Goal: Task Accomplishment & Management: Use online tool/utility

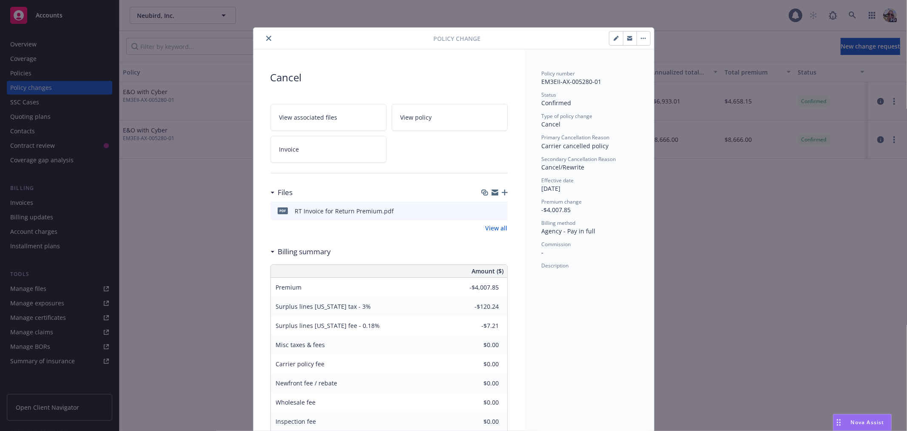
click at [266, 37] on icon "close" at bounding box center [268, 38] width 5 height 5
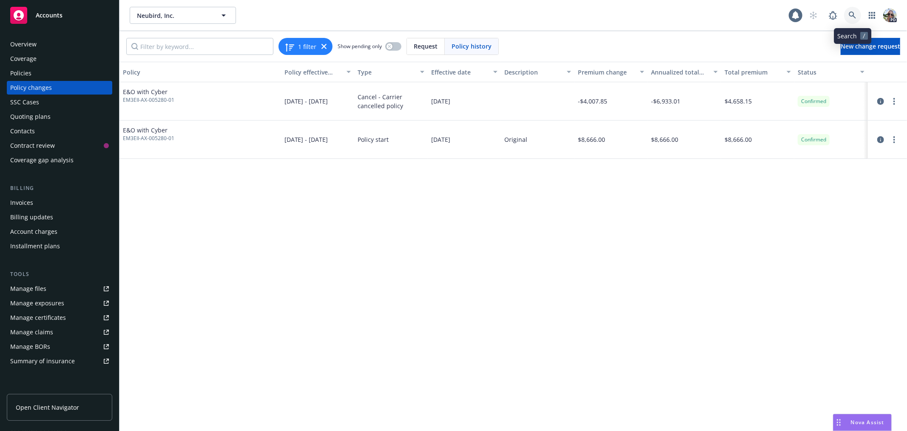
click at [854, 10] on link at bounding box center [852, 15] width 17 height 17
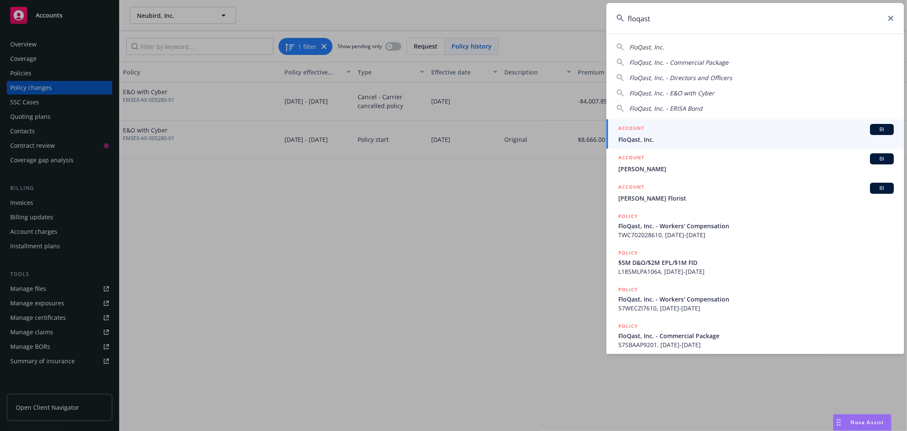
type input "floqast"
click at [621, 135] on span "FloQast, Inc." at bounding box center [757, 139] width 276 height 9
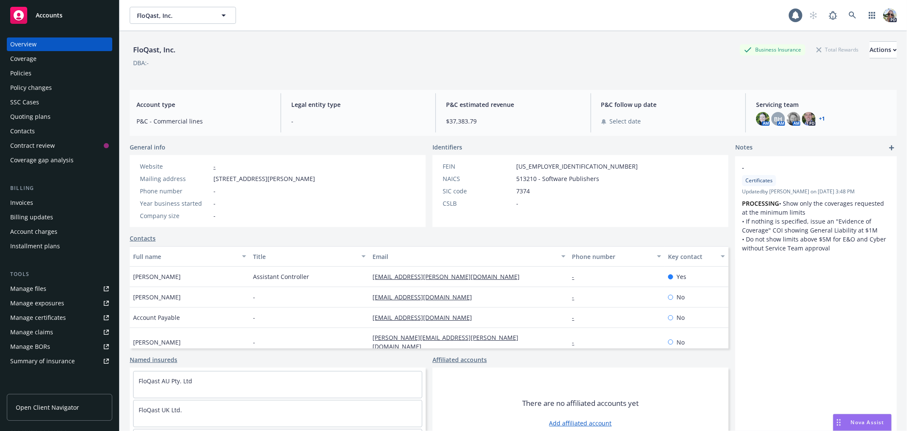
click at [15, 73] on div "Policies" at bounding box center [20, 73] width 21 height 14
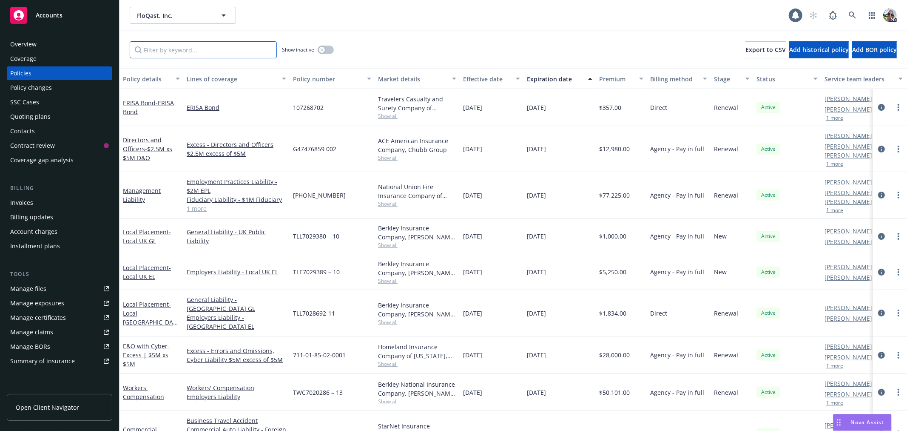
drag, startPoint x: 175, startPoint y: 53, endPoint x: 176, endPoint y: 34, distance: 18.8
click at [174, 49] on input "Filter by keyword..." at bounding box center [203, 49] width 147 height 17
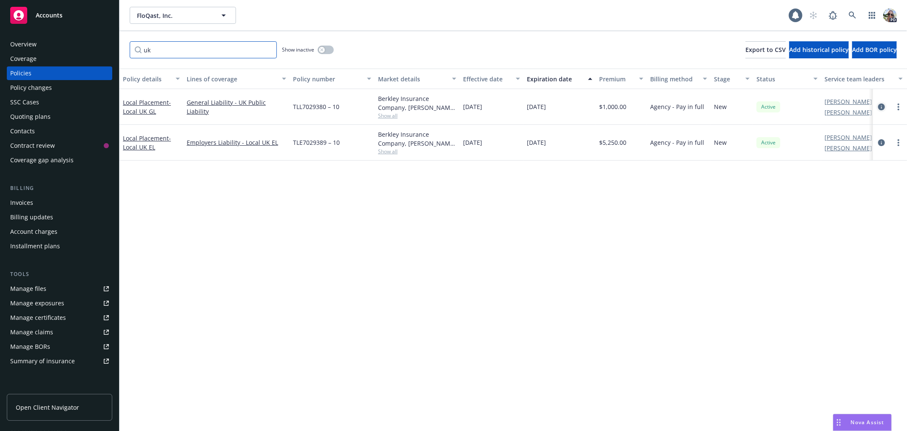
type input "uk"
click at [882, 106] on icon "circleInformation" at bounding box center [881, 106] width 7 height 7
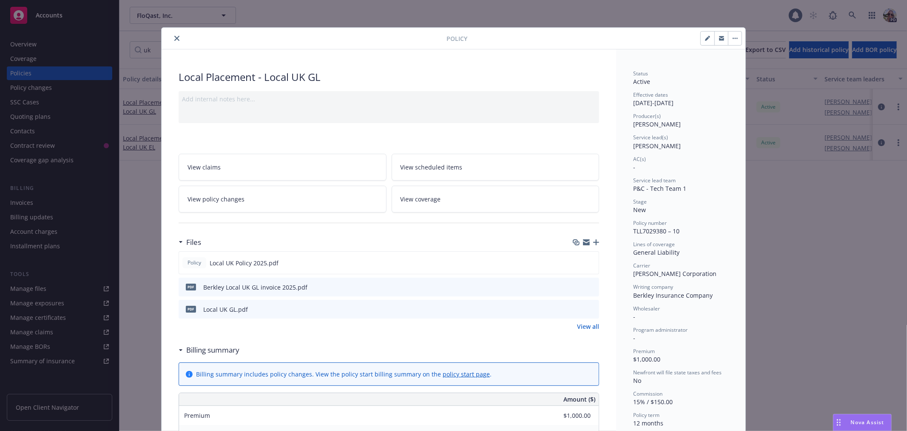
click at [173, 35] on button "close" at bounding box center [177, 38] width 10 height 10
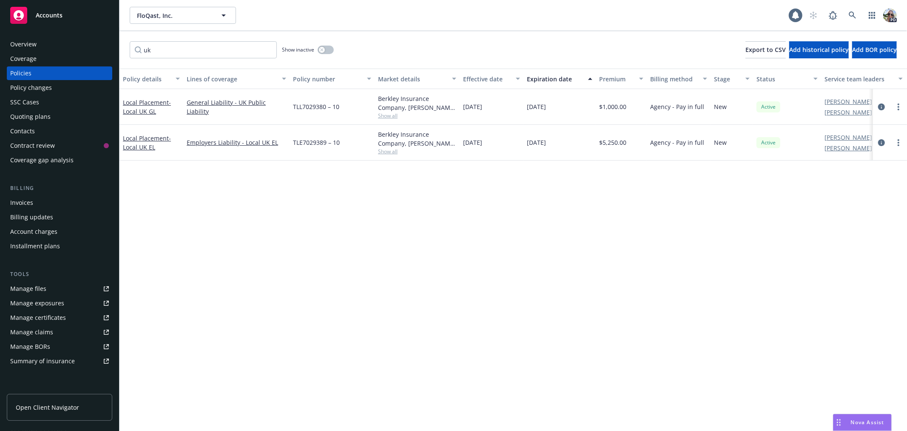
click at [26, 111] on div "Quoting plans" at bounding box center [30, 117] width 40 height 14
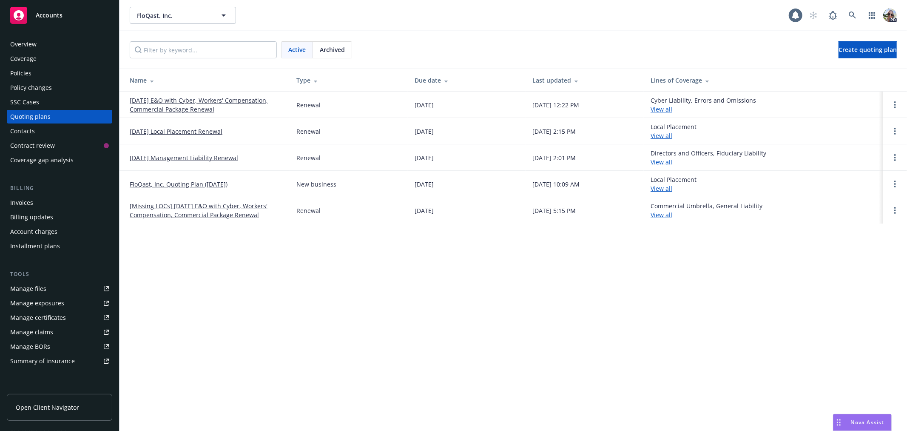
click at [156, 130] on link "07/01/25 Local Placement Renewal" at bounding box center [176, 131] width 93 height 9
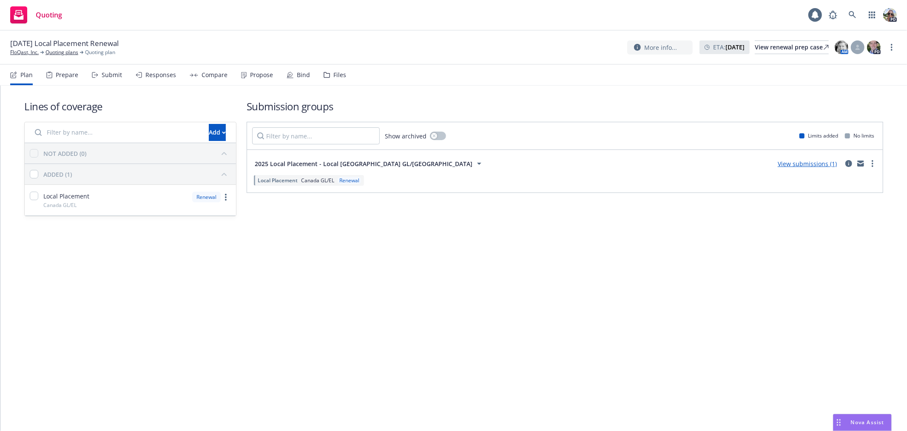
click at [257, 72] on div "Propose" at bounding box center [261, 74] width 23 height 7
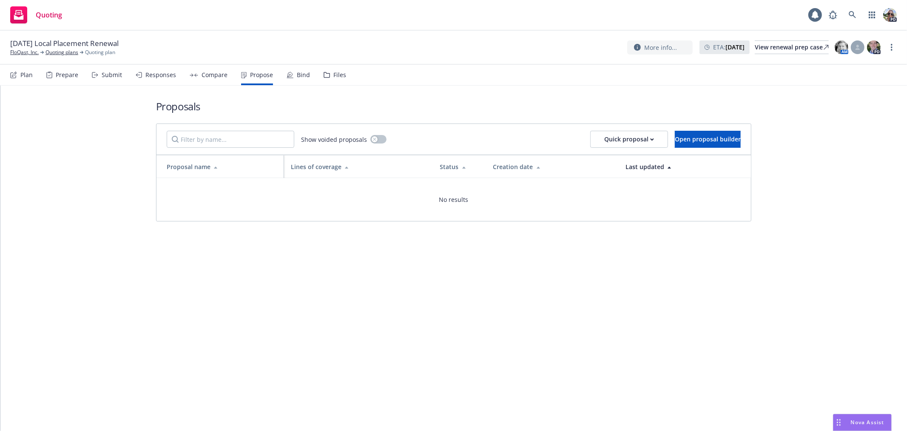
click at [305, 73] on div "Bind" at bounding box center [303, 74] width 13 height 7
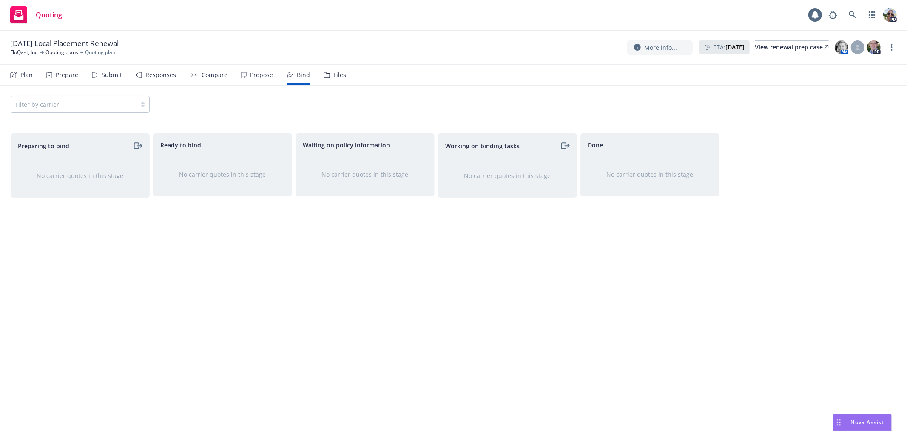
click at [211, 74] on div "Compare" at bounding box center [215, 74] width 26 height 7
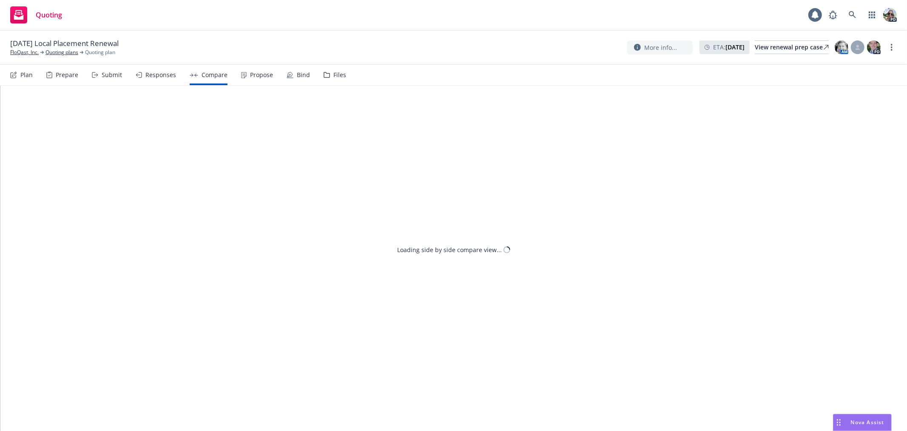
click at [145, 74] on div "Responses" at bounding box center [160, 74] width 31 height 7
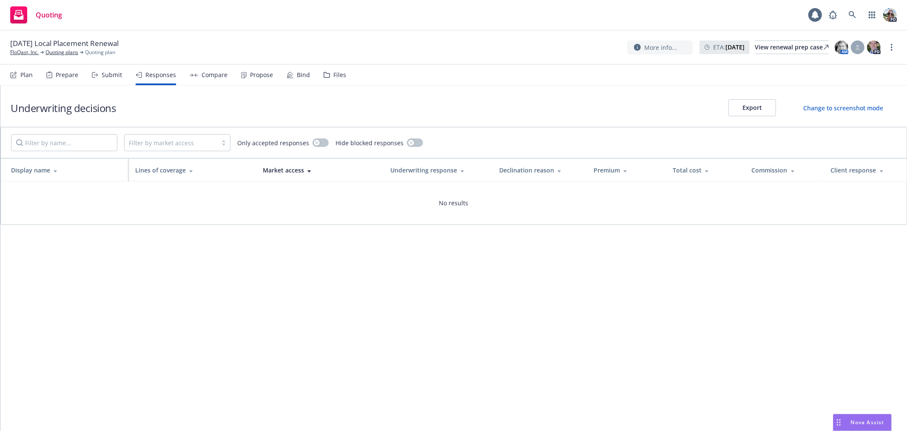
click at [117, 74] on div "Submit" at bounding box center [112, 74] width 20 height 7
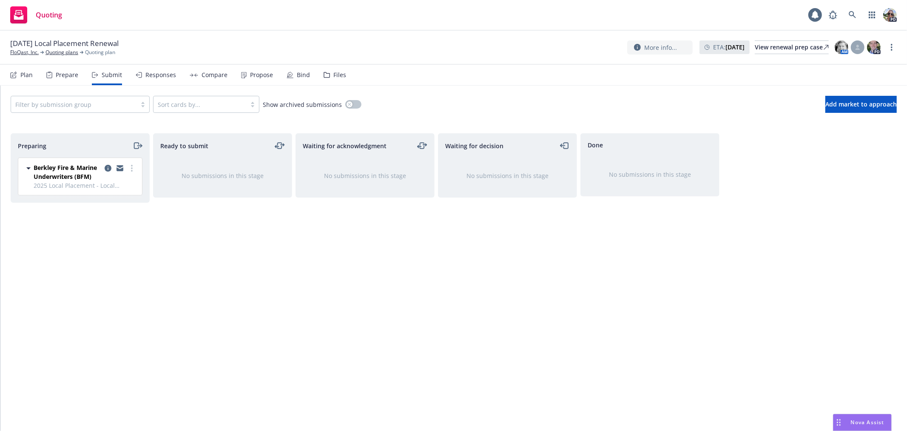
click at [20, 73] on div "Plan" at bounding box center [26, 74] width 12 height 7
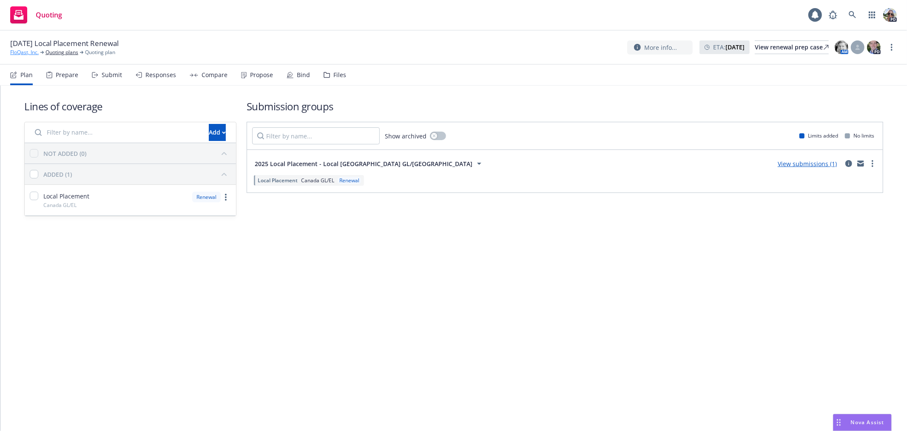
click at [24, 50] on link "FloQast, Inc." at bounding box center [24, 52] width 29 height 8
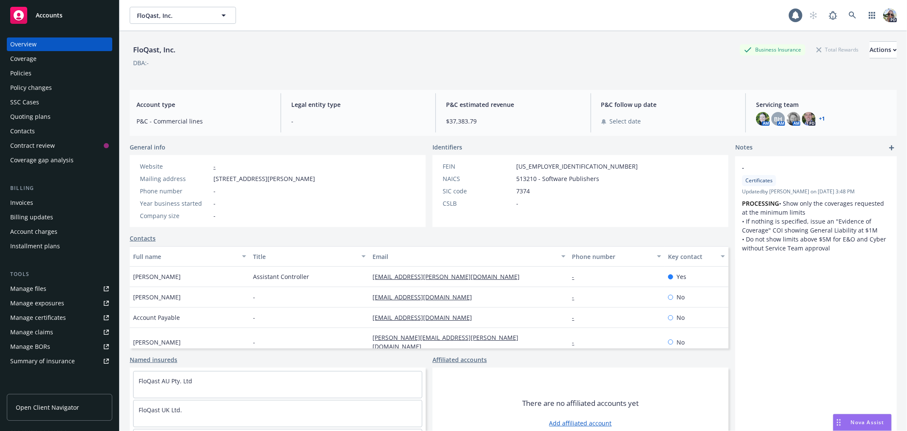
click at [21, 69] on div "Policies" at bounding box center [20, 73] width 21 height 14
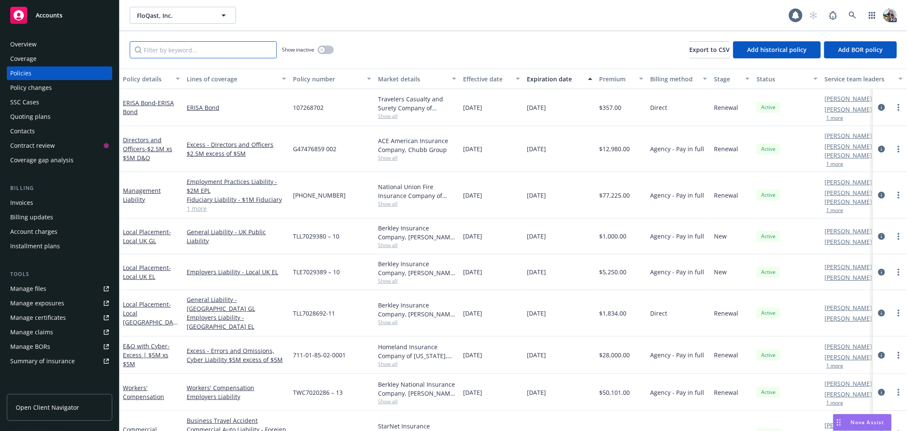
click at [159, 52] on input "Filter by keyword..." at bounding box center [203, 49] width 147 height 17
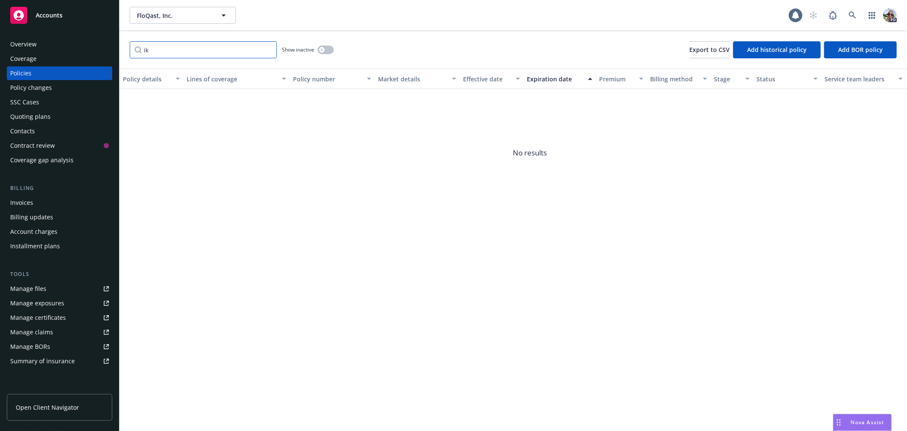
type input "i"
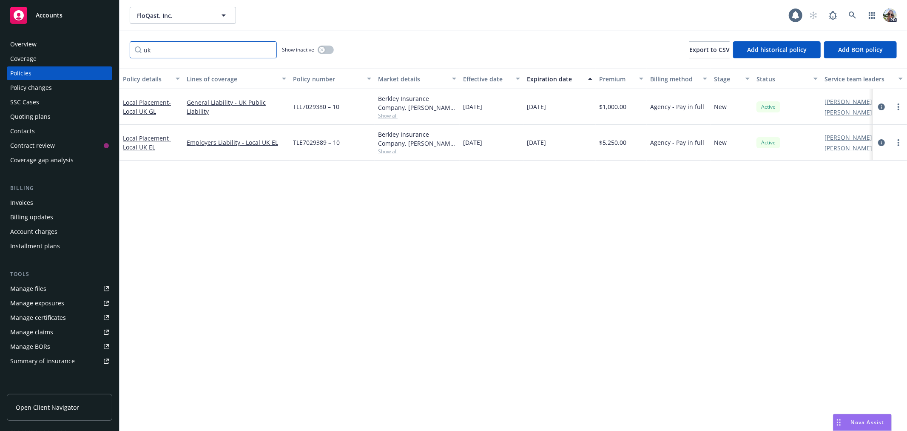
type input "uk"
click at [316, 47] on div "Show inactive" at bounding box center [308, 49] width 52 height 17
click at [319, 47] on button "button" at bounding box center [326, 50] width 16 height 9
click at [28, 218] on div "Billing updates" at bounding box center [31, 217] width 43 height 14
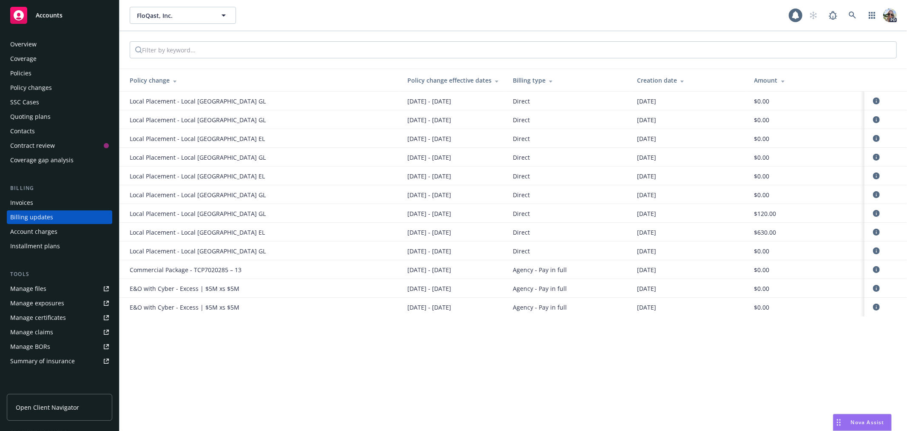
click at [19, 73] on div "Policies" at bounding box center [20, 73] width 21 height 14
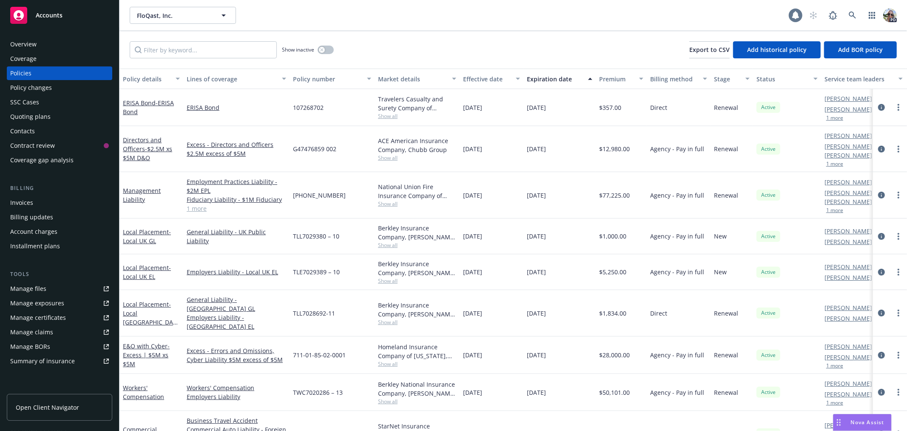
click at [794, 16] on icon at bounding box center [796, 15] width 7 height 8
drag, startPoint x: 162, startPoint y: 51, endPoint x: 156, endPoint y: 45, distance: 9.0
click at [161, 51] on input "Filter by keyword..." at bounding box center [203, 49] width 147 height 17
type input "o"
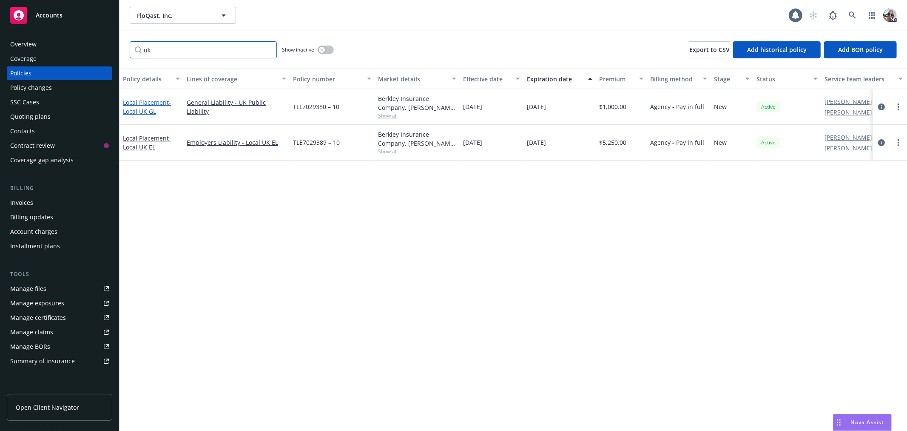
type input "uk"
click at [131, 111] on span "- Local UK GL" at bounding box center [147, 106] width 48 height 17
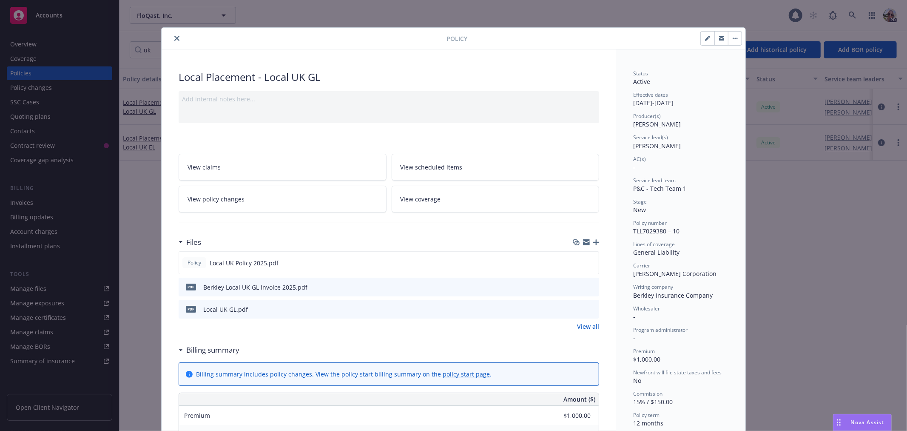
click at [177, 40] on button "close" at bounding box center [177, 38] width 10 height 10
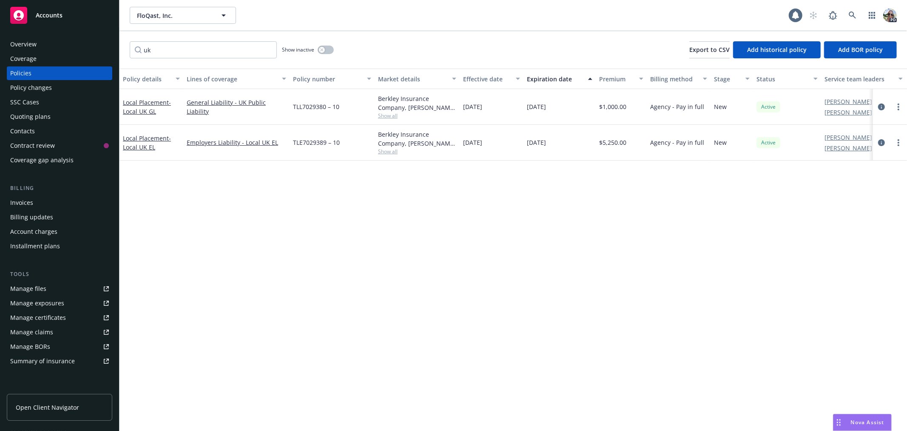
click at [19, 214] on div "Billing updates" at bounding box center [31, 217] width 43 height 14
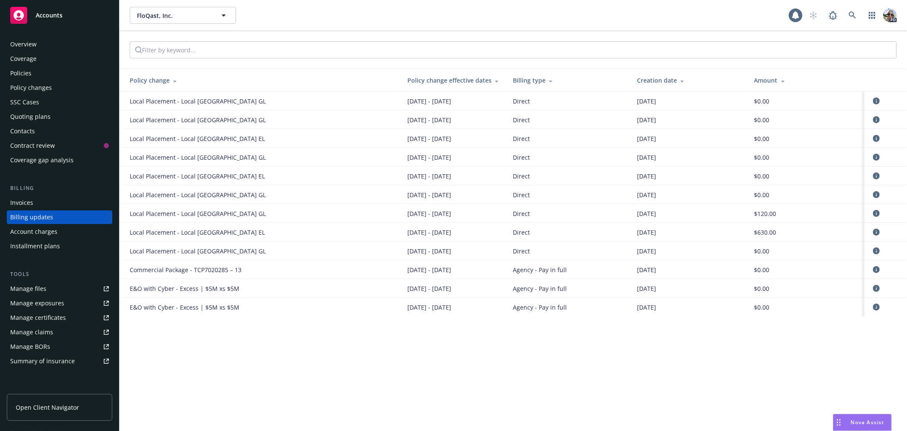
click at [18, 201] on div "Invoices" at bounding box center [21, 203] width 23 height 14
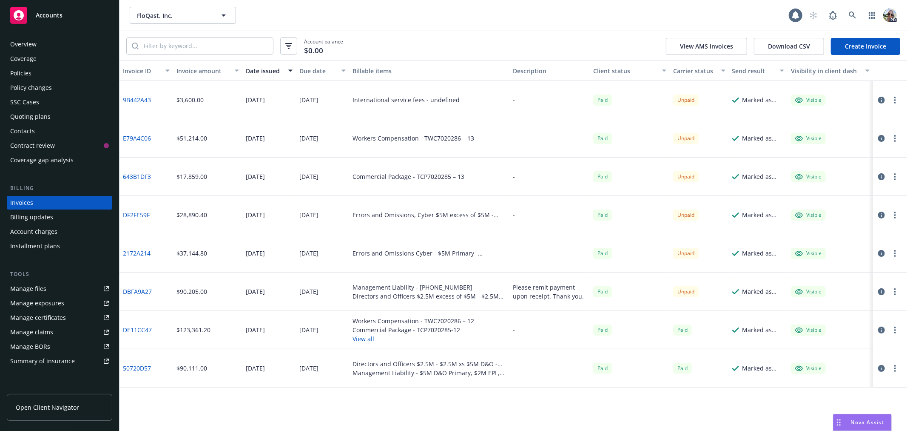
click at [856, 46] on link "Create Invoice" at bounding box center [865, 46] width 69 height 17
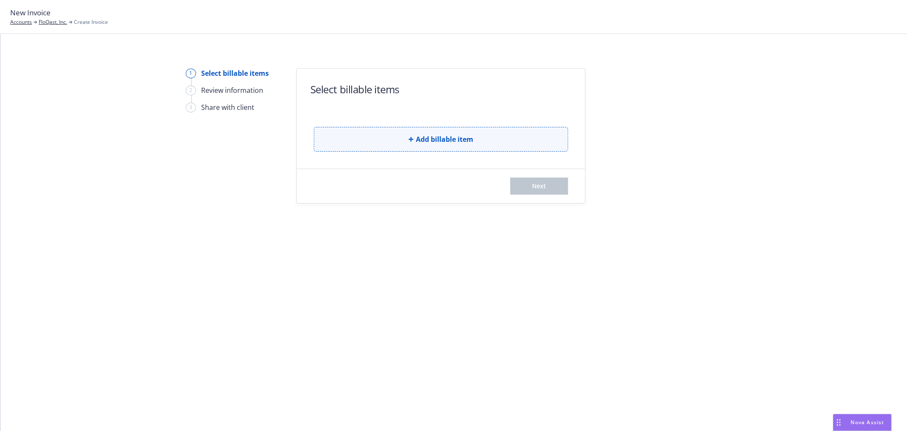
click at [406, 132] on button "Add billable item" at bounding box center [441, 139] width 254 height 25
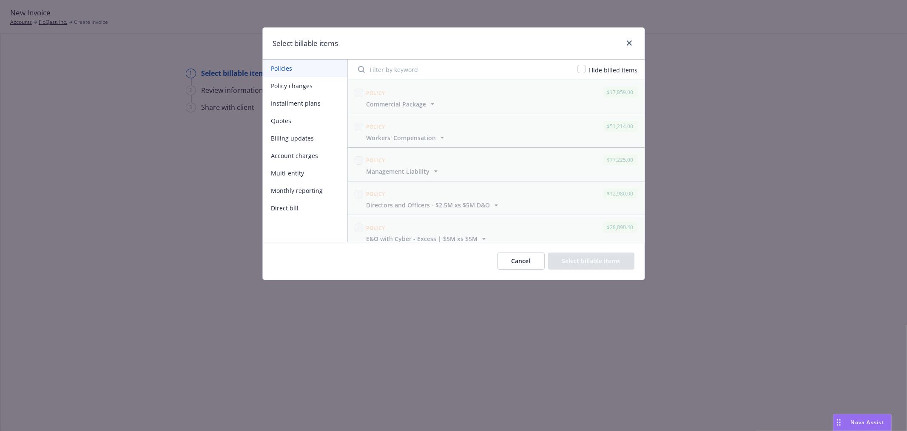
click at [282, 207] on button "Direct bill" at bounding box center [305, 207] width 85 height 17
click at [294, 138] on button "Billing updates" at bounding box center [305, 137] width 85 height 17
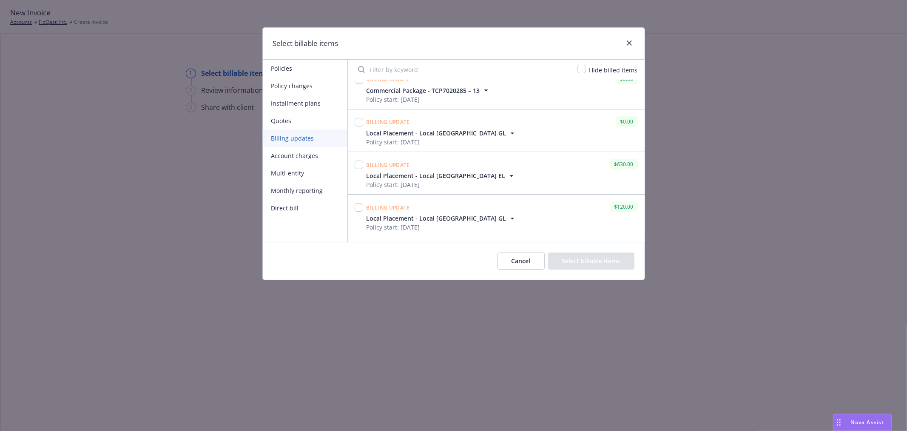
scroll to position [107, 0]
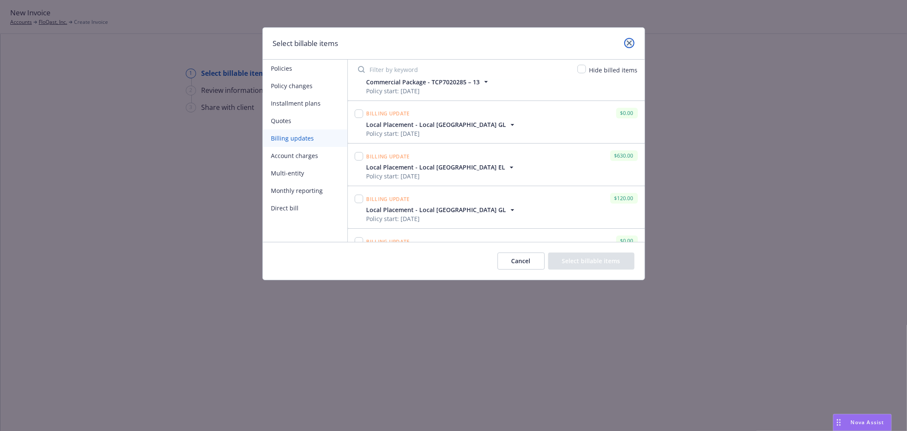
click at [627, 43] on icon "close" at bounding box center [629, 42] width 5 height 5
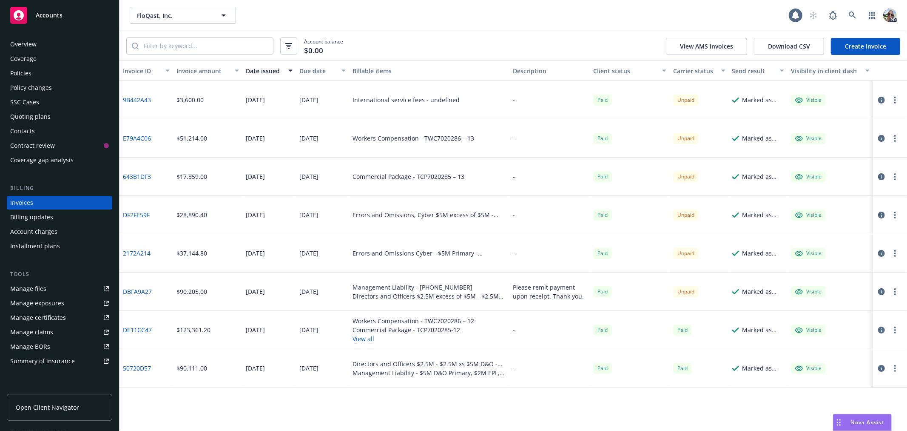
click at [31, 214] on div "Billing updates" at bounding box center [31, 217] width 43 height 14
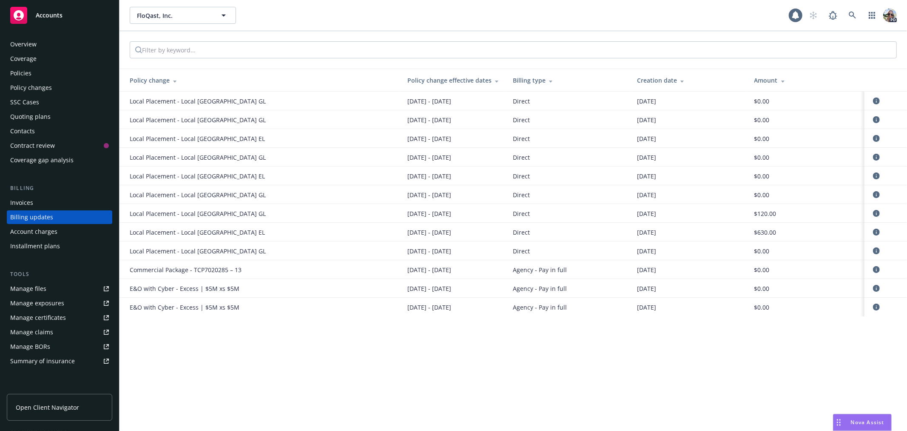
click at [218, 385] on div "FloQast, Inc. FloQast, Inc. 1 PD Policy change Policy change effective dates Bi…" at bounding box center [514, 215] width 788 height 431
click at [851, 14] on icon at bounding box center [853, 15] width 8 height 8
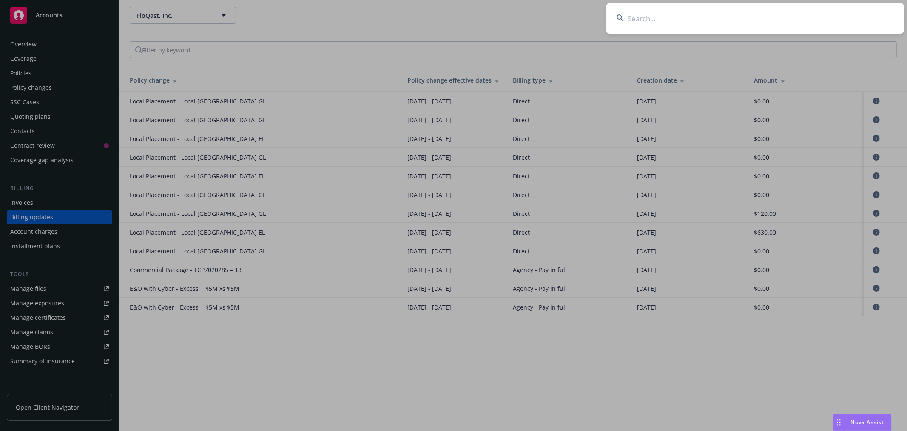
click at [670, 15] on input at bounding box center [756, 18] width 298 height 31
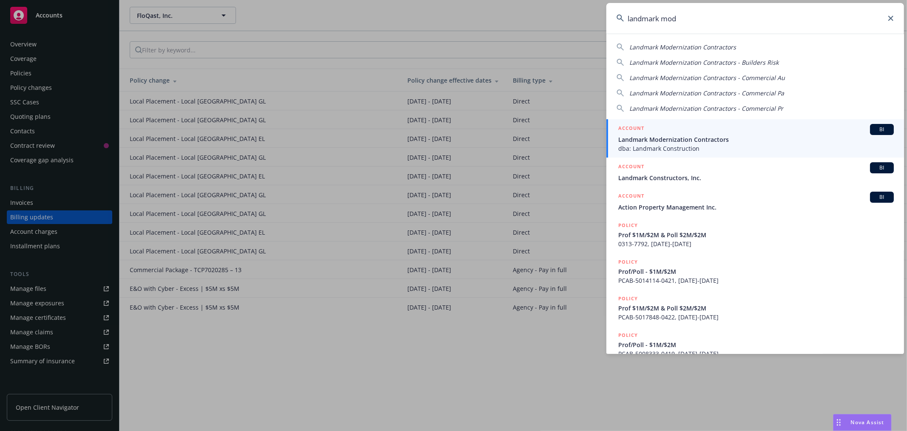
type input "landmark mod"
click at [644, 137] on span "Landmark Modernization Contractors" at bounding box center [757, 139] width 276 height 9
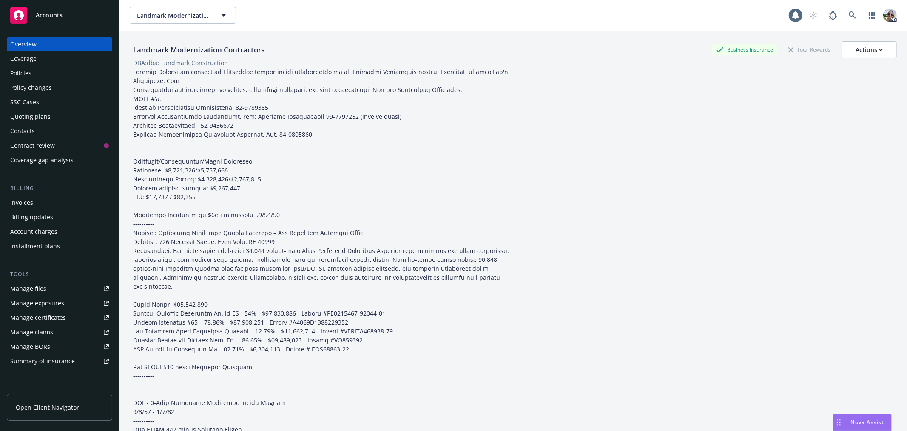
click at [22, 74] on div "Policies" at bounding box center [20, 73] width 21 height 14
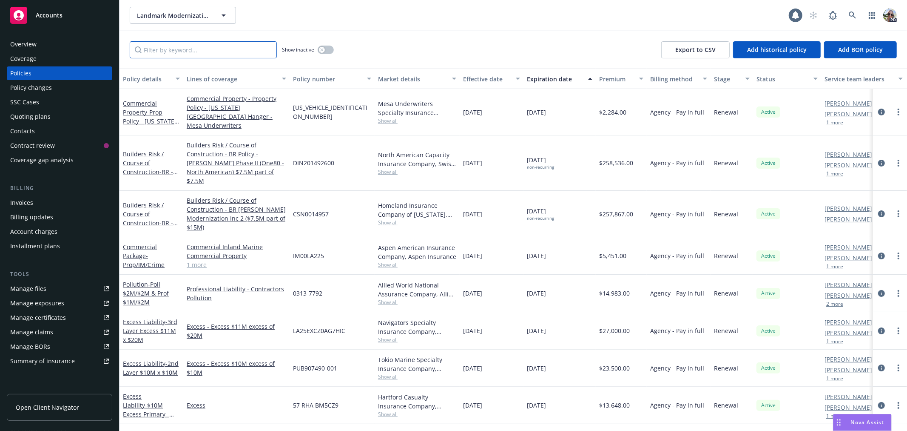
click at [143, 50] on input "Filter by keyword..." at bounding box center [203, 49] width 147 height 17
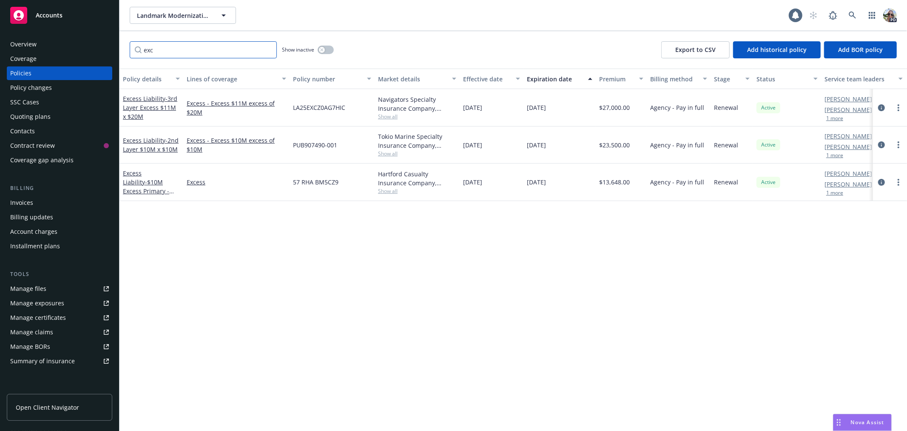
type input "exc"
click at [193, 181] on link "Excess" at bounding box center [237, 181] width 100 height 9
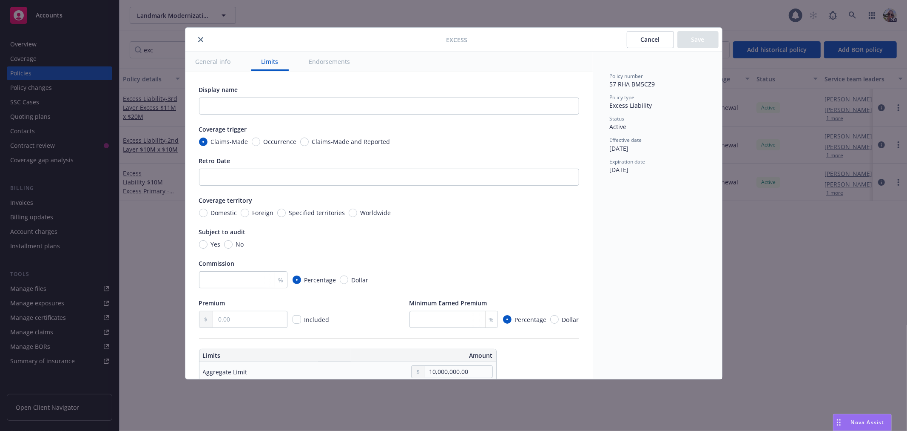
click at [200, 37] on icon "close" at bounding box center [200, 39] width 5 height 5
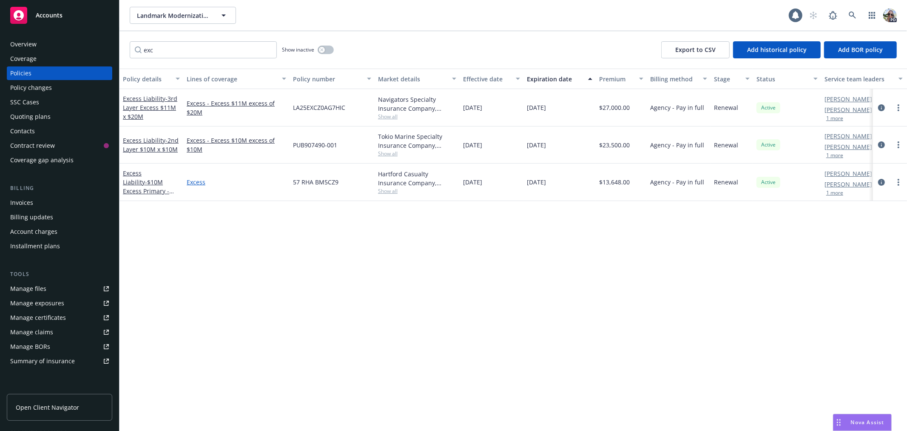
click at [191, 180] on link "Excess" at bounding box center [237, 181] width 100 height 9
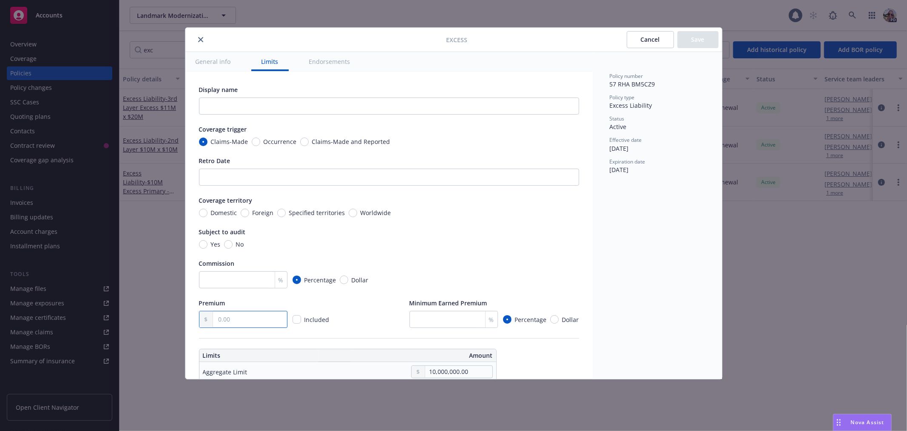
click at [224, 317] on input "text" at bounding box center [250, 319] width 74 height 16
type textarea "x"
type input "1.00"
type textarea "x"
type input "13.00"
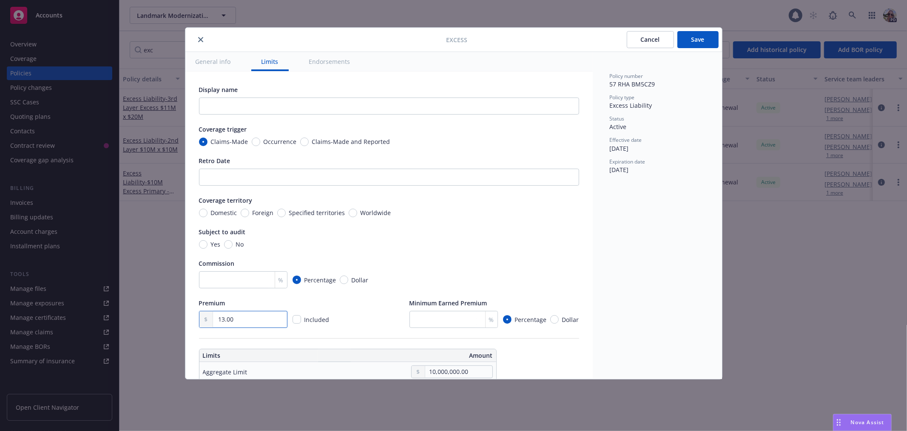
type textarea "x"
type input "136.00"
type textarea "x"
type input "13,648.00"
type textarea "x"
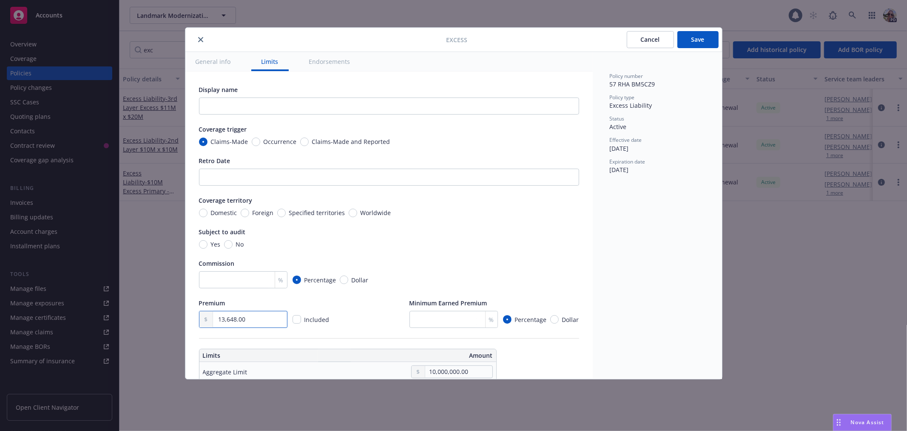
type input "13,648.00"
click at [203, 39] on button "close" at bounding box center [201, 39] width 10 height 10
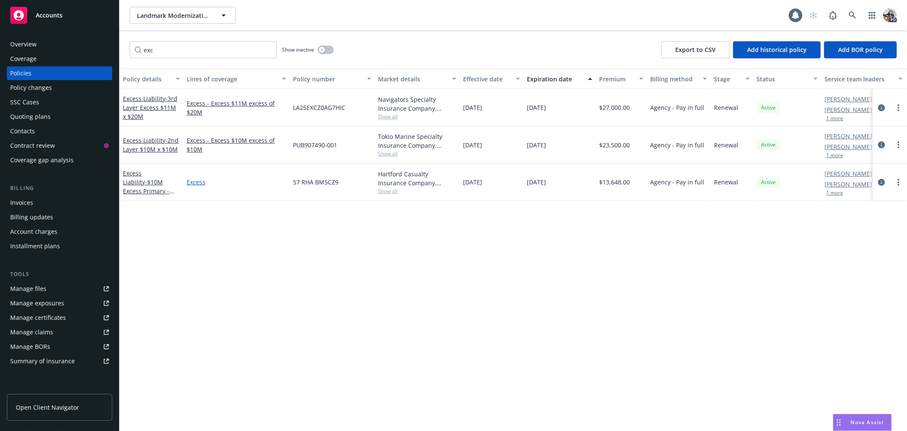
click at [192, 183] on link "Excess" at bounding box center [237, 181] width 100 height 9
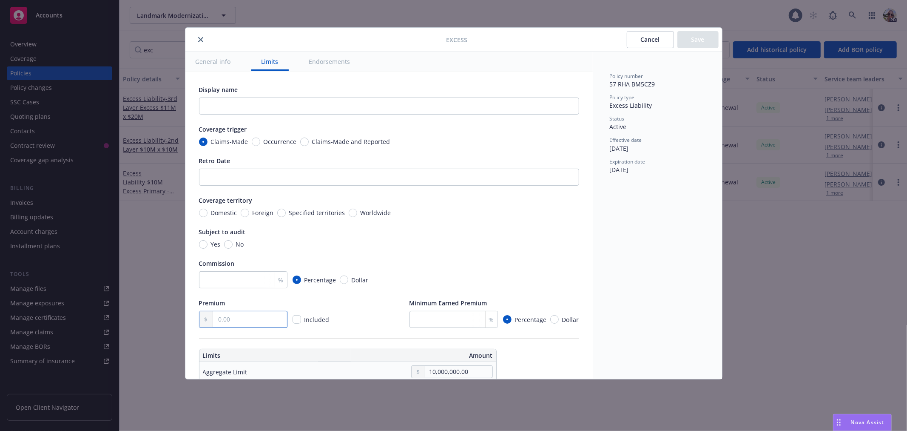
click at [236, 322] on input "text" at bounding box center [250, 319] width 74 height 16
type textarea "x"
type input "1.00"
type textarea "x"
type input "13.00"
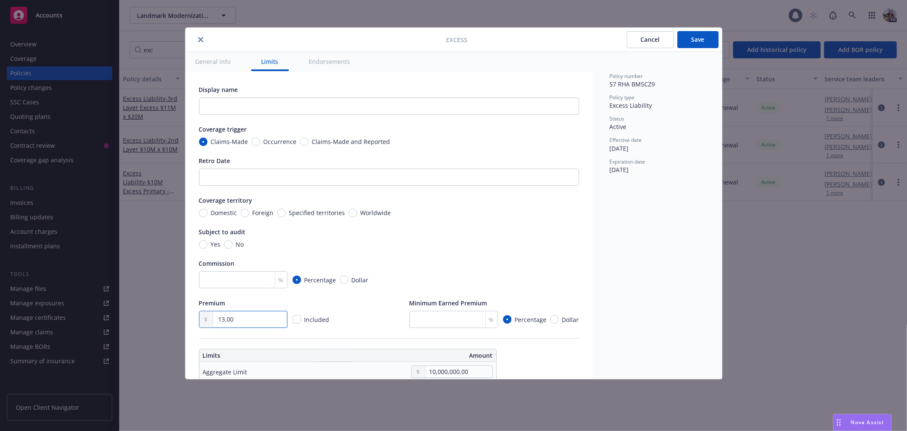
type textarea "x"
type input "136.00"
type textarea "x"
type input "1,364.00"
type textarea "x"
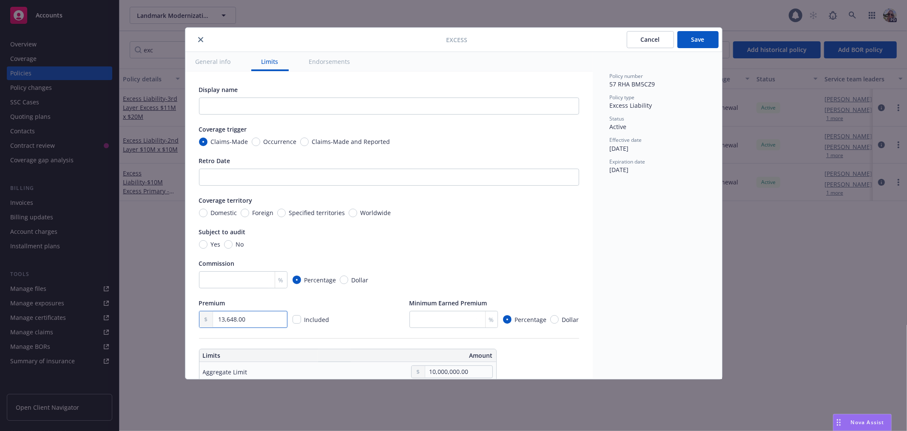
type input "13,648.00"
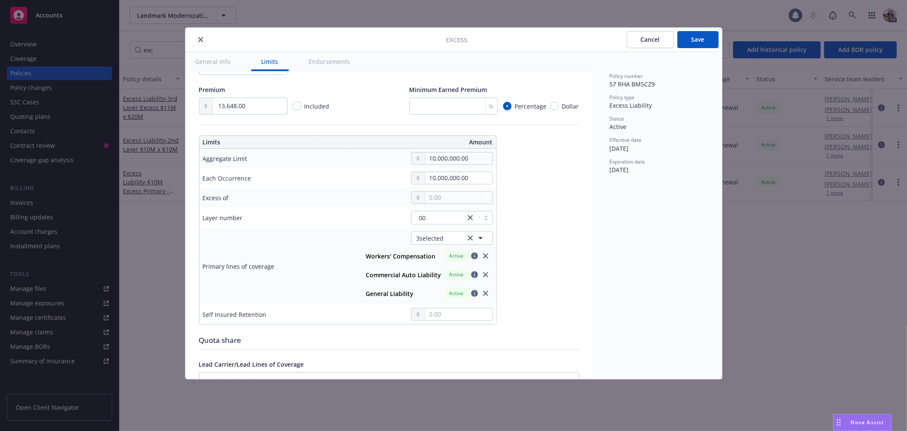
scroll to position [231, 0]
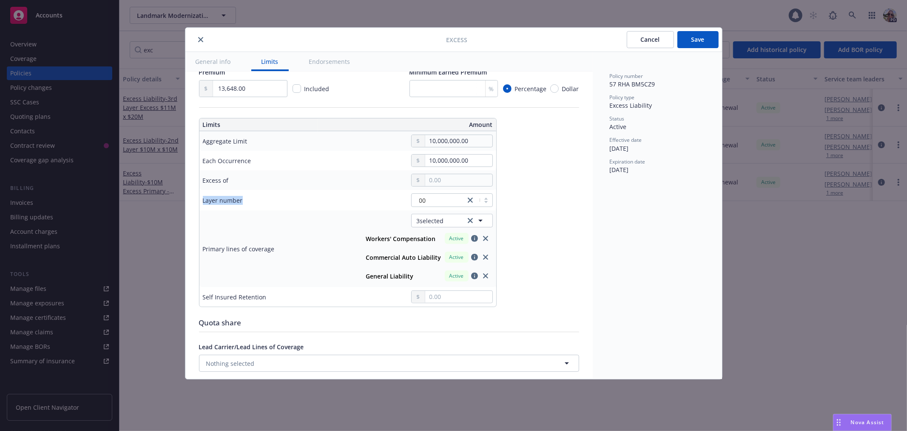
drag, startPoint x: 202, startPoint y: 201, endPoint x: 246, endPoint y: 202, distance: 43.8
click at [246, 202] on td "Layer number" at bounding box center [264, 200] width 128 height 20
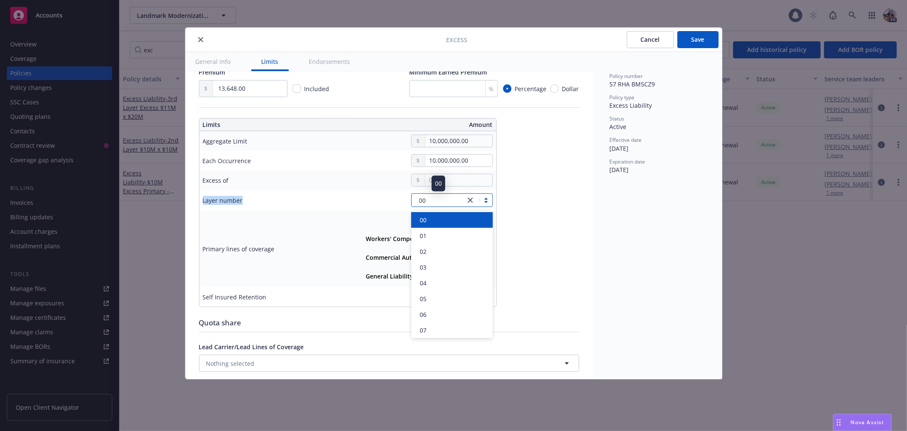
click at [426, 200] on div "00" at bounding box center [438, 200] width 45 height 9
click at [433, 231] on div "01" at bounding box center [451, 235] width 71 height 9
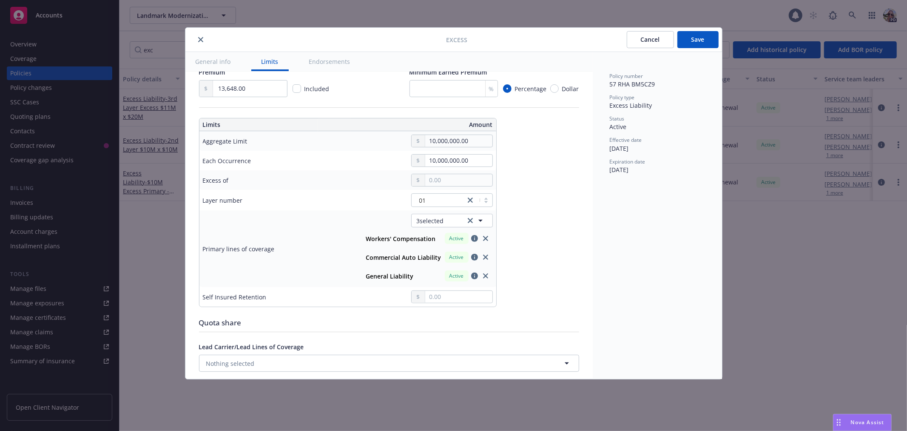
click at [702, 37] on button "Save" at bounding box center [698, 39] width 41 height 17
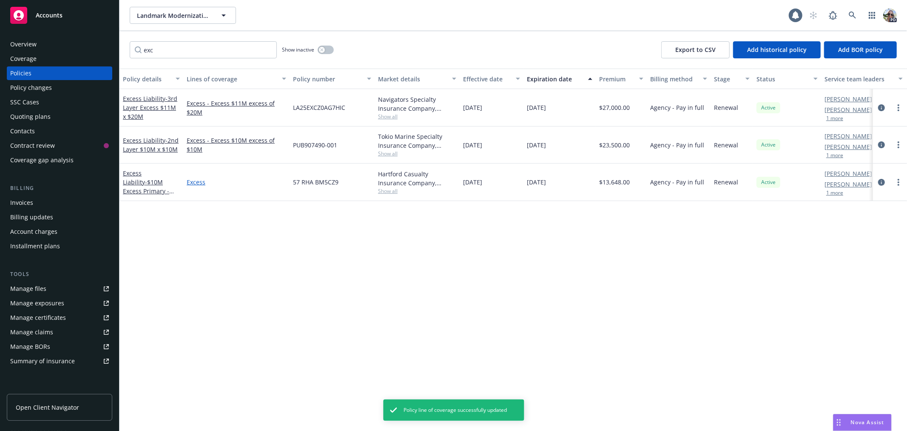
click at [196, 180] on link "Excess" at bounding box center [237, 181] width 100 height 9
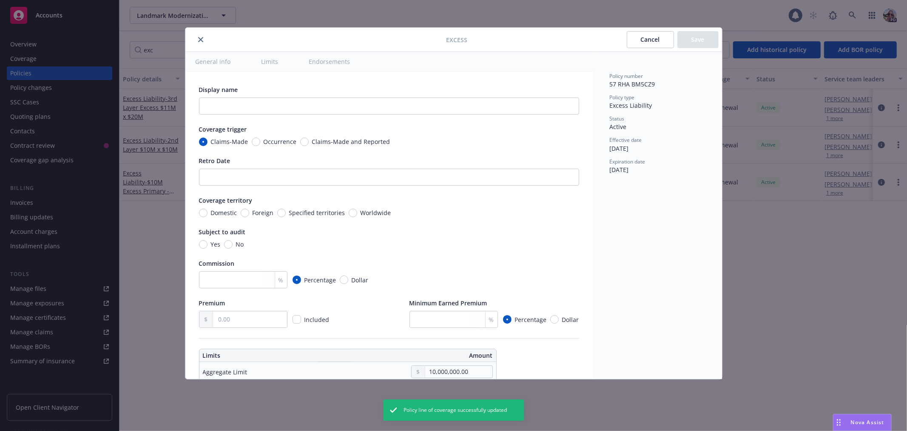
type textarea "x"
type input "13,648.00"
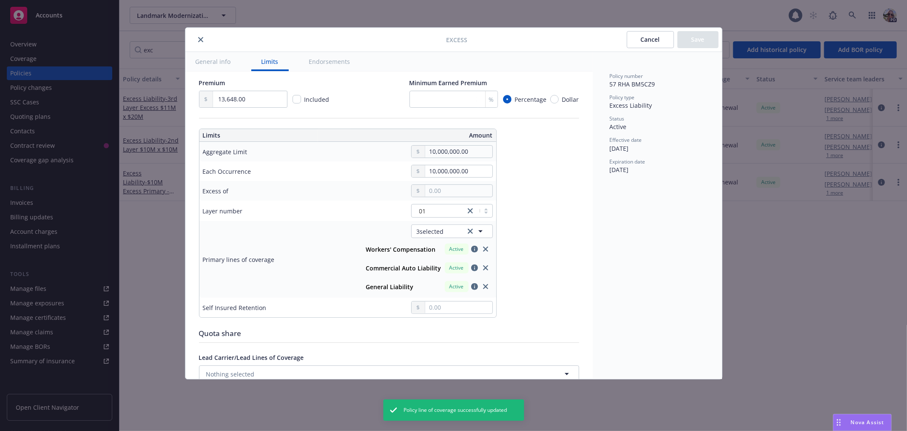
scroll to position [222, 0]
click at [434, 192] on input "text" at bounding box center [458, 188] width 67 height 12
type textarea "x"
click at [201, 37] on icon "close" at bounding box center [200, 39] width 5 height 5
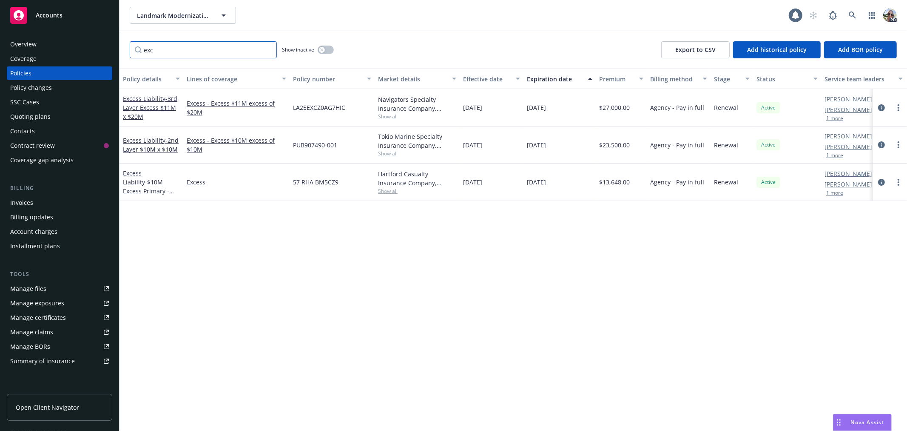
drag, startPoint x: 167, startPoint y: 53, endPoint x: 128, endPoint y: 47, distance: 39.5
click at [130, 53] on input "exc" at bounding box center [203, 49] width 147 height 17
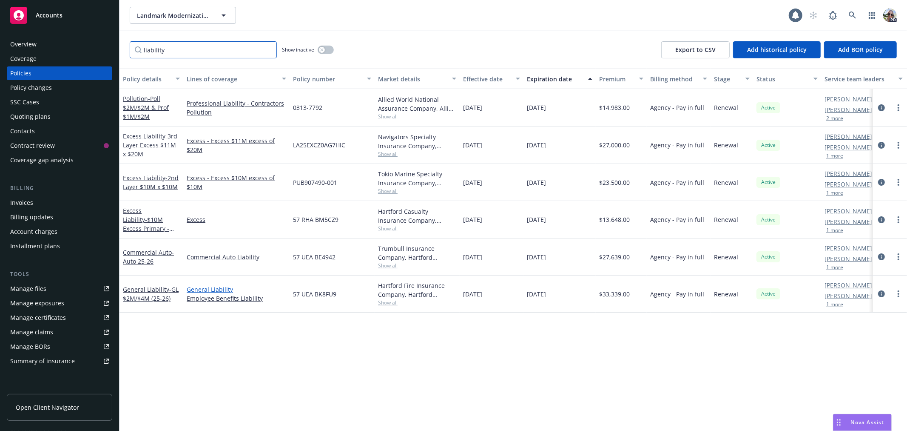
type input "liability"
click at [214, 286] on link "General Liability" at bounding box center [237, 289] width 100 height 9
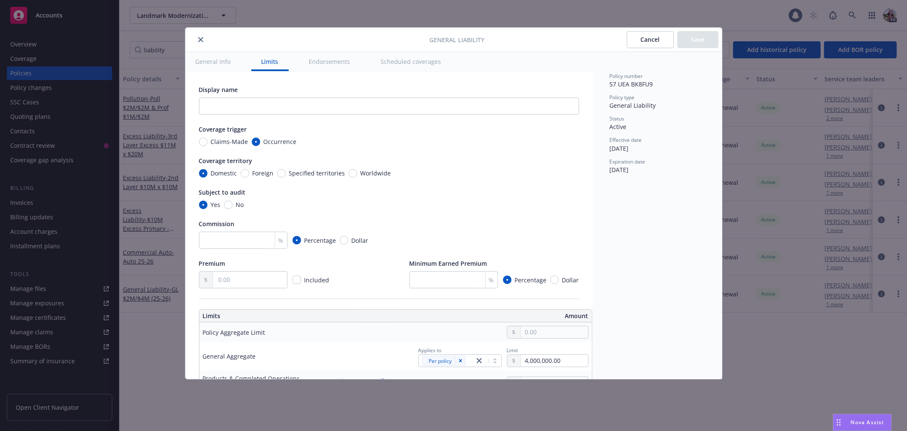
scroll to position [137, 0]
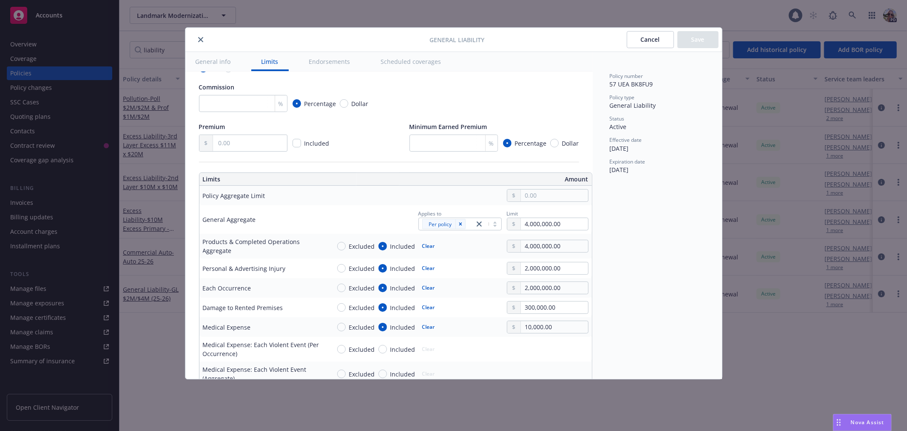
click at [205, 41] on button "close" at bounding box center [201, 39] width 10 height 10
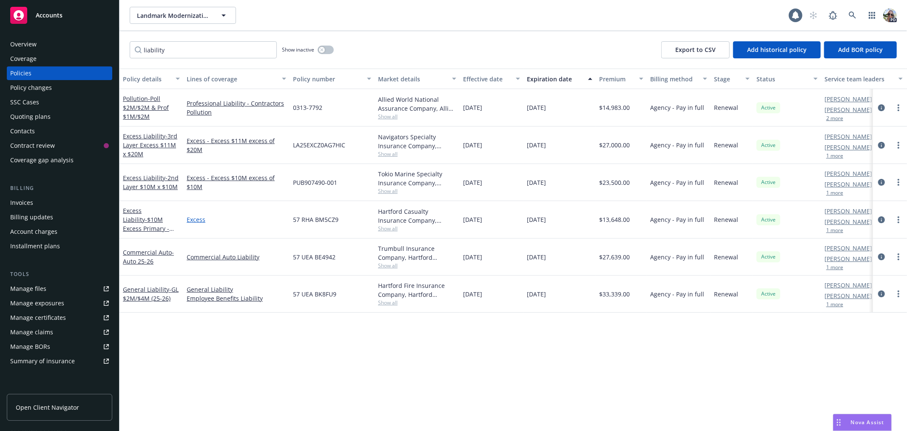
click at [197, 215] on link "Excess" at bounding box center [237, 219] width 100 height 9
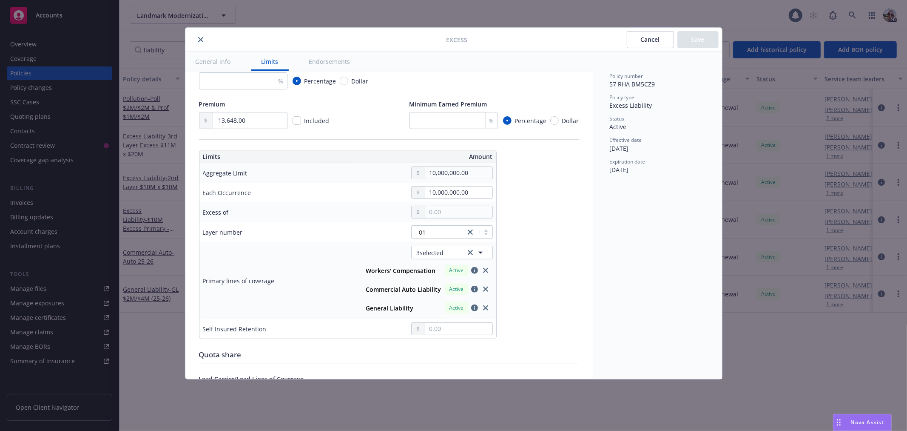
scroll to position [201, 0]
click at [435, 211] on input "text" at bounding box center [458, 210] width 67 height 12
type textarea "x"
type input "Workers' Compensation, Commercial Auto, General Liability $10M excess of $2M"
type input "2,000,000.00"
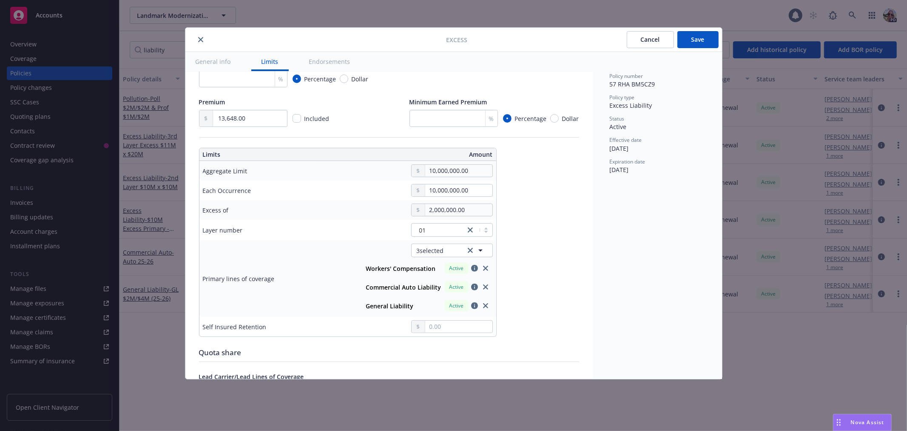
click at [455, 257] on button "$2,000,000.00" at bounding box center [455, 262] width 73 height 16
click at [702, 37] on button "Save" at bounding box center [698, 39] width 41 height 17
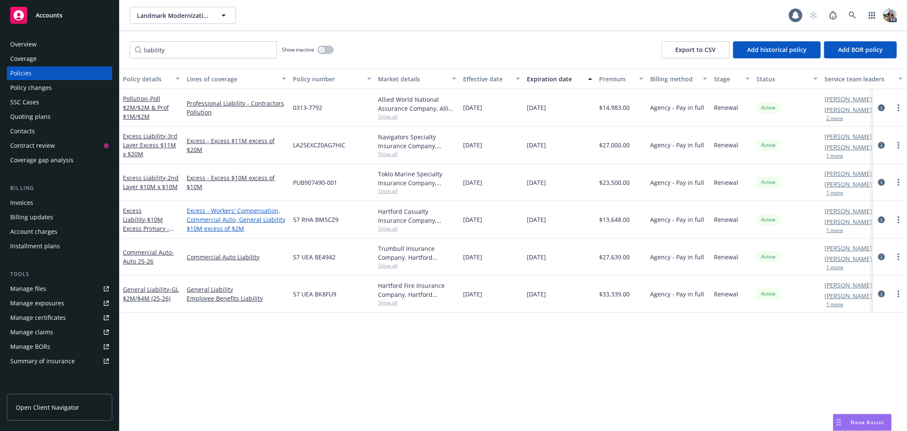
click at [200, 210] on link "Excess - Workers' Compensation, Commercial Auto, General Liability $10M excess …" at bounding box center [237, 219] width 100 height 27
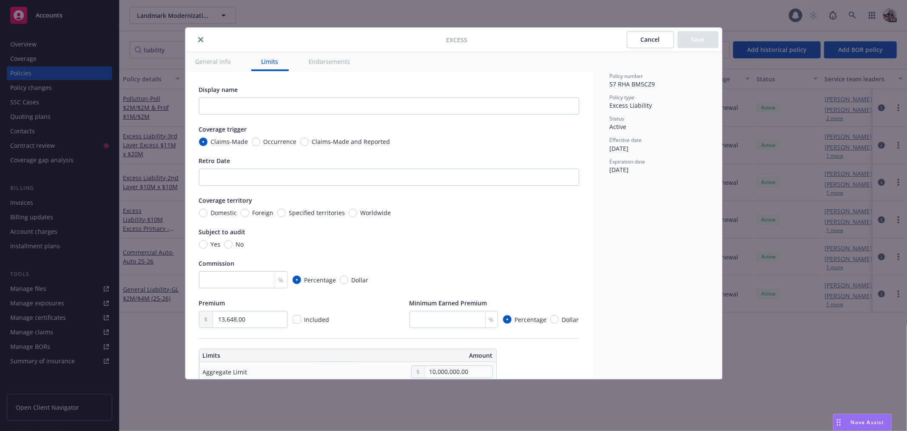
type textarea "x"
type input "2,000,000.00"
type textarea "x"
type input "Workers' Compensation, Commercial Auto, General Liability $10M excess of $2M"
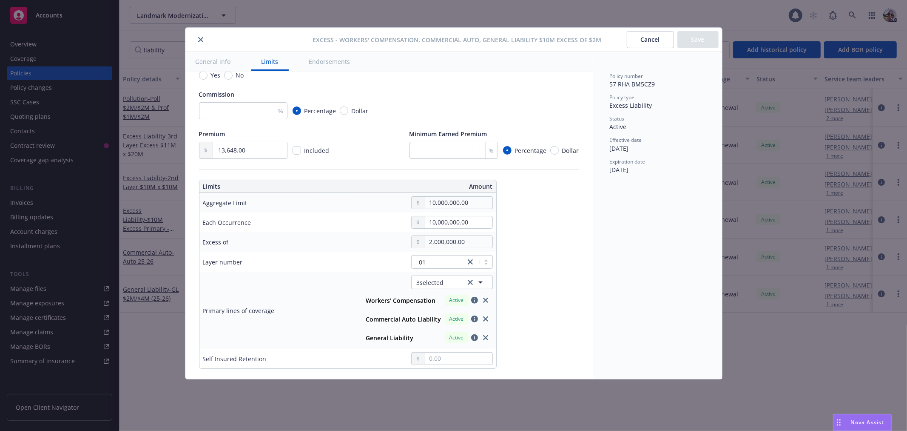
scroll to position [183, 0]
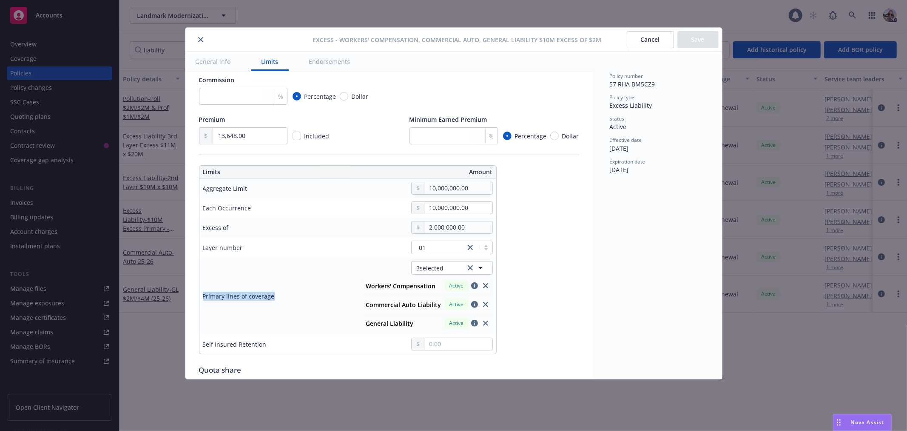
drag, startPoint x: 278, startPoint y: 298, endPoint x: 201, endPoint y: 296, distance: 76.6
click at [201, 296] on td "Primary lines of coverage" at bounding box center [264, 295] width 128 height 77
click at [201, 37] on icon "close" at bounding box center [200, 39] width 5 height 5
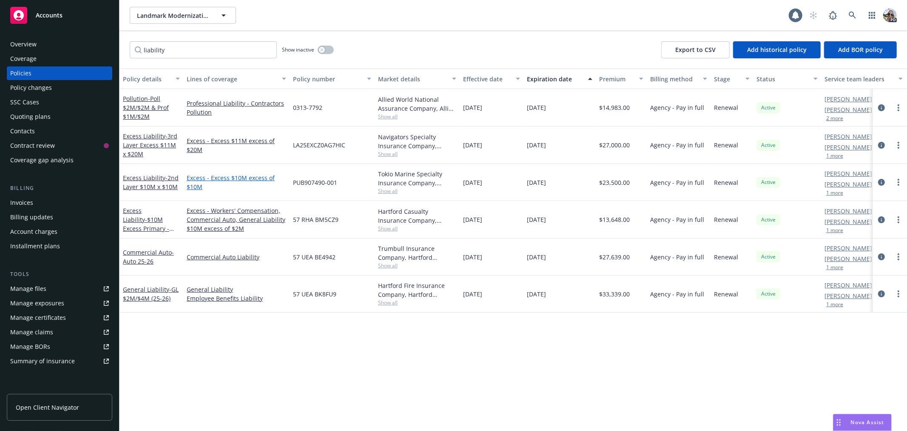
click at [202, 178] on link "Excess - Excess $10M excess of $10M" at bounding box center [237, 182] width 100 height 18
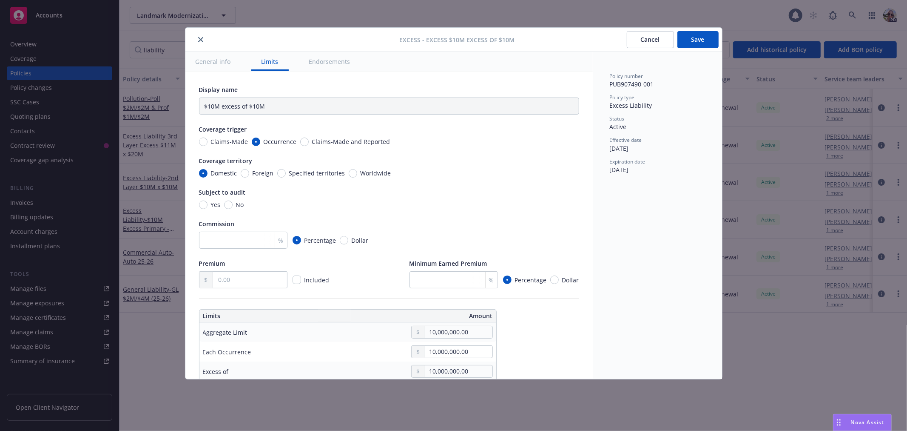
type textarea "x"
type input "Excess $10M excess of $10M"
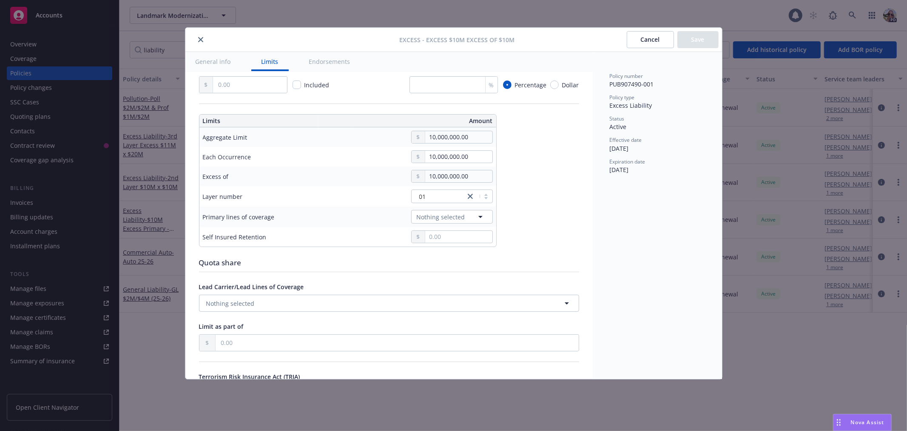
type textarea "x"
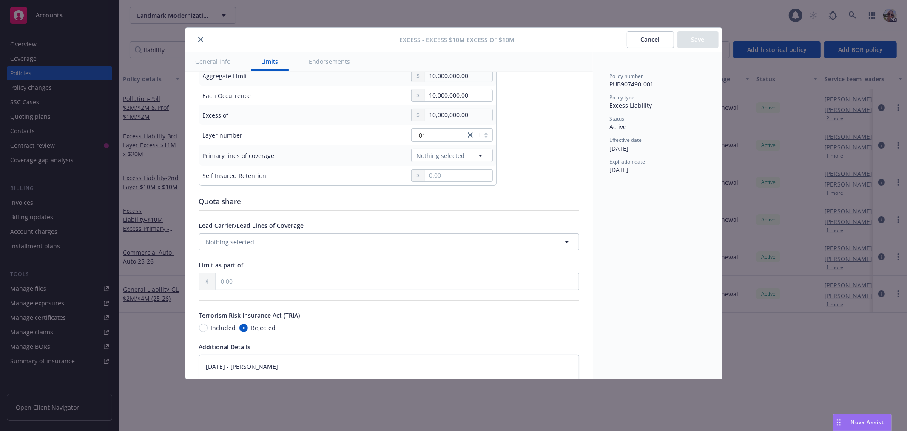
scroll to position [264, 0]
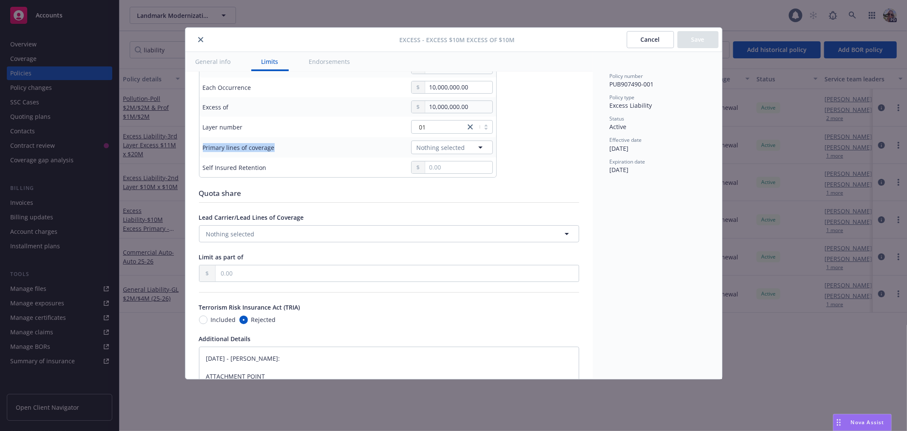
drag, startPoint x: 286, startPoint y: 147, endPoint x: 200, endPoint y: 147, distance: 85.5
click at [200, 147] on td "Primary lines of coverage" at bounding box center [264, 147] width 128 height 20
click at [427, 145] on span "Nothing selected" at bounding box center [441, 147] width 48 height 9
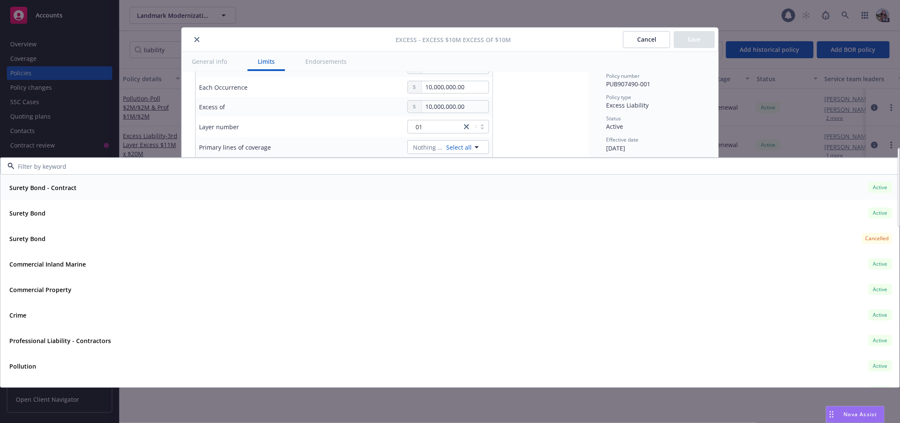
drag, startPoint x: 32, startPoint y: 167, endPoint x: 37, endPoint y: 165, distance: 5.0
click at [31, 166] on input at bounding box center [448, 166] width 868 height 9
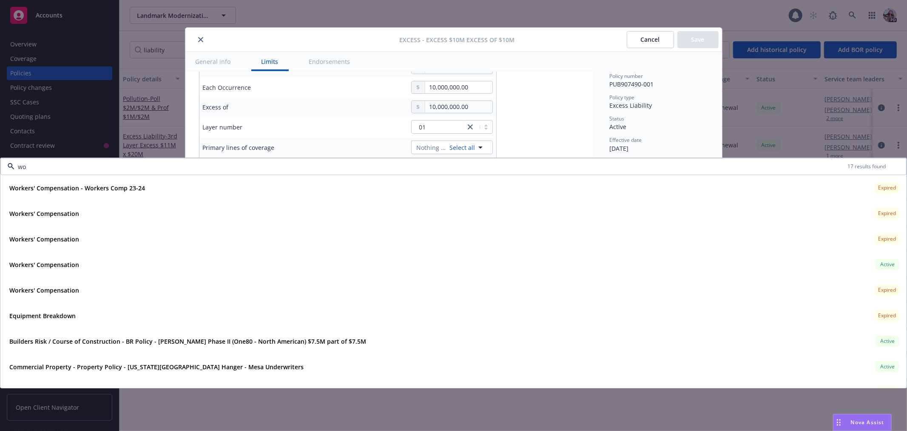
type input "wor"
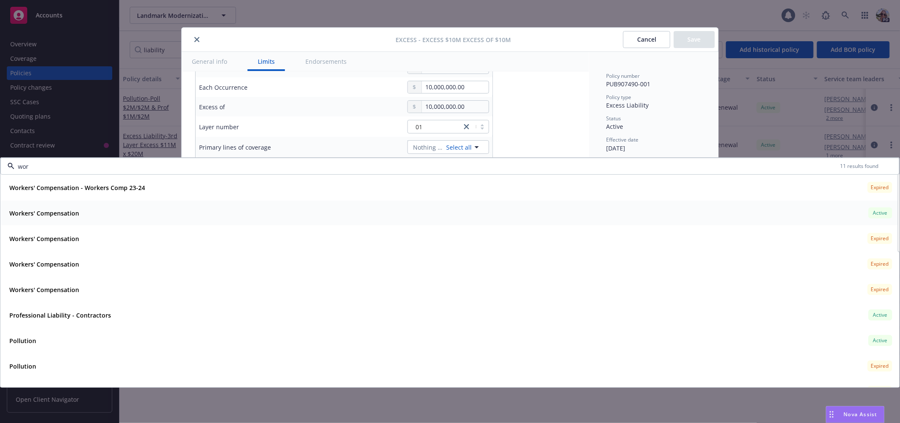
click at [882, 217] on span "Active" at bounding box center [880, 213] width 17 height 8
type textarea "x"
type input "$10M excess of $10M"
type textarea "x"
type input "Workers' Compensation $10M excess of $10M"
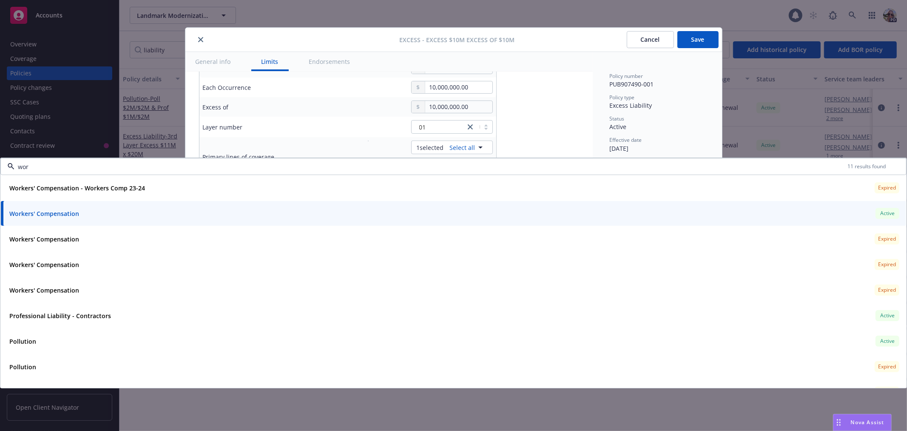
drag, startPoint x: 32, startPoint y: 168, endPoint x: 5, endPoint y: 168, distance: 26.8
click at [5, 168] on div "wor 11 results found" at bounding box center [453, 166] width 907 height 17
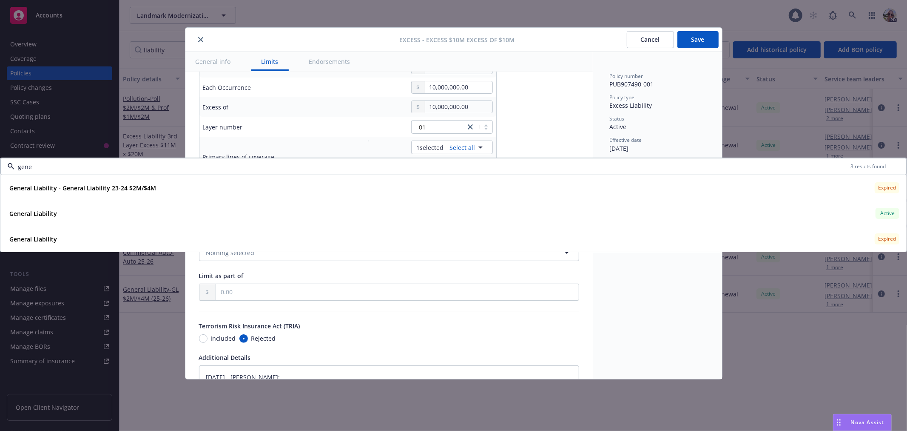
type input "gener"
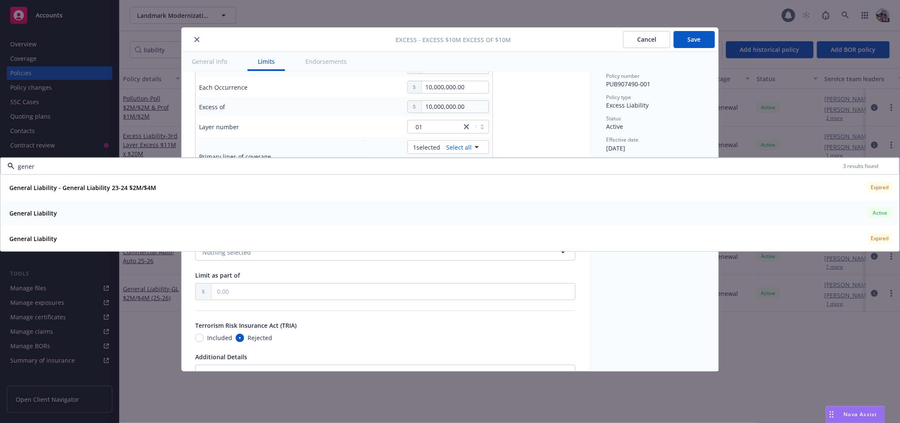
click at [27, 209] on strong "General Liability" at bounding box center [33, 213] width 48 height 8
type textarea "x"
type input "$10M excess of $10M"
type textarea "x"
type input "Workers' Compensation, General Liability $10M excess of $10M"
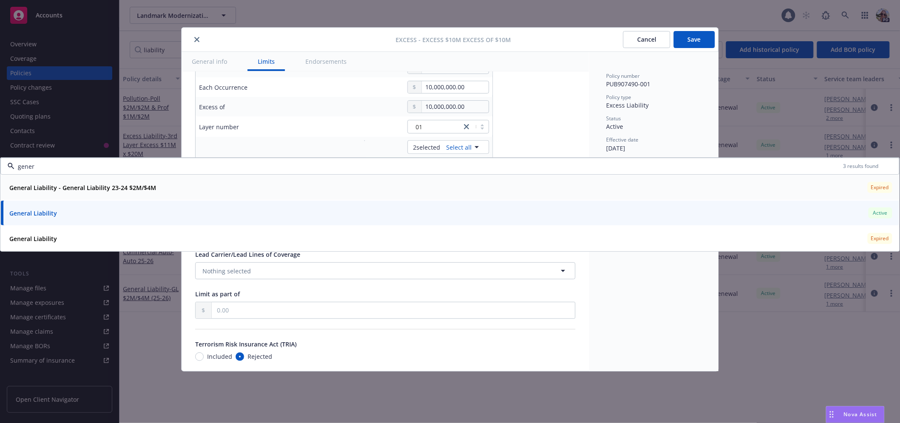
drag, startPoint x: 53, startPoint y: 168, endPoint x: 7, endPoint y: 157, distance: 47.3
click at [5, 166] on div "gener 3 results found" at bounding box center [449, 166] width 899 height 17
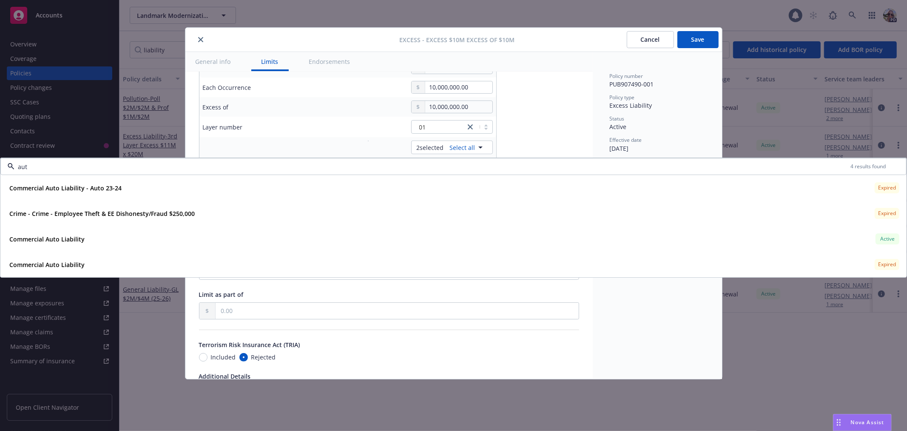
type input "auto"
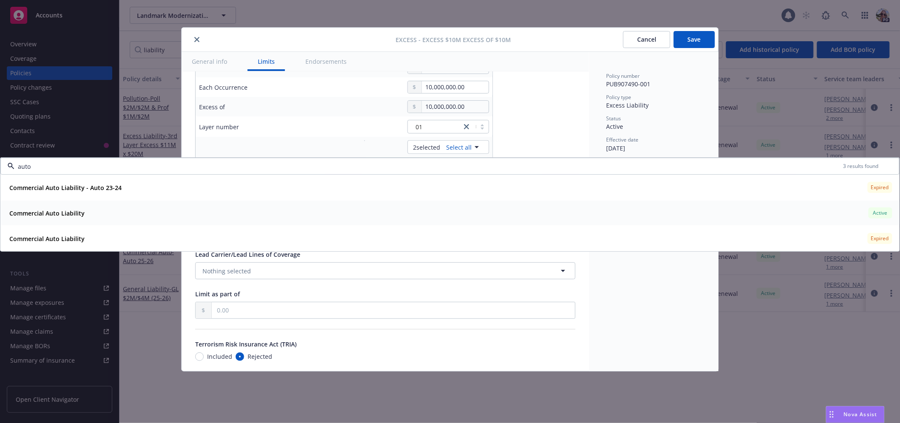
click at [36, 218] on div "Commercial Auto Liability" at bounding box center [46, 213] width 80 height 12
type textarea "x"
type input "$10M excess of $10M"
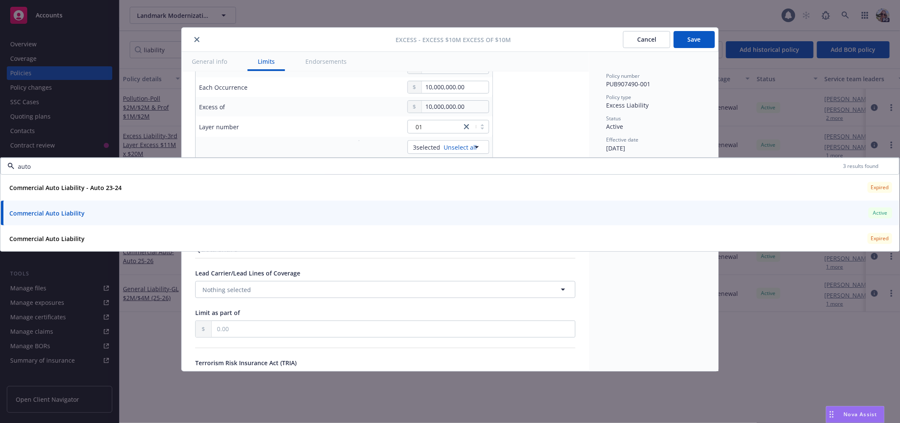
type textarea "x"
type input "Workers' Compensation, Commercial Auto, General Liability $10M excess of $10M"
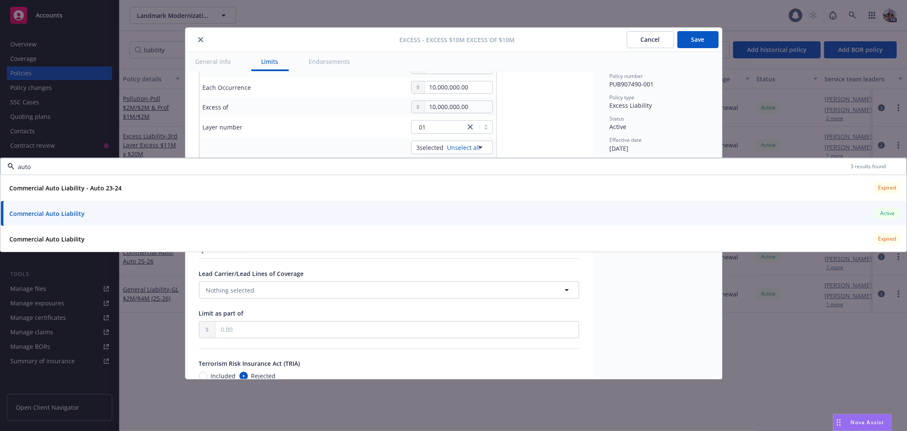
type input "auto"
click at [551, 116] on div "Display name Workers' Compensation, Commercial Auto, General Liability $10M exc…" at bounding box center [389, 243] width 380 height 844
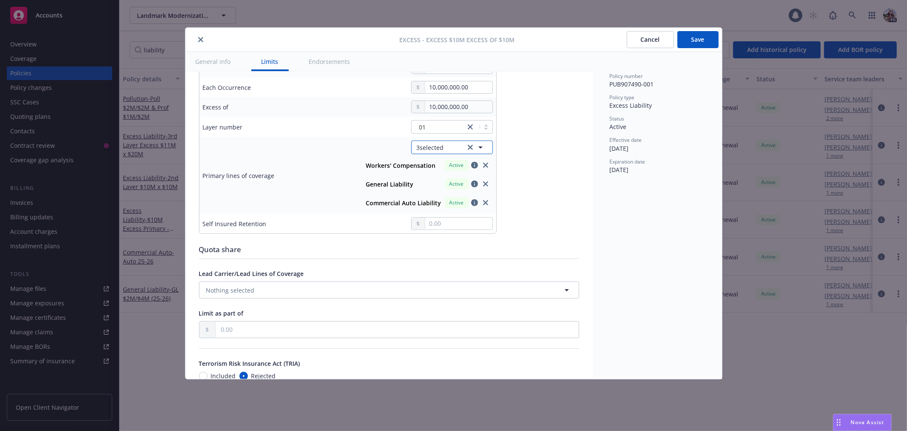
drag, startPoint x: 452, startPoint y: 146, endPoint x: 436, endPoint y: 145, distance: 16.3
click at [451, 146] on button "3 selected" at bounding box center [452, 147] width 82 height 14
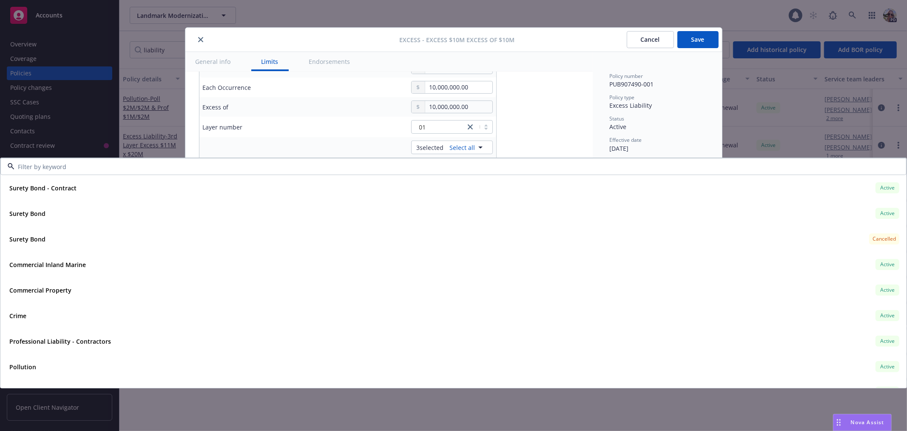
click at [71, 163] on input at bounding box center [451, 166] width 875 height 9
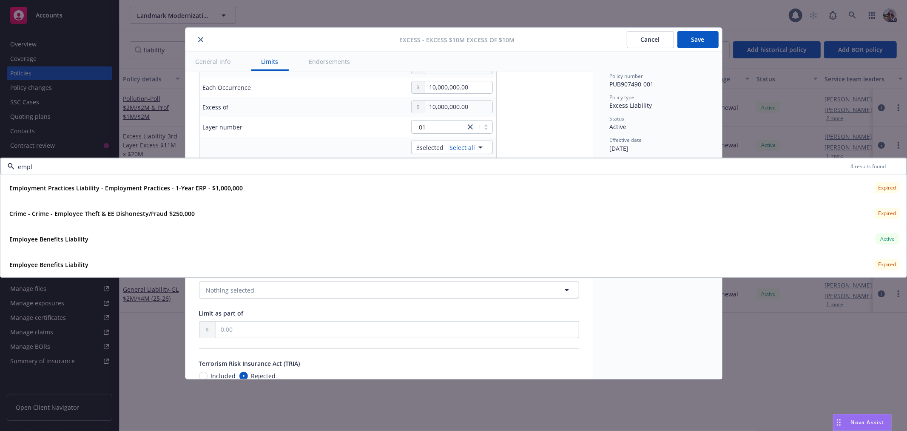
type input "emplo"
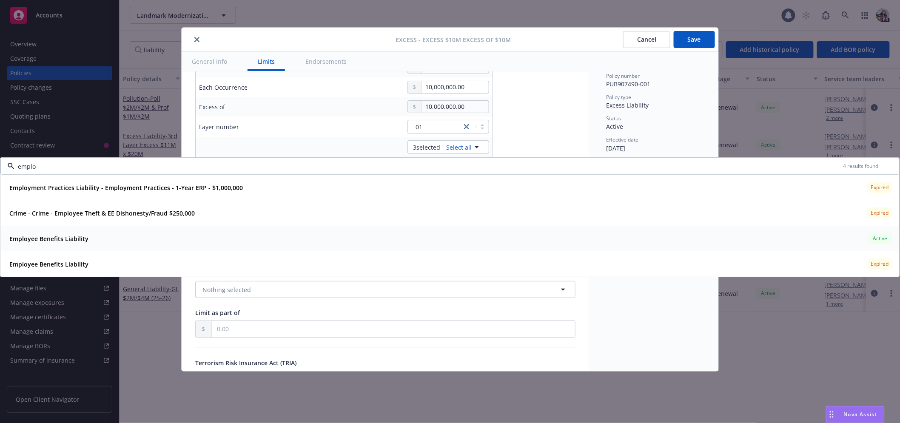
click at [20, 240] on strong "Employee Benefits Liability" at bounding box center [48, 239] width 79 height 8
type textarea "x"
type input "$10M excess of $10M"
type textarea "x"
type input "Workers' Compensation, Commercial Auto, General Liability $10M excess of $10M"
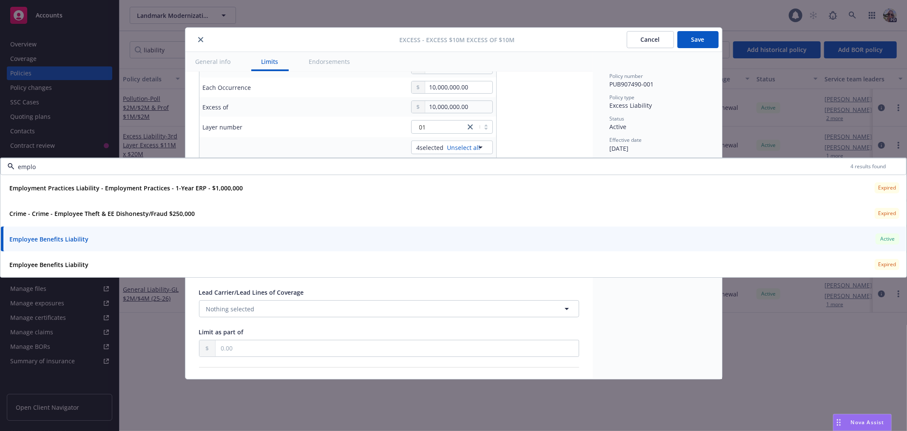
type input "emplo"
drag, startPoint x: 537, startPoint y: 95, endPoint x: 540, endPoint y: 89, distance: 6.9
click at [538, 95] on div "Display name Workers' Compensation, Commercial Auto, General Liability $10M exc…" at bounding box center [389, 252] width 380 height 862
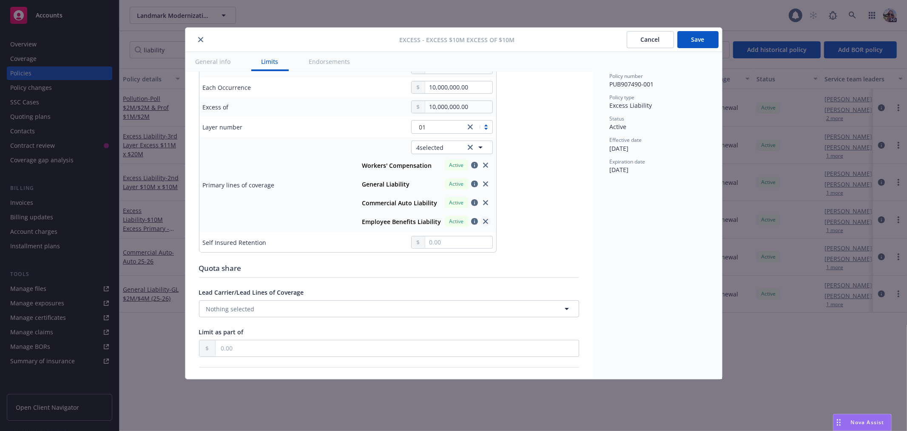
click at [487, 221] on icon "close" at bounding box center [485, 221] width 5 height 5
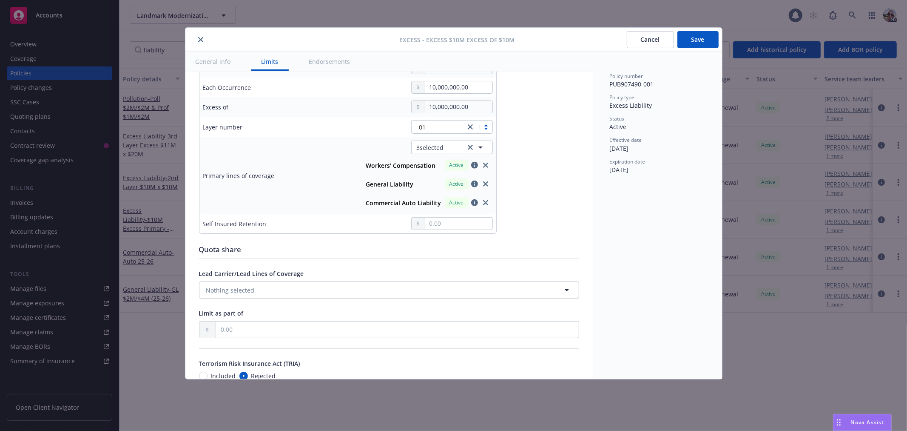
drag, startPoint x: 693, startPoint y: 42, endPoint x: 698, endPoint y: 35, distance: 8.2
click at [692, 41] on button "Save" at bounding box center [698, 39] width 41 height 17
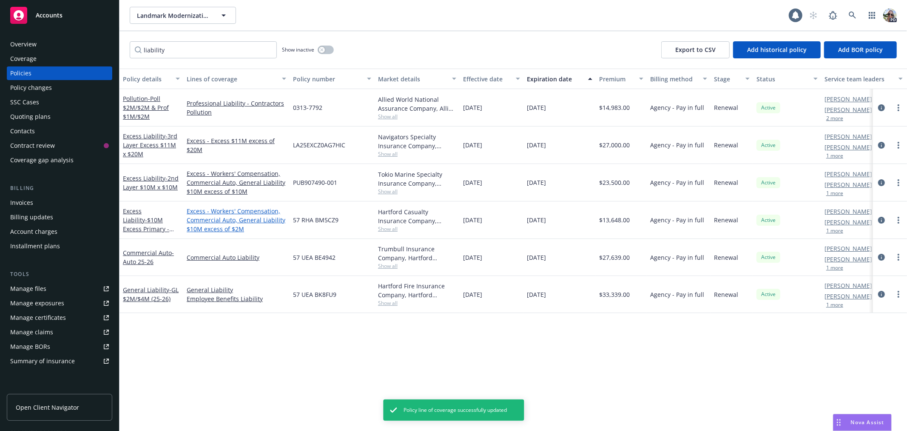
click at [215, 211] on link "Excess - Workers' Compensation, Commercial Auto, General Liability $10M excess …" at bounding box center [237, 219] width 100 height 27
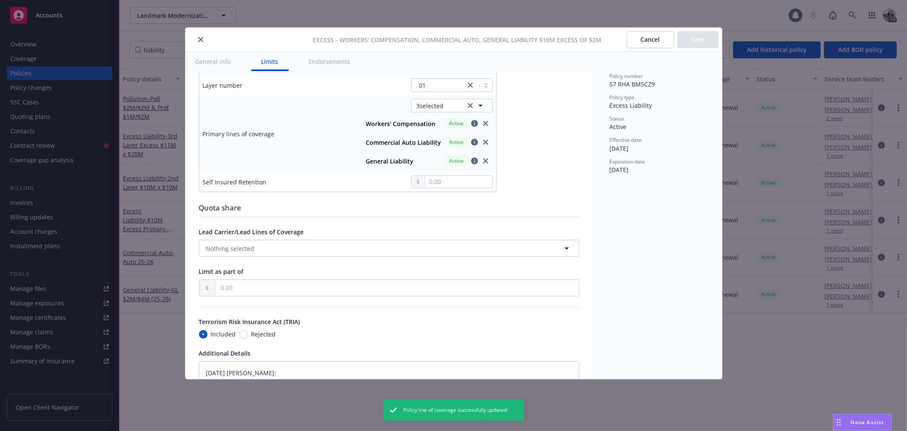
scroll to position [342, 0]
click at [450, 111] on button "3 selected" at bounding box center [452, 110] width 82 height 14
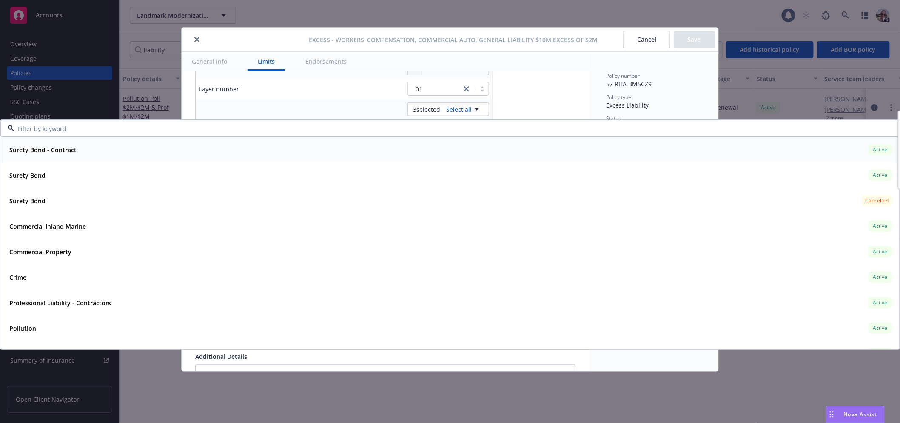
type textarea "x"
click at [68, 132] on input at bounding box center [448, 128] width 868 height 9
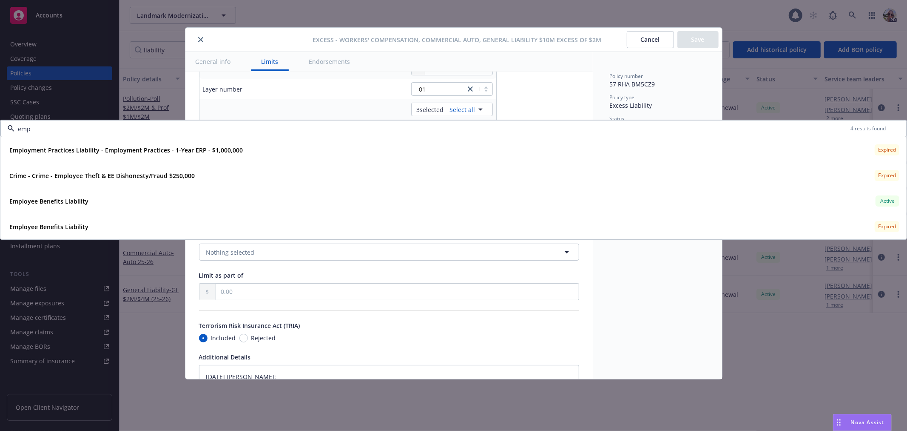
type input "empl"
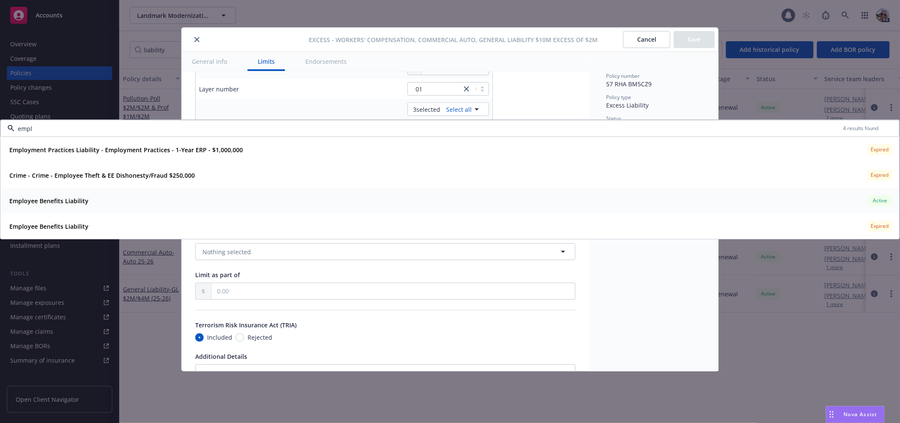
click at [57, 205] on div "Employee Benefits Liability" at bounding box center [48, 201] width 84 height 12
type textarea "x"
type input "$10M excess of $2M"
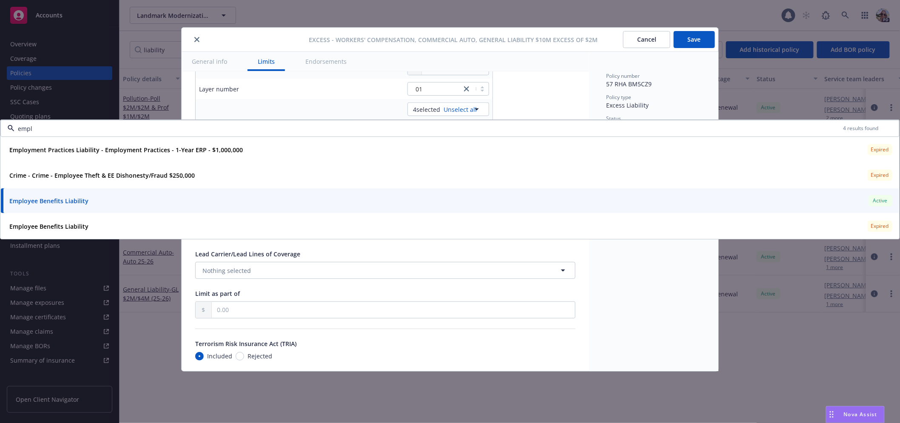
type textarea "x"
type input "Workers' Compensation, Commercial Auto, General Liability $10M excess of $2M"
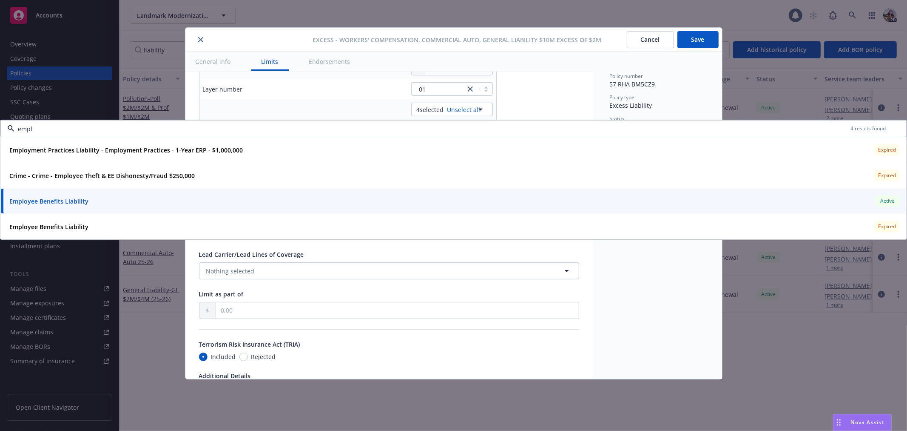
type input "empl"
click at [484, 36] on span "Excess - Workers' Compensation, Commercial Auto, General Liability $10M excess …" at bounding box center [457, 39] width 289 height 9
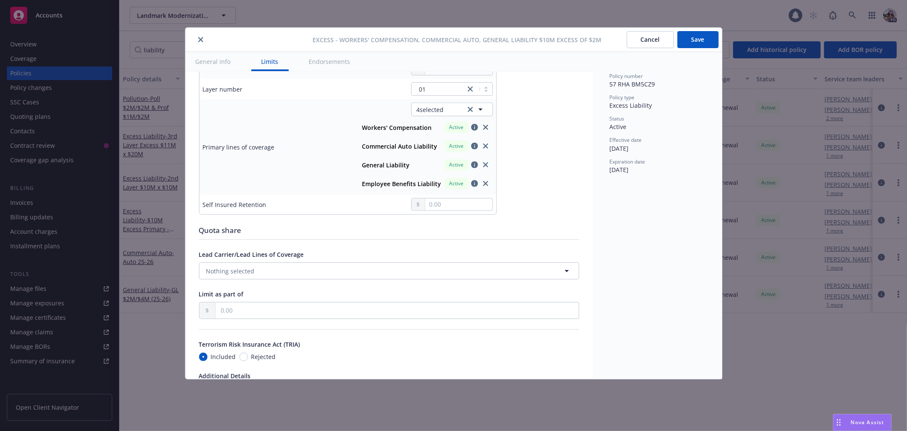
click at [690, 33] on button "Save" at bounding box center [698, 39] width 41 height 17
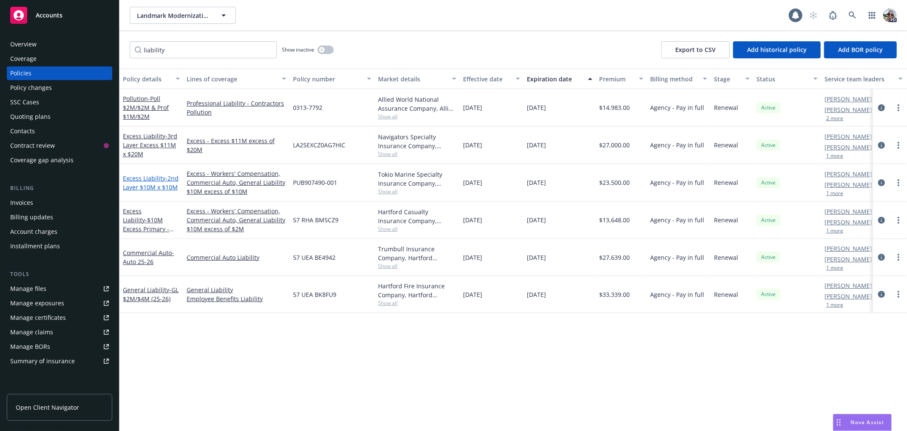
click at [152, 177] on link "Excess Liability - 2nd Layer $10M x $10M" at bounding box center [151, 182] width 56 height 17
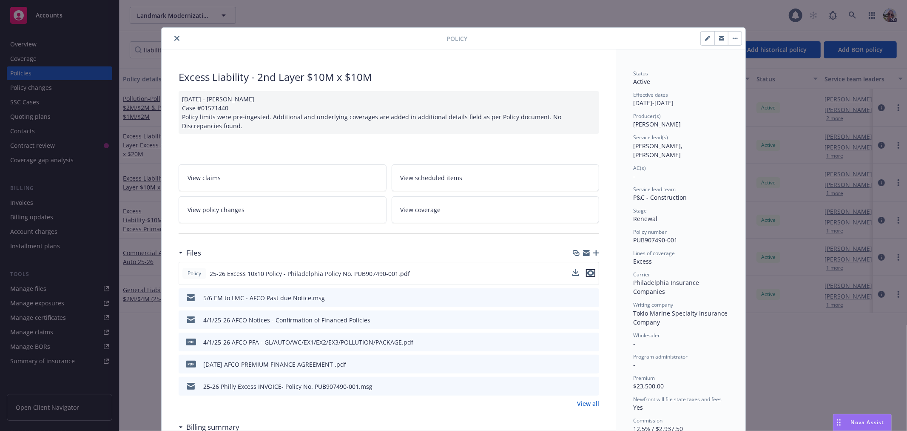
click at [589, 273] on icon "preview file" at bounding box center [591, 273] width 8 height 6
drag, startPoint x: 173, startPoint y: 35, endPoint x: 165, endPoint y: 37, distance: 8.3
click at [172, 37] on button "close" at bounding box center [177, 38] width 10 height 10
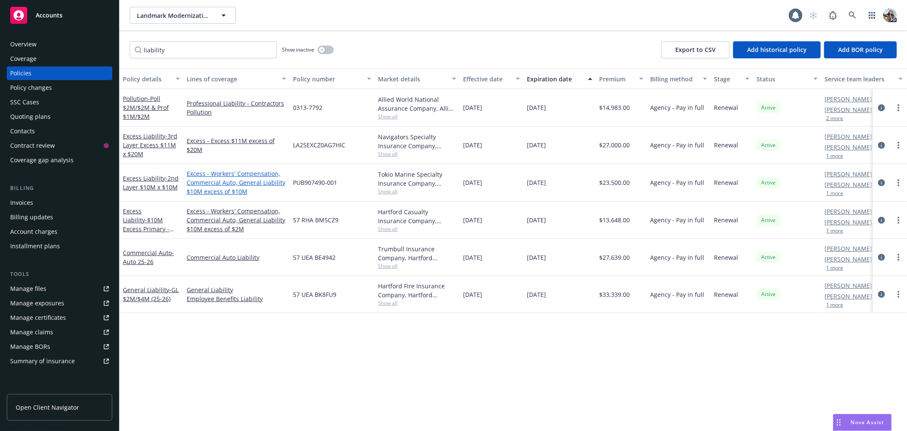
click at [215, 179] on link "Excess - Workers' Compensation, Commercial Auto, General Liability $10M excess …" at bounding box center [237, 182] width 100 height 27
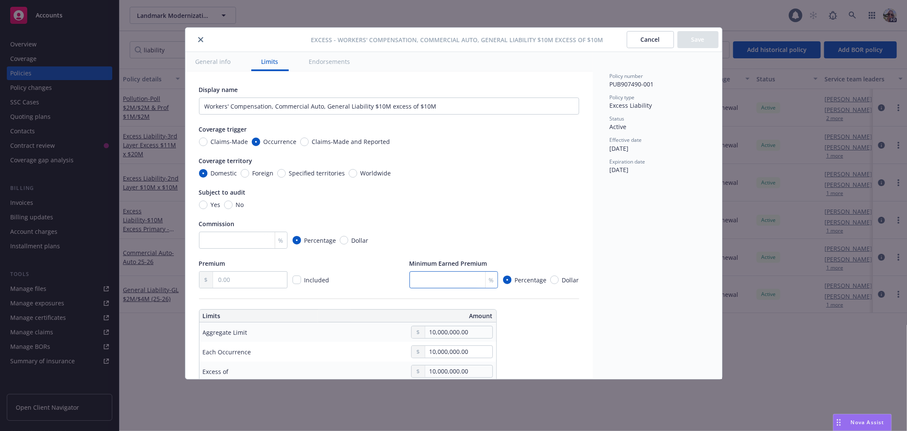
click at [434, 281] on input "number" at bounding box center [454, 279] width 88 height 17
type textarea "x"
type input "35"
type textarea "x"
type input "35"
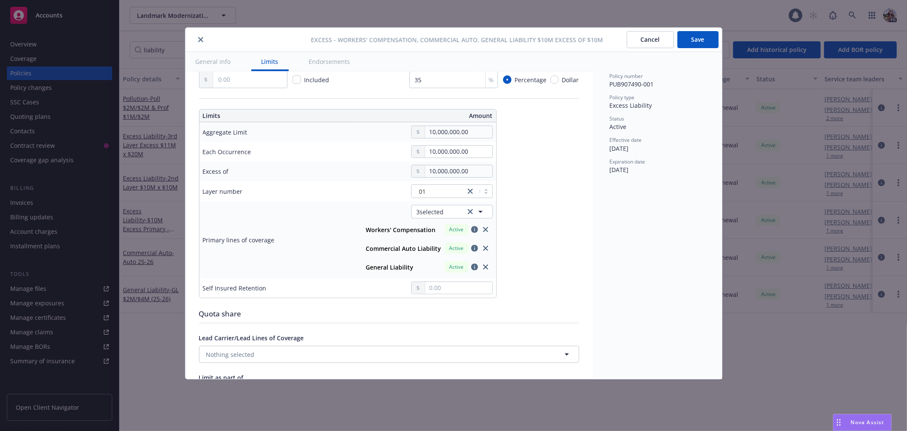
scroll to position [225, 0]
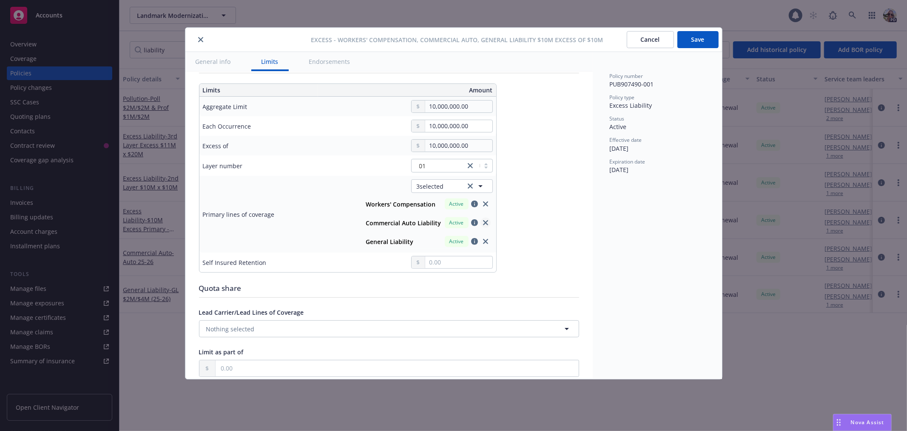
click at [485, 222] on icon "close" at bounding box center [485, 222] width 5 height 5
type textarea "x"
type input "Workers' Compensation, General Liability $10M excess of $10M"
type textarea "x"
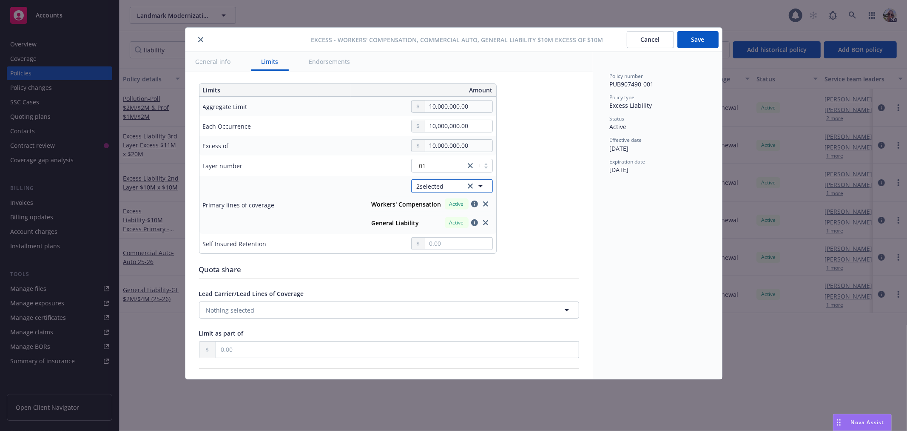
click at [450, 186] on button "2 selected" at bounding box center [452, 186] width 82 height 14
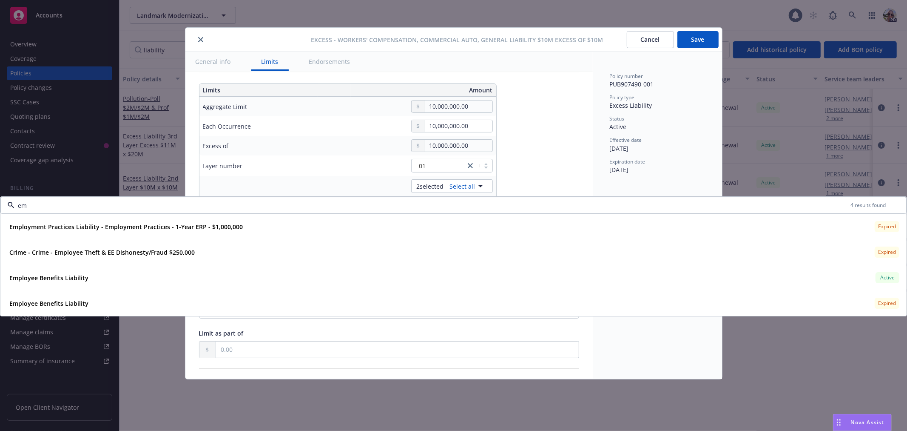
type input "emp"
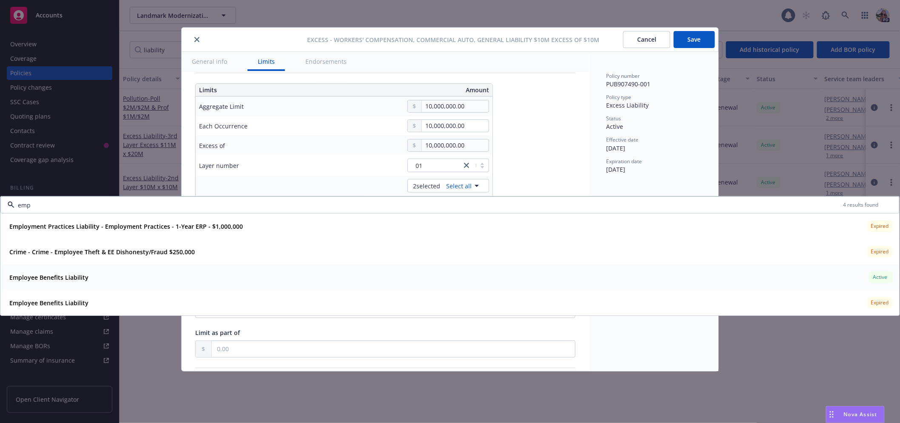
click at [61, 281] on strong "Employee Benefits Liability" at bounding box center [48, 278] width 79 height 8
type textarea "x"
type input "$10M excess of $10M"
type textarea "x"
type input "Workers' Compensation, General Liability $10M excess of $10M"
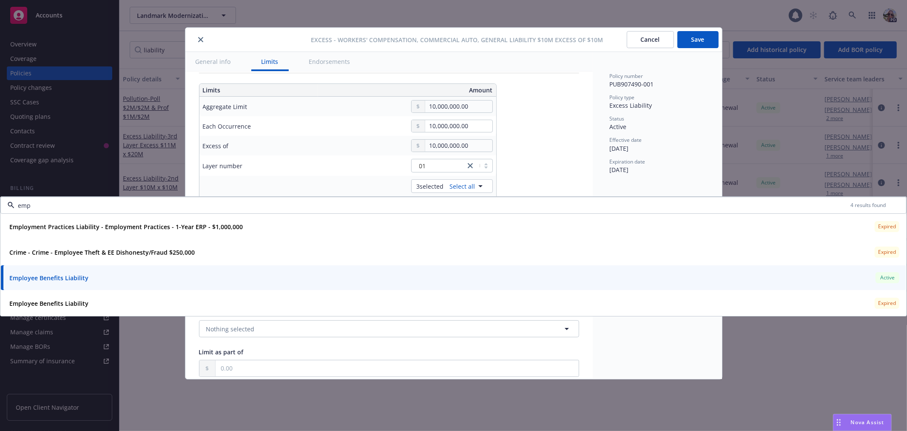
type input "emp"
click at [509, 120] on div "Display name Workers' Compensation, General Liability $10M excess of $10M Cover…" at bounding box center [389, 282] width 380 height 844
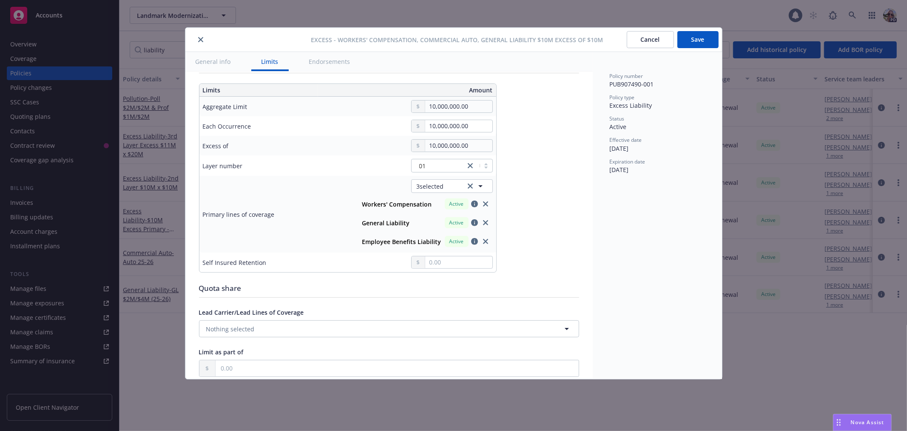
drag, startPoint x: 703, startPoint y: 41, endPoint x: 688, endPoint y: 43, distance: 15.1
click at [699, 43] on button "Save" at bounding box center [698, 39] width 41 height 17
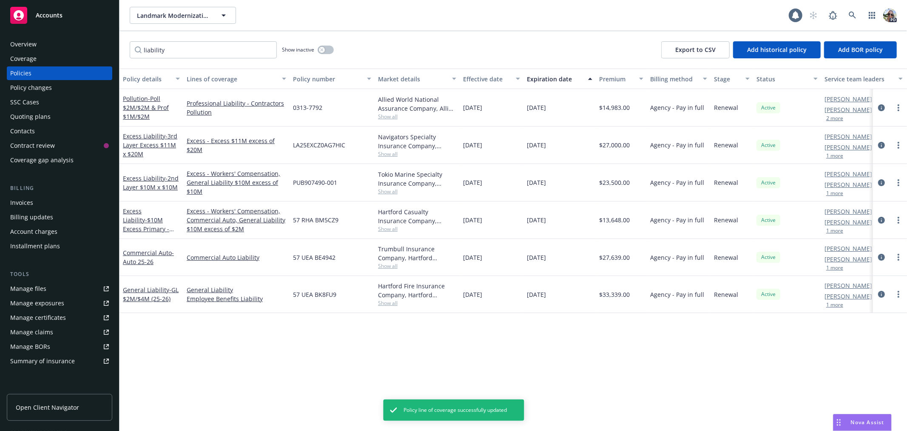
click at [21, 286] on div "Manage files" at bounding box center [28, 289] width 36 height 14
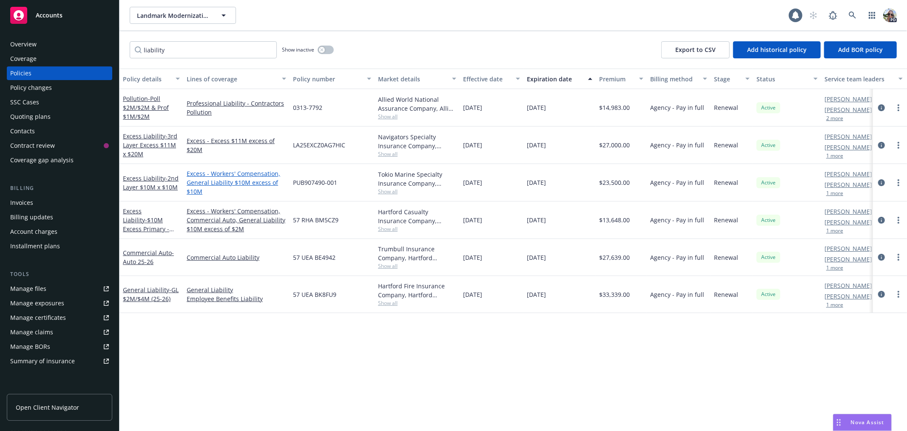
click at [216, 180] on link "Excess - Workers' Compensation, General Liability $10M excess of $10M" at bounding box center [237, 182] width 100 height 27
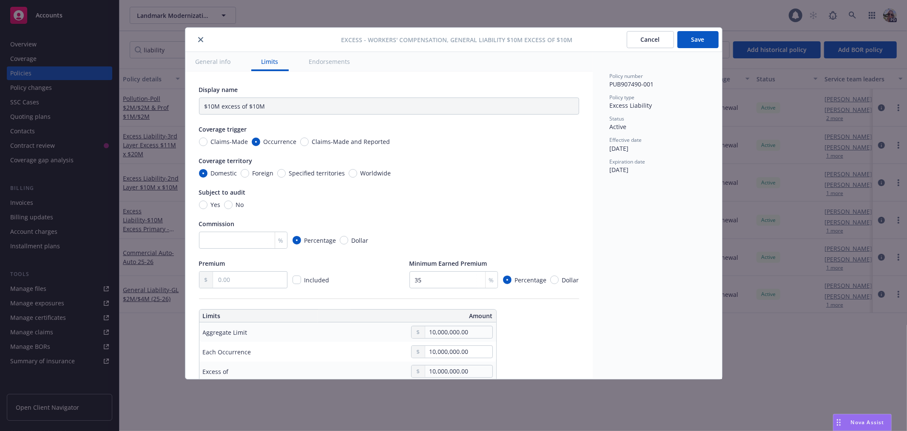
type textarea "x"
type input "Workers' Compensation, General Liability $10M excess of $10M"
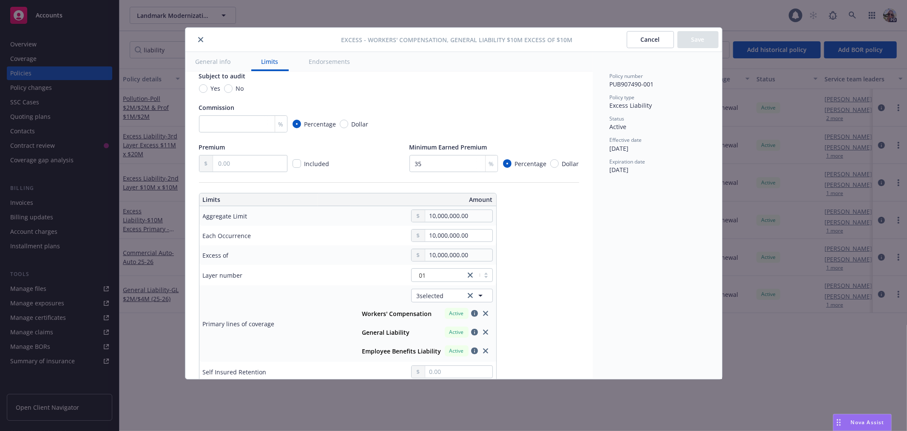
scroll to position [237, 0]
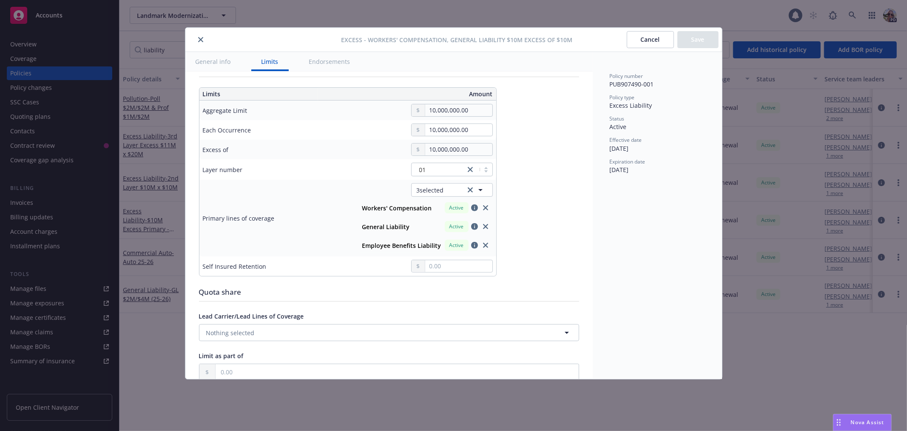
type textarea "x"
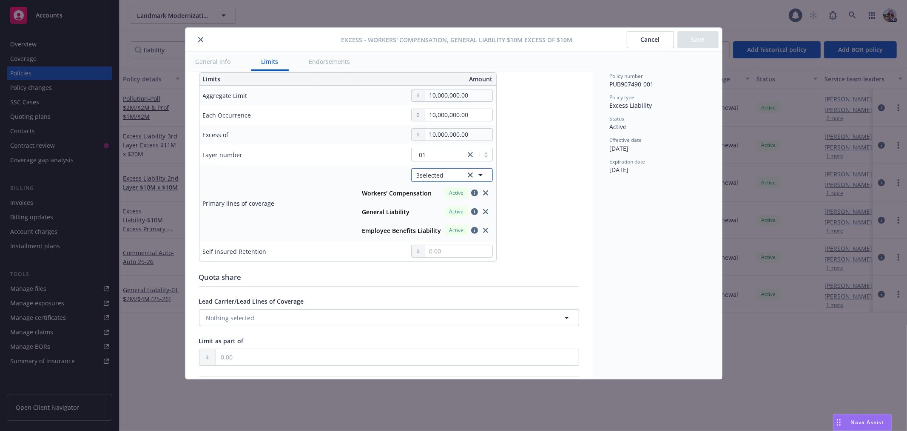
click at [455, 173] on button "3 selected" at bounding box center [452, 175] width 82 height 14
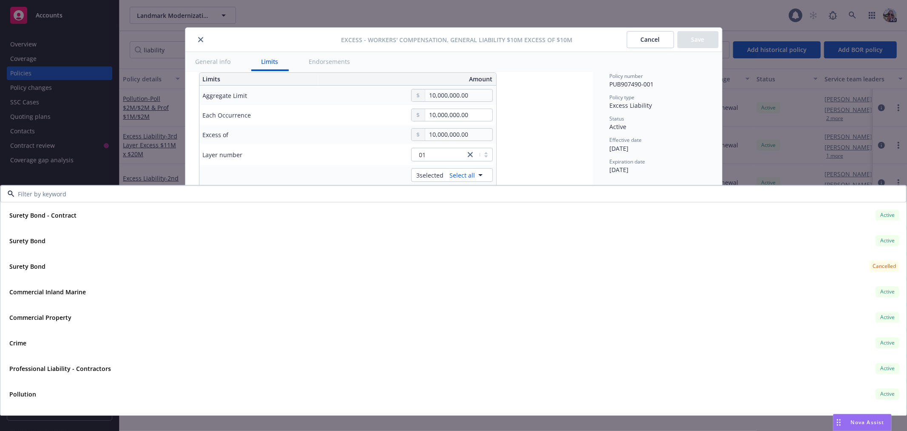
drag, startPoint x: 23, startPoint y: 193, endPoint x: 18, endPoint y: 197, distance: 6.7
click at [26, 194] on input at bounding box center [451, 193] width 875 height 9
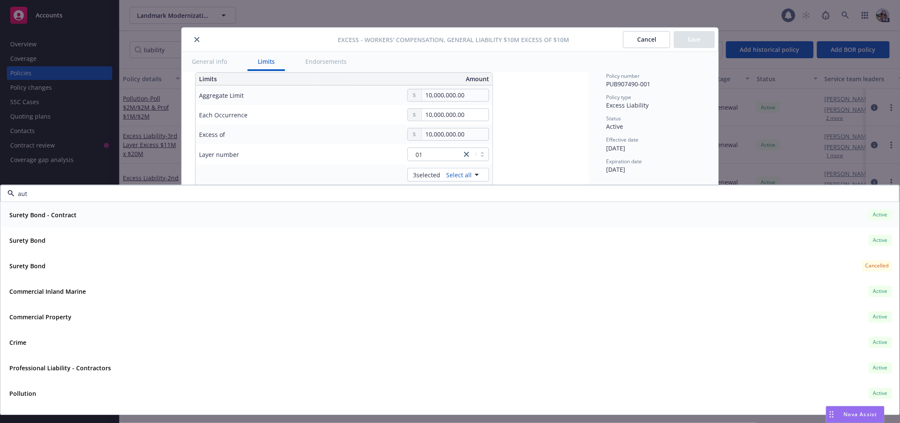
type input "auto"
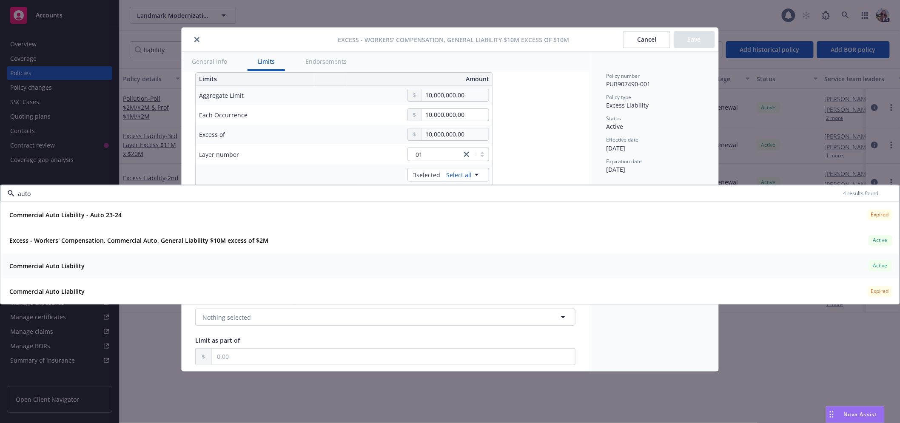
click at [43, 266] on strong "Commercial Auto Liability" at bounding box center [46, 266] width 75 height 8
type textarea "x"
type input "$10M excess of $10M"
type textarea "x"
type input "Workers' Compensation, Commercial Auto, General Liability $10M excess of $10M"
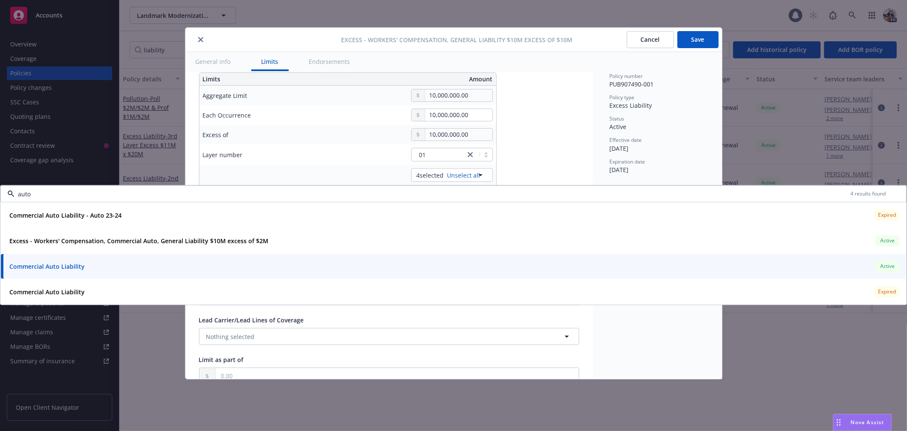
type input "auto"
click at [541, 83] on div "Display name Workers' Compensation, Commercial Auto, General Liability $10M exc…" at bounding box center [389, 280] width 380 height 862
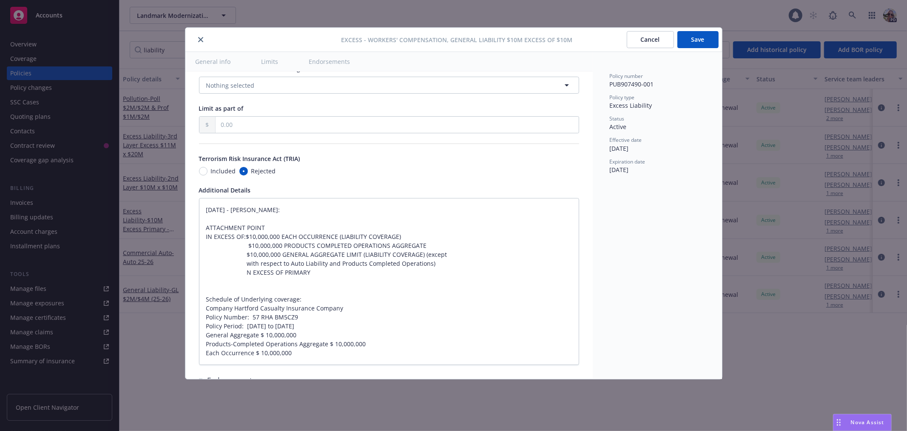
type textarea "x"
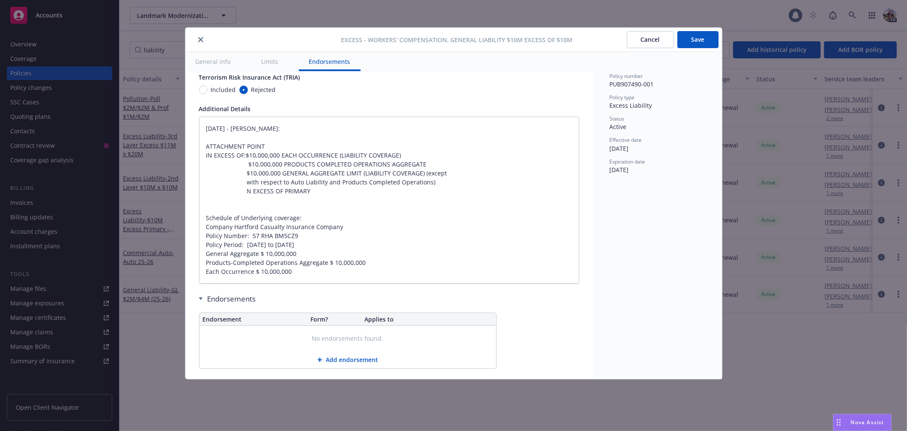
scroll to position [583, 0]
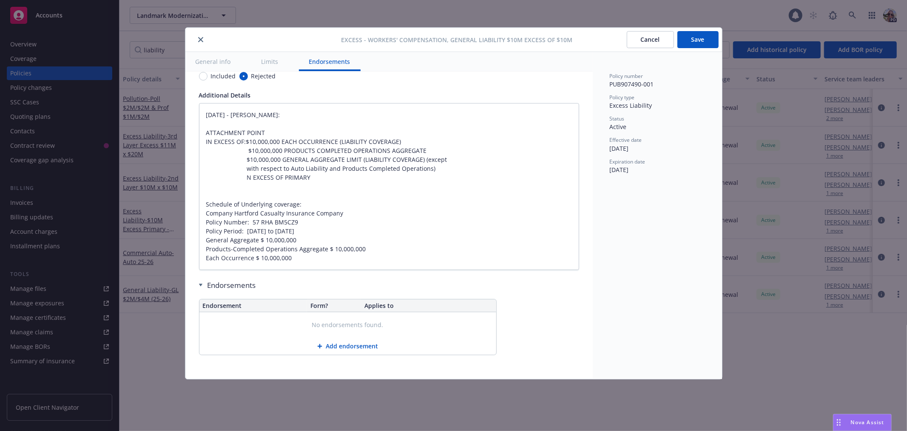
click at [340, 345] on button "Add endorsement" at bounding box center [348, 345] width 297 height 17
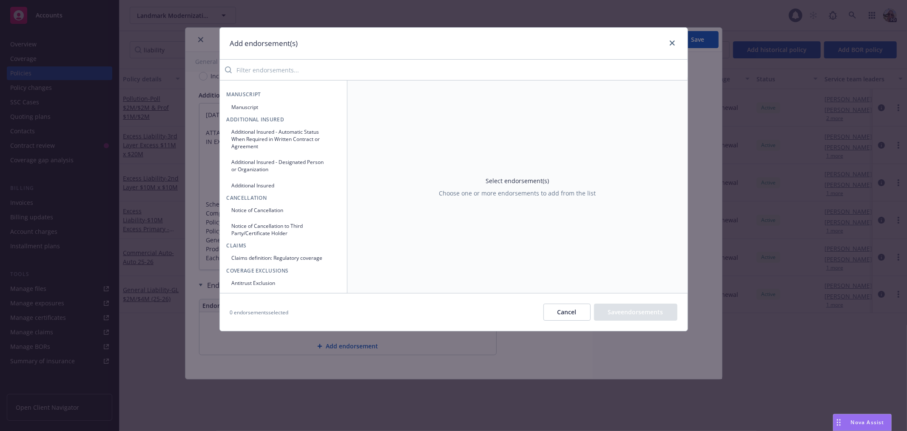
click at [251, 68] on input "search" at bounding box center [460, 69] width 456 height 17
type input "E"
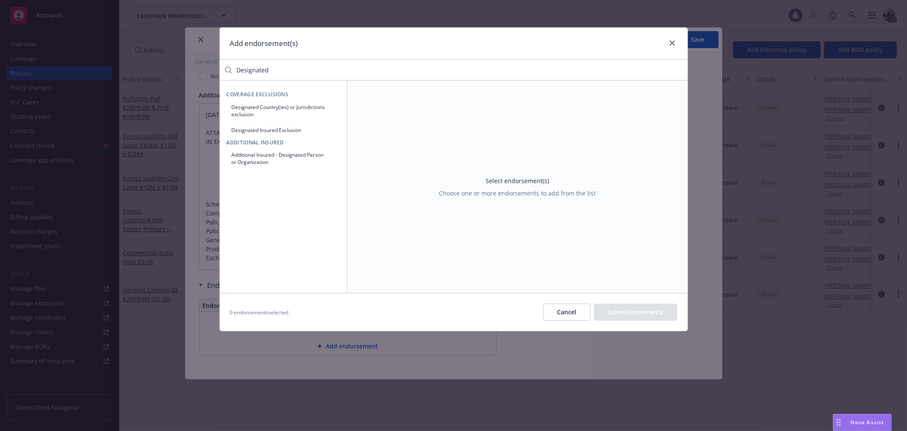
type input "Designated"
click at [248, 130] on button "Designated Insured Exclusion" at bounding box center [284, 130] width 114 height 14
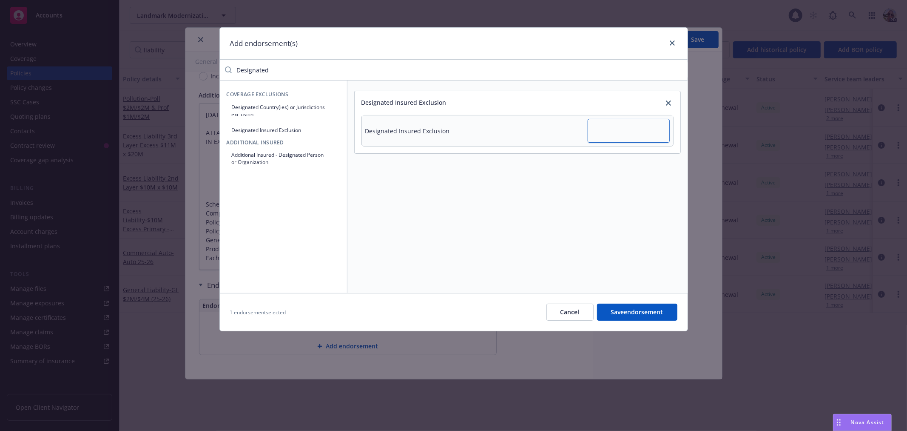
drag, startPoint x: 610, startPoint y: 132, endPoint x: 593, endPoint y: 123, distance: 19.4
click at [599, 126] on textarea at bounding box center [629, 130] width 82 height 23
type textarea "x"
type textarea "L"
type textarea "x"
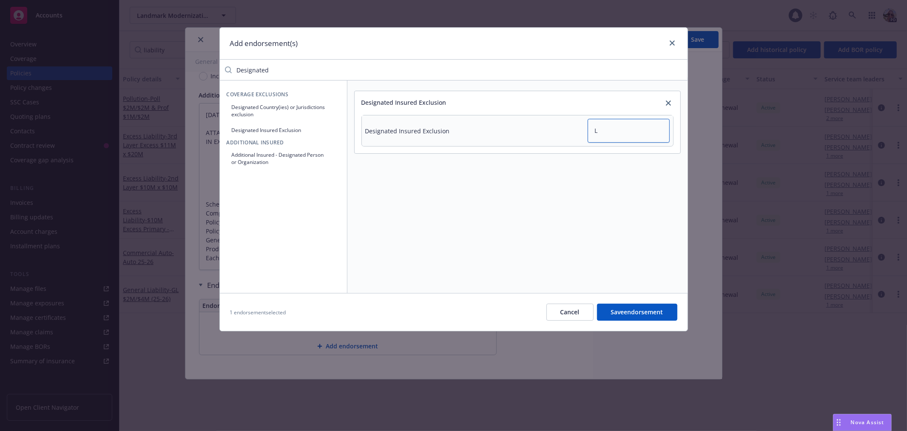
type textarea "La"
type textarea "x"
type textarea "Lan"
type textarea "x"
type textarea "Land"
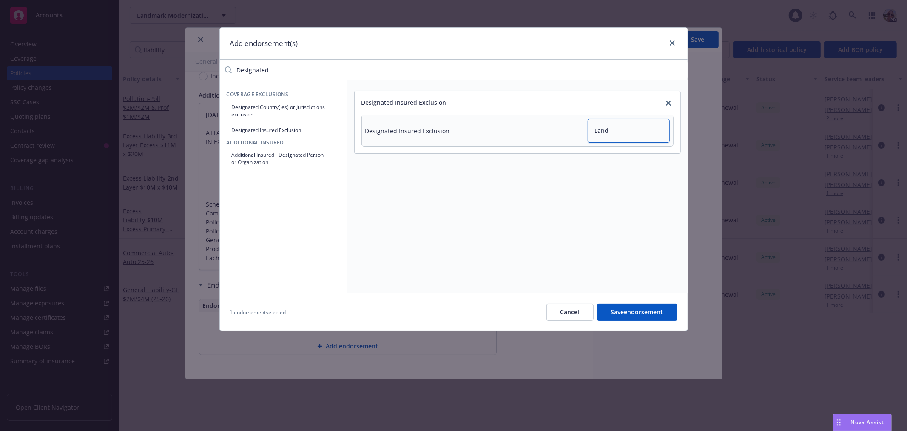
type textarea "x"
type textarea "Landm"
type textarea "x"
type textarea "Landma"
type textarea "x"
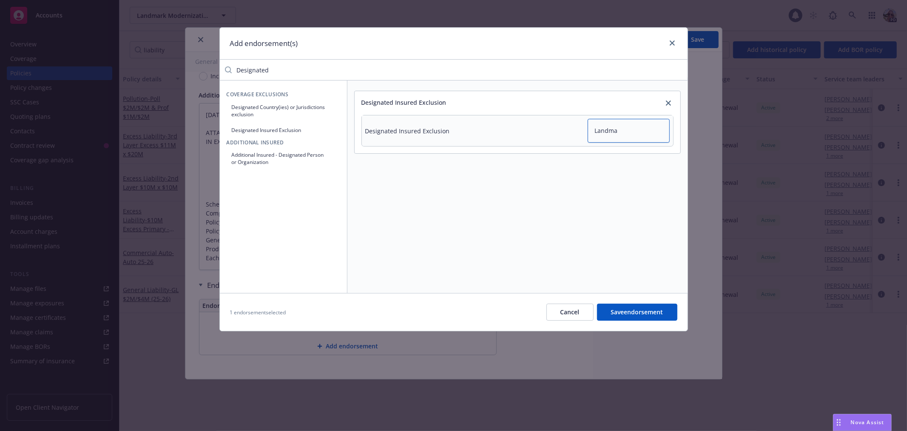
type textarea "Landmar"
type textarea "x"
type textarea "Landmark"
type textarea "x"
type textarea "Landmark C"
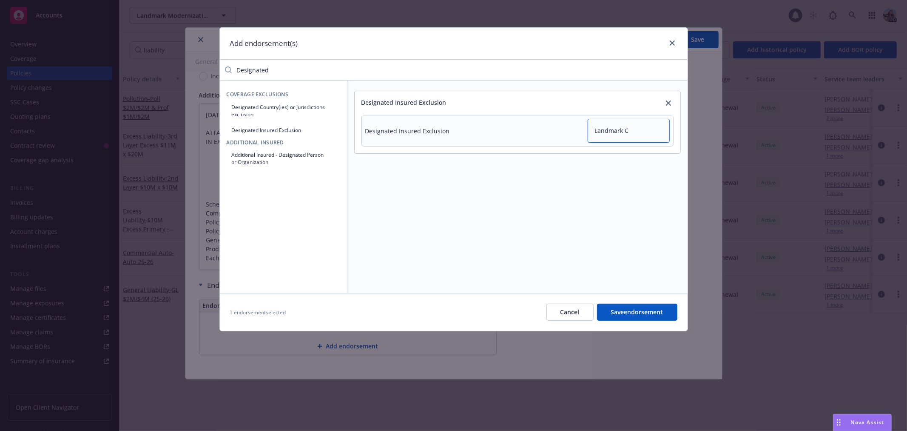
type textarea "x"
type textarea "Landmark Co"
type textarea "x"
type textarea "Landmark Con"
type textarea "x"
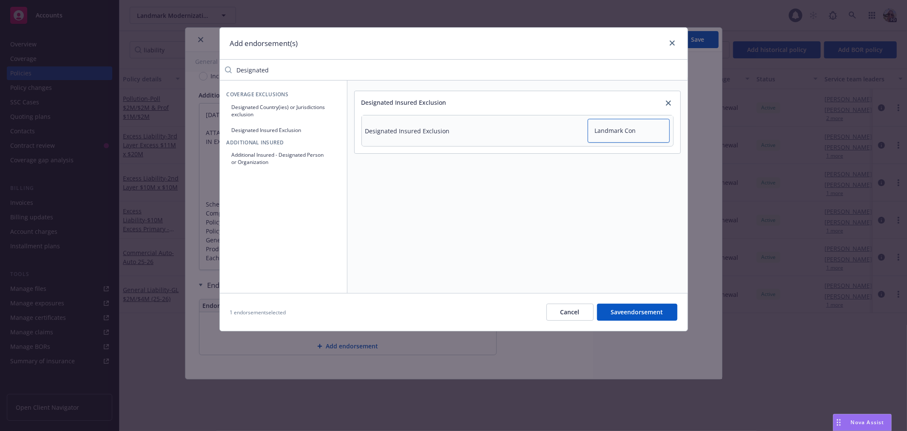
type textarea "Landmark Cons"
type textarea "x"
type textarea "Landmark Const"
type textarea "x"
type textarea "Landmark Constr"
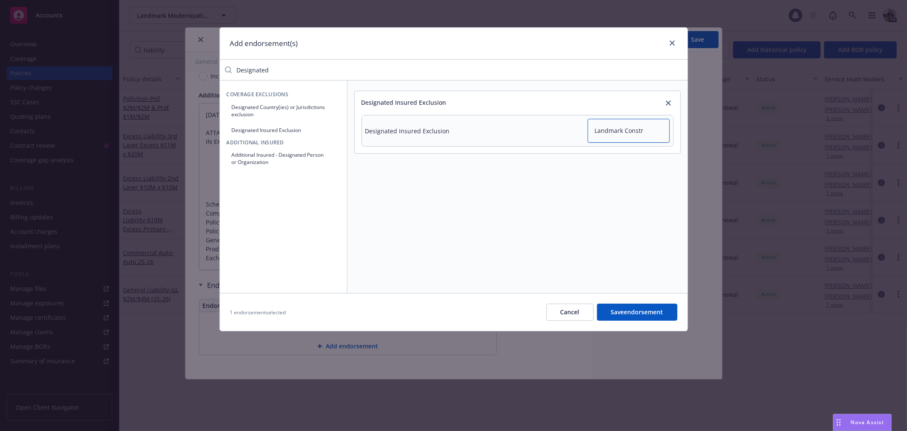
type textarea "x"
type textarea "Landmark Constru"
type textarea "x"
type textarea "Landmark Construc"
type textarea "x"
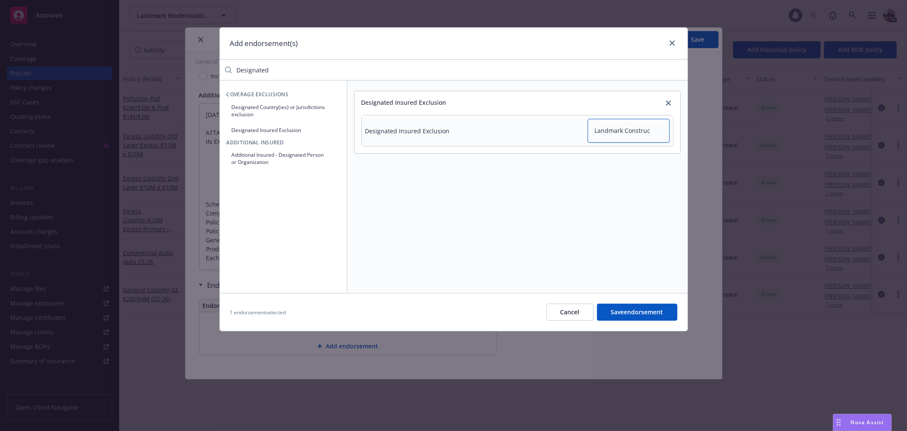
type textarea "Landmark Construct"
type textarea "x"
type textarea "Landmark Constructo"
type textarea "x"
type textarea "Landmark Constructor"
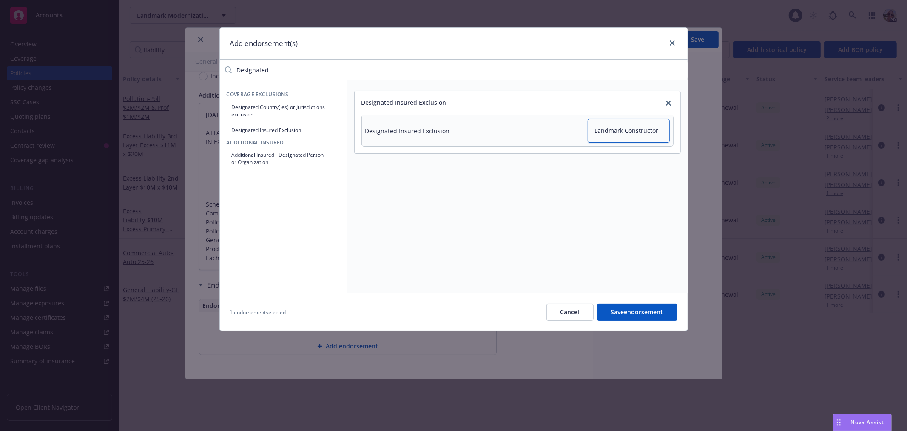
type textarea "x"
type textarea "Landmark Constructor,"
type textarea "x"
type textarea "Landmark Constructor,"
type textarea "x"
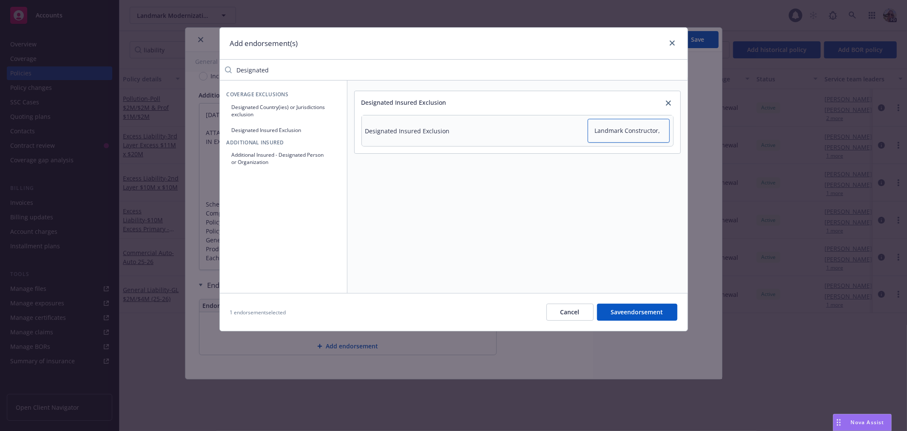
type textarea "Landmark Constructor, I"
type textarea "x"
type textarea "Landmark Constructor, In"
type textarea "x"
type textarea "Landmark Constructor, Inc"
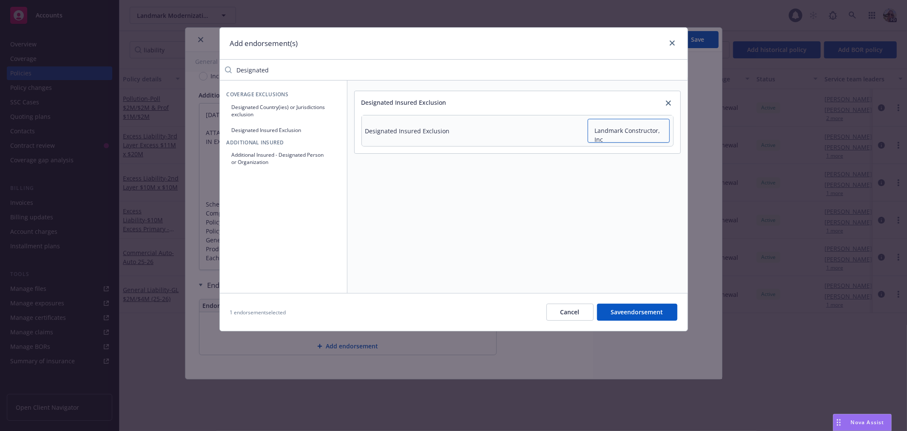
type textarea "x"
type textarea "Landmark Constructor, Inc."
click at [624, 313] on button "Save endorsement" at bounding box center [637, 311] width 80 height 17
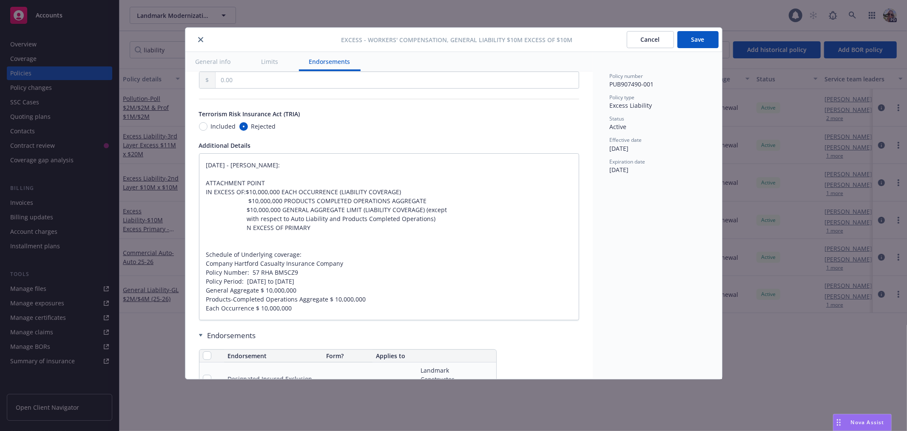
scroll to position [538, 0]
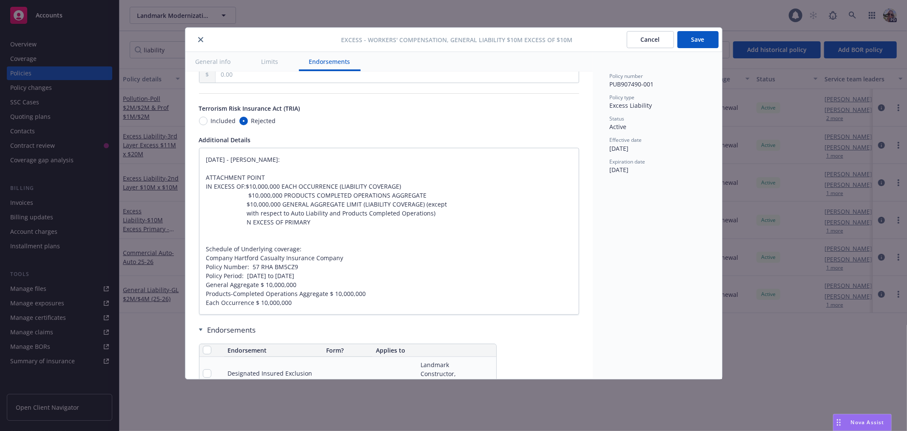
drag, startPoint x: 203, startPoint y: 40, endPoint x: 196, endPoint y: 36, distance: 7.8
click at [200, 40] on button "close" at bounding box center [201, 39] width 10 height 10
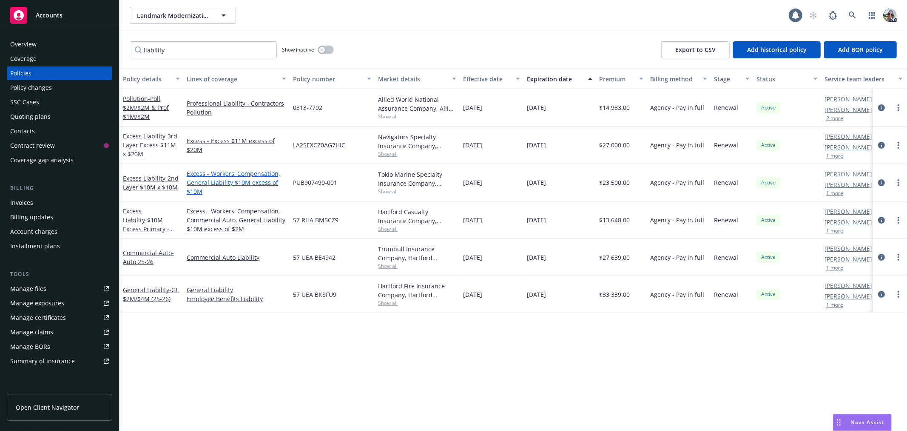
click at [220, 182] on link "Excess - Workers' Compensation, General Liability $10M excess of $10M" at bounding box center [237, 182] width 100 height 27
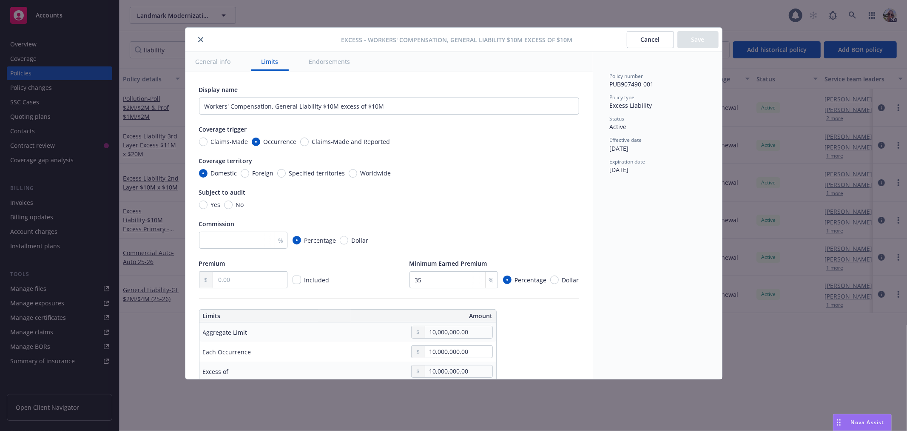
type textarea "x"
type input "Workers' Compensation, General Liability $10M excess of $10M"
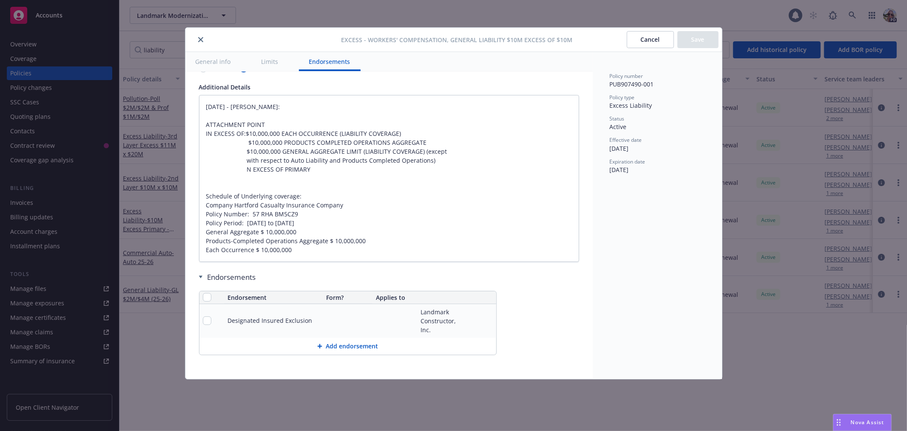
type textarea "x"
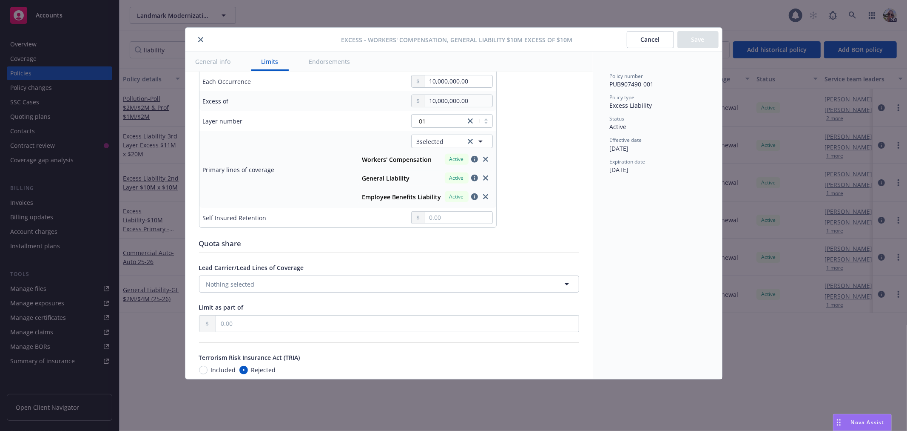
scroll to position [266, 0]
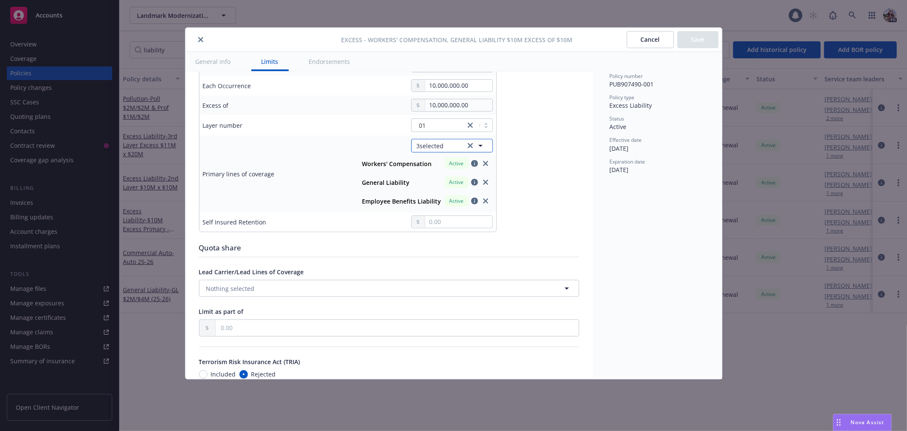
click at [452, 148] on button "3 selected" at bounding box center [452, 146] width 82 height 14
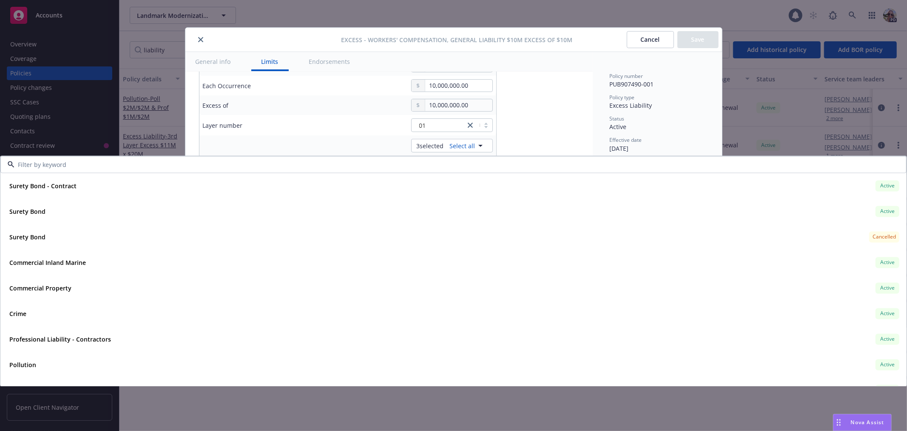
drag, startPoint x: 201, startPoint y: 163, endPoint x: 340, endPoint y: 181, distance: 140.6
click at [198, 161] on input at bounding box center [451, 164] width 875 height 9
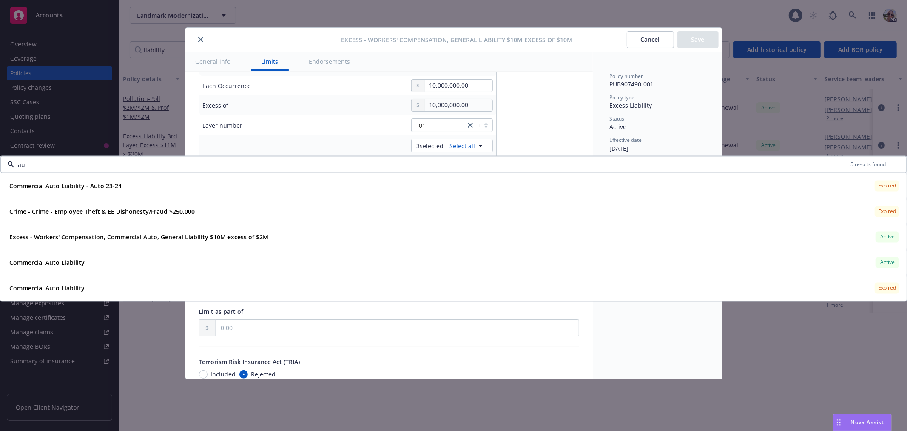
type input "auto"
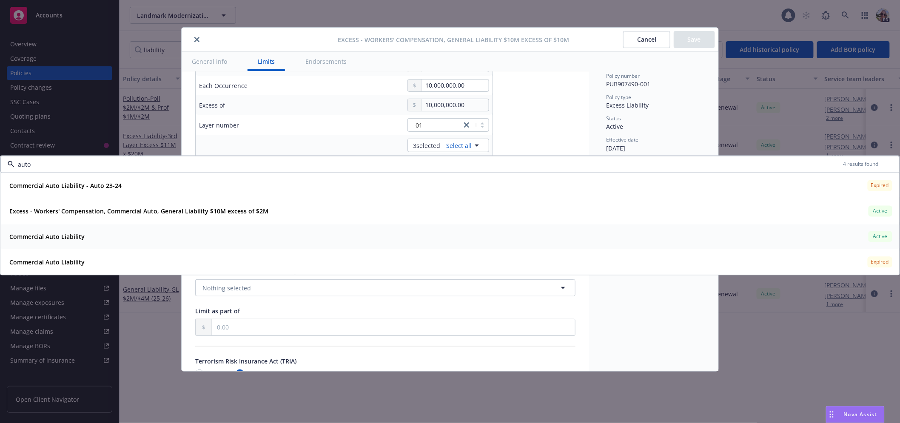
click at [67, 242] on div "Commercial Auto Liability" at bounding box center [46, 237] width 80 height 12
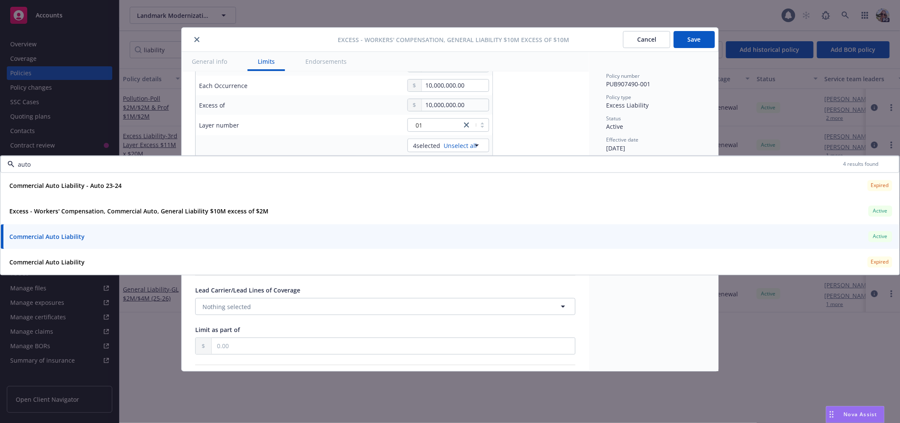
type textarea "x"
type input "Workers' Compensation, Commercial Auto, General Liability $10M excess of $10M"
type textarea "x"
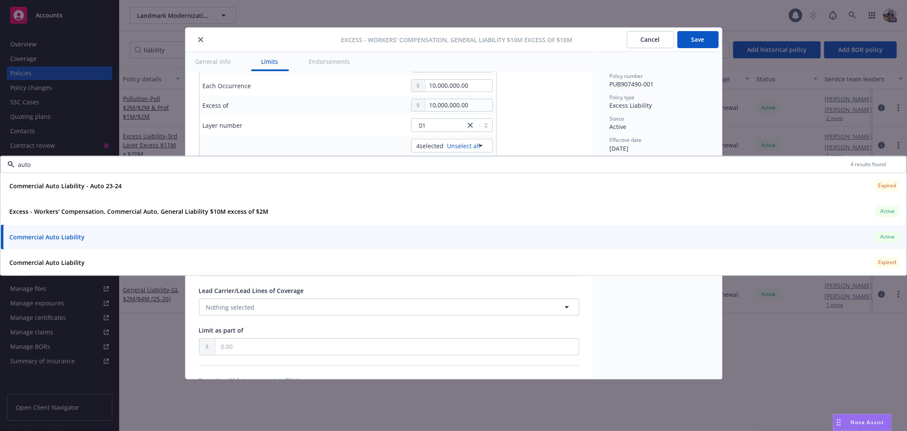
type input "auto"
click at [542, 117] on div "Display name Workers' Compensation, Commercial Auto, General Liability $10M exc…" at bounding box center [389, 254] width 380 height 870
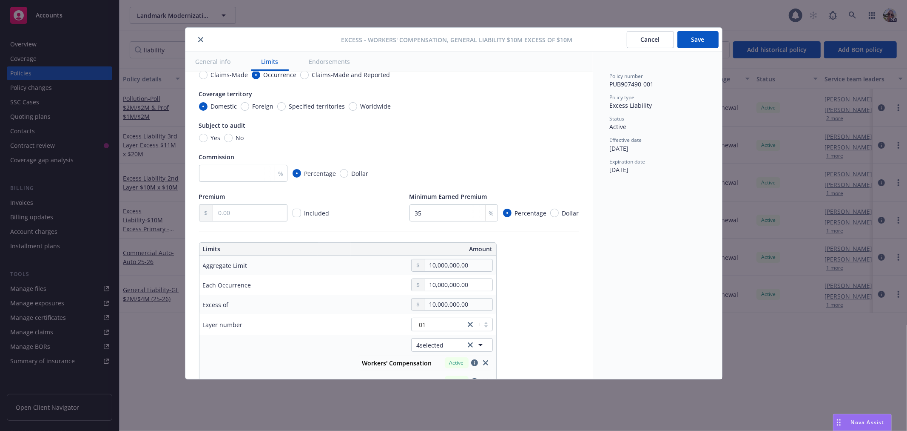
scroll to position [37, 0]
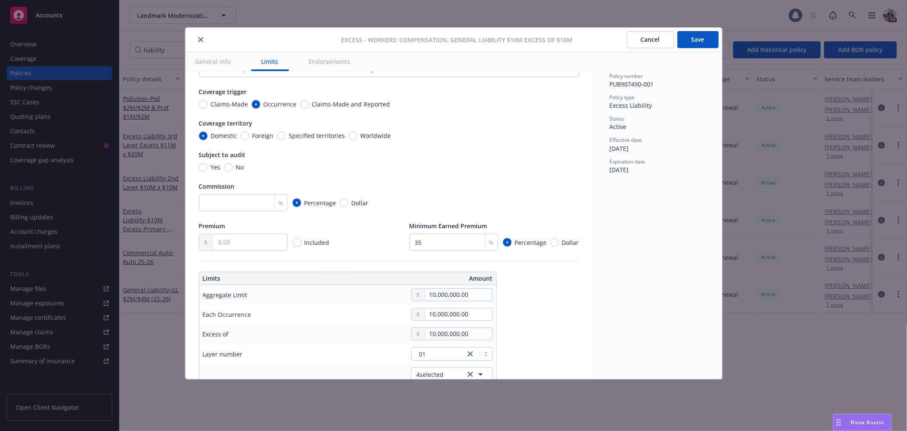
drag, startPoint x: 704, startPoint y: 42, endPoint x: 692, endPoint y: 48, distance: 14.5
click at [701, 43] on button "Save" at bounding box center [698, 39] width 41 height 17
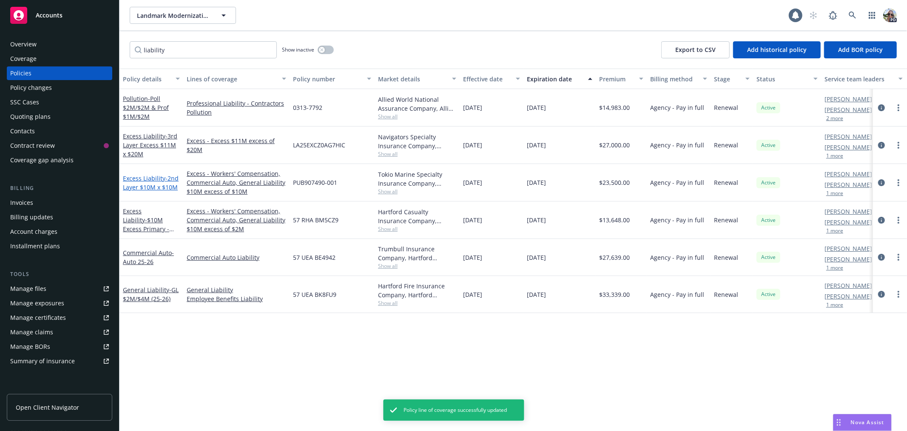
click at [141, 187] on span "- 2nd Layer $10M x $10M" at bounding box center [151, 182] width 56 height 17
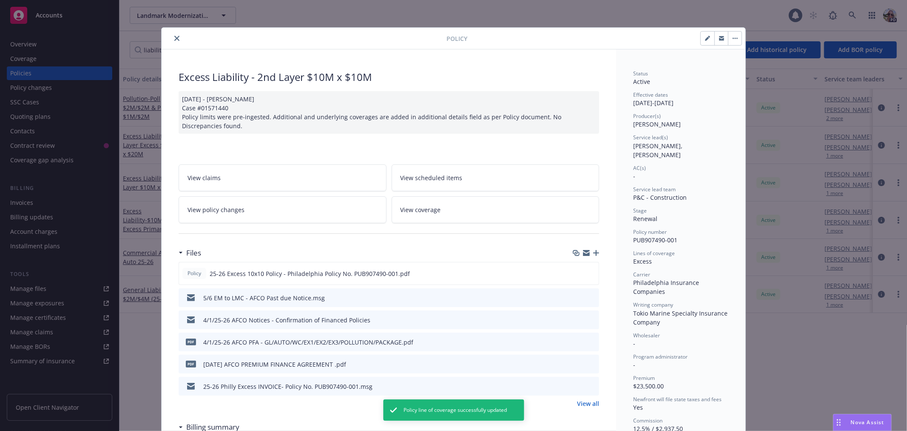
click at [174, 39] on icon "close" at bounding box center [176, 38] width 5 height 5
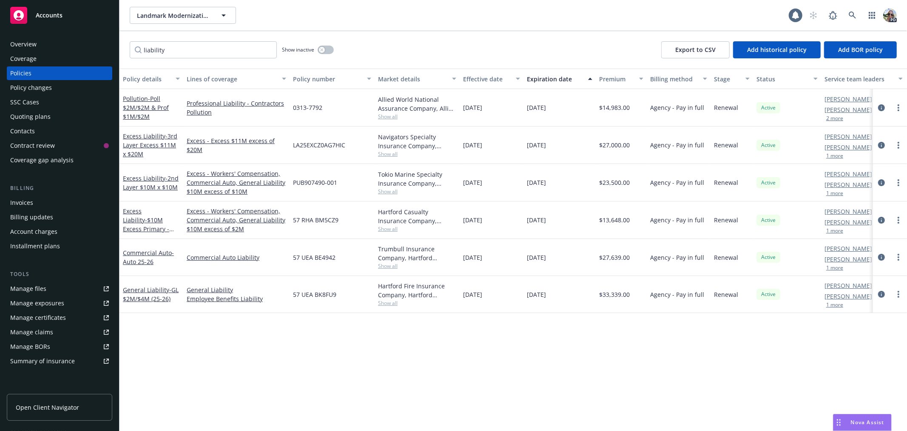
click at [218, 183] on link "Excess - Workers' Compensation, Commercial Auto, General Liability $10M excess …" at bounding box center [237, 182] width 100 height 27
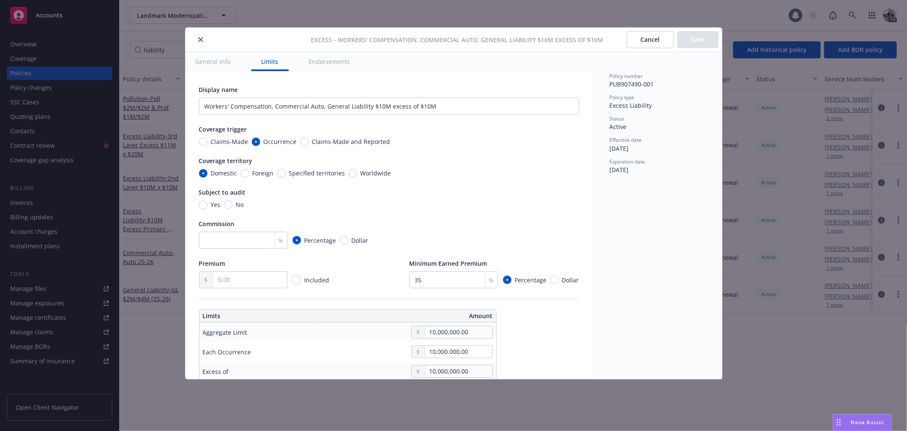
drag, startPoint x: 653, startPoint y: 32, endPoint x: 211, endPoint y: 92, distance: 446.9
click at [653, 32] on button "Cancel" at bounding box center [650, 39] width 47 height 17
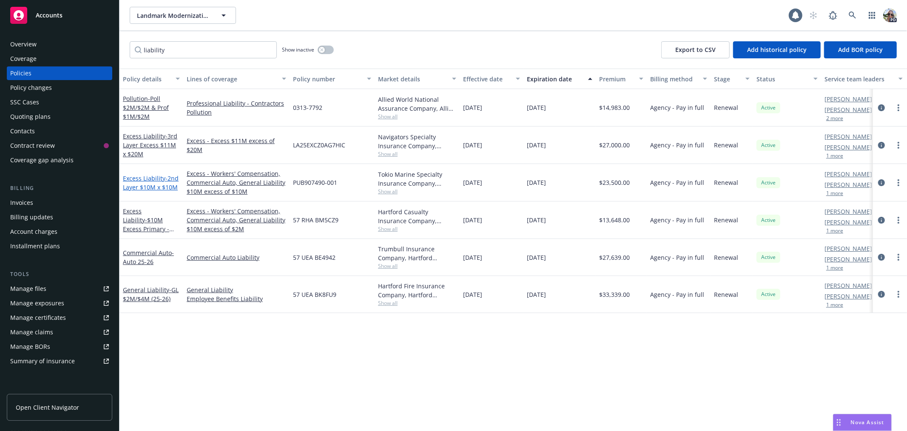
click at [141, 180] on link "Excess Liability - 2nd Layer $10M x $10M" at bounding box center [151, 182] width 56 height 17
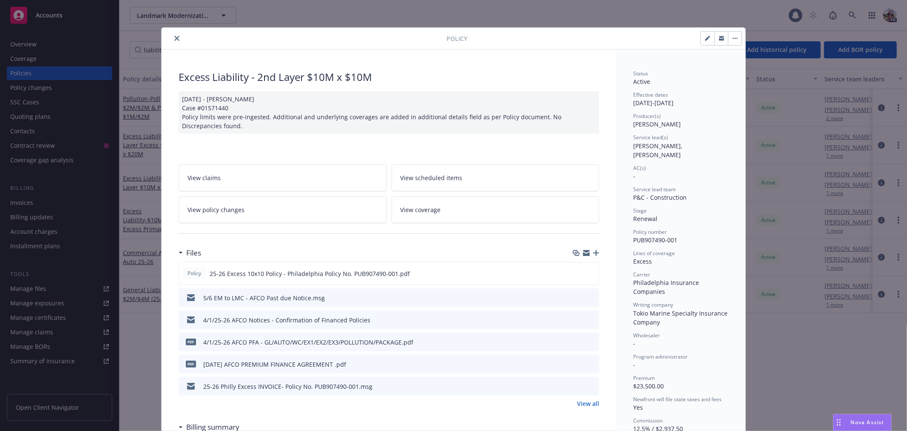
scroll to position [26, 0]
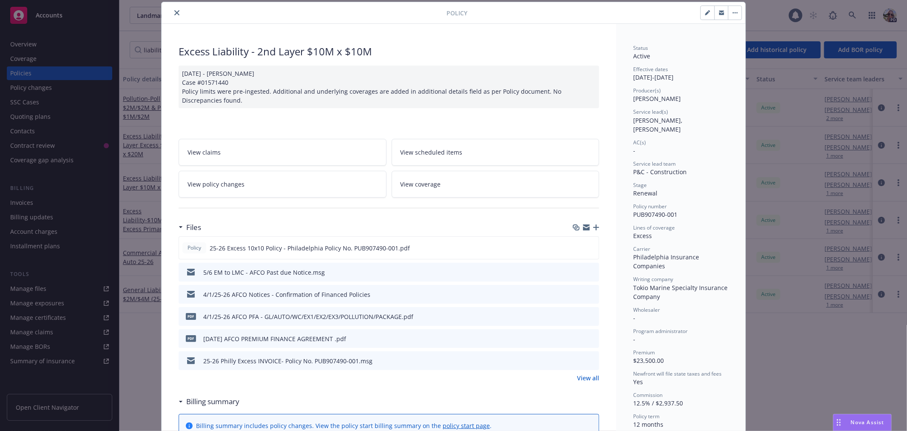
click at [175, 8] on button "close" at bounding box center [177, 13] width 10 height 10
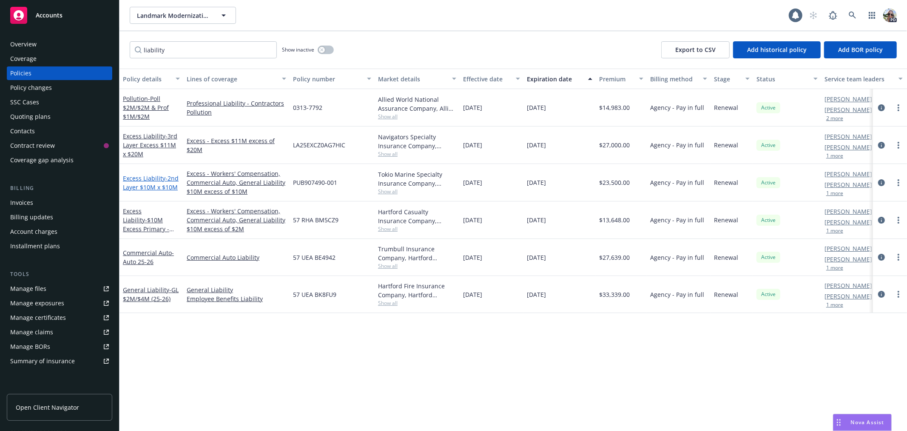
click at [162, 179] on link "Excess Liability - 2nd Layer $10M x $10M" at bounding box center [151, 182] width 56 height 17
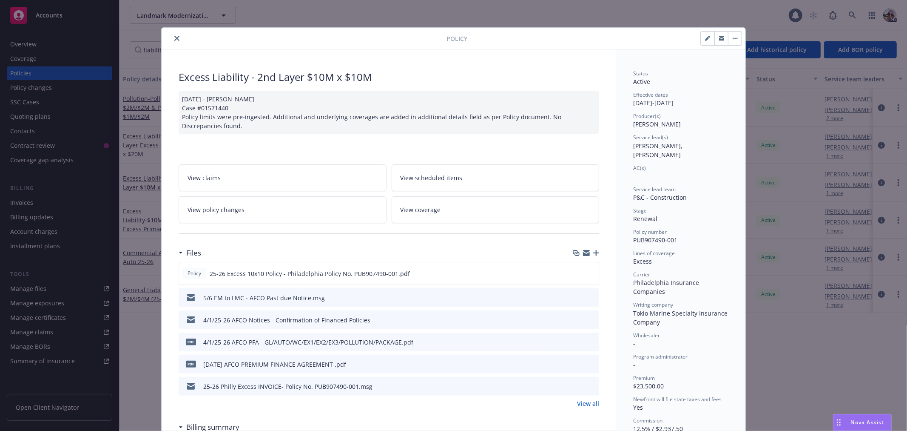
scroll to position [26, 0]
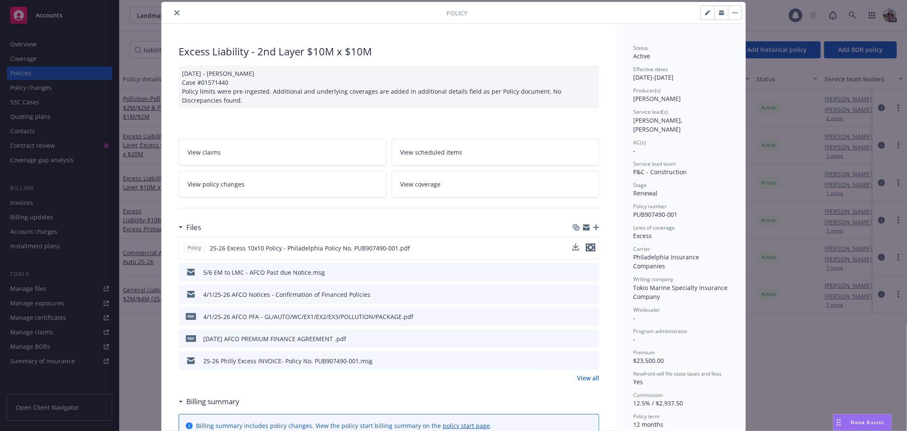
click at [589, 248] on icon "preview file" at bounding box center [591, 247] width 8 height 6
click at [174, 11] on icon "close" at bounding box center [176, 12] width 5 height 5
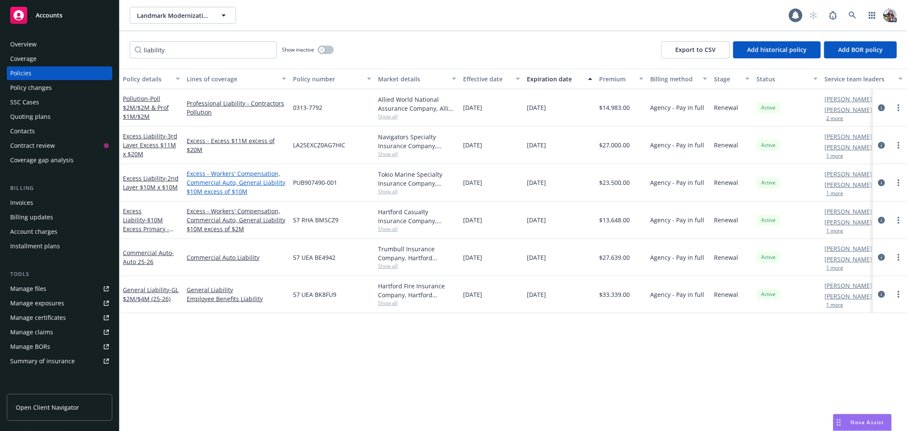
click at [203, 183] on link "Excess - Workers' Compensation, Commercial Auto, General Liability $10M excess …" at bounding box center [237, 182] width 100 height 27
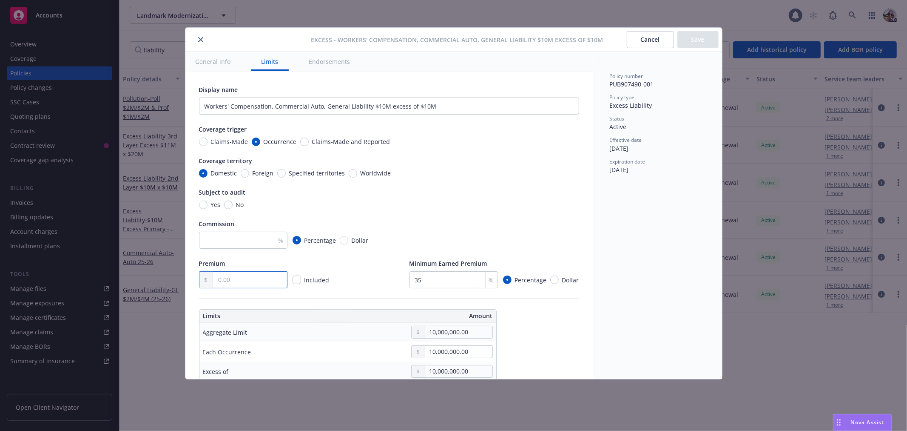
click at [230, 283] on input "text" at bounding box center [250, 279] width 74 height 16
type textarea "x"
type input "2.00"
type textarea "x"
type input "235.00"
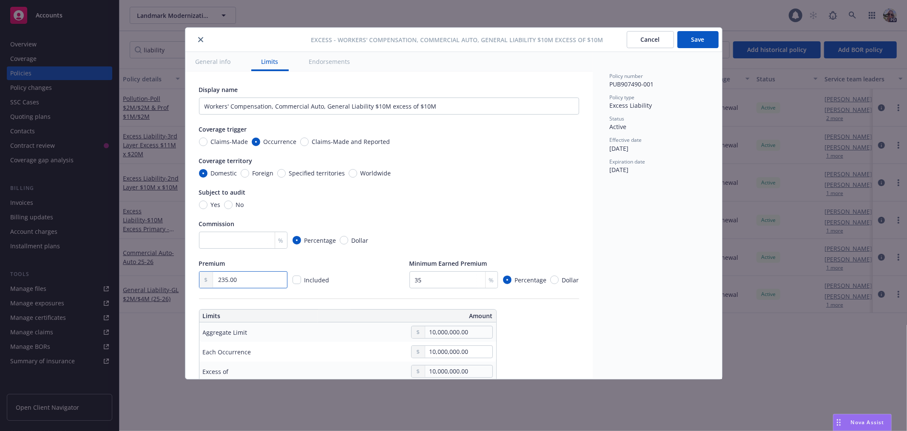
type textarea "x"
type input "23,500.00"
type textarea "x"
type input "23,500.00"
click at [690, 41] on button "Save" at bounding box center [698, 39] width 41 height 17
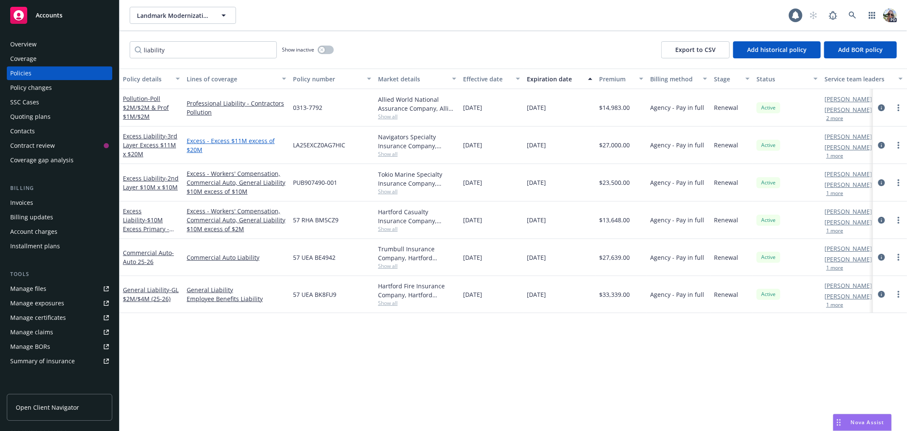
click at [214, 139] on link "Excess - Excess $11M excess of $20M" at bounding box center [237, 145] width 100 height 18
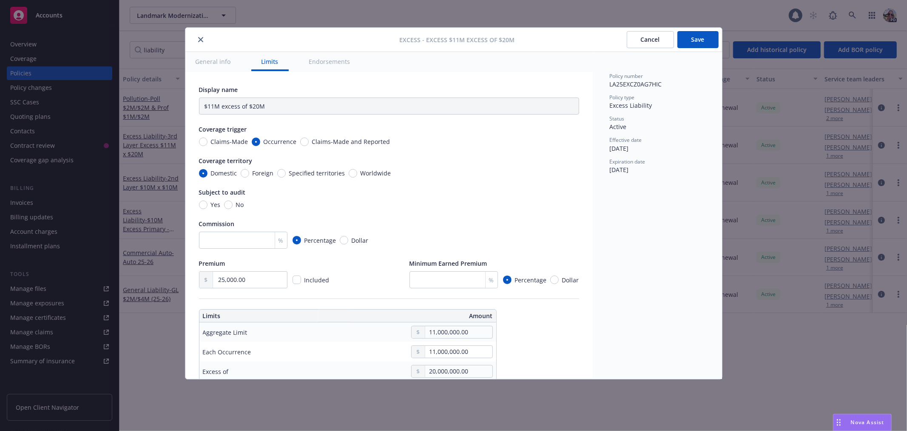
type textarea "x"
type input "Excess $11M excess of $20M"
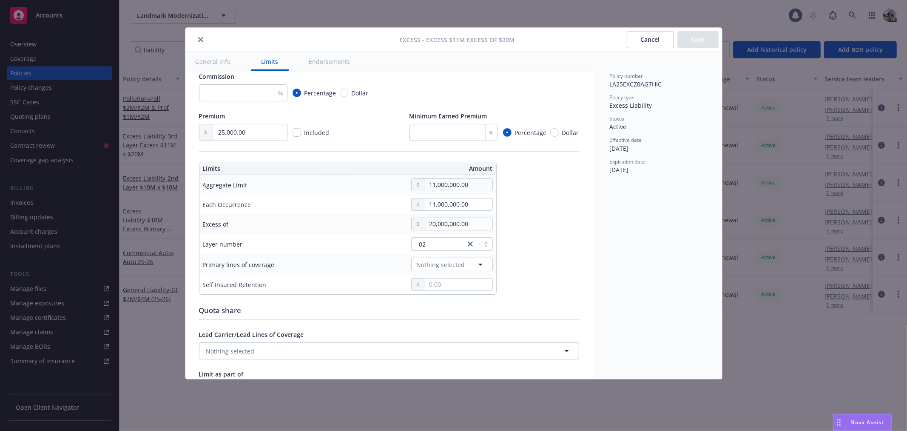
scroll to position [174, 0]
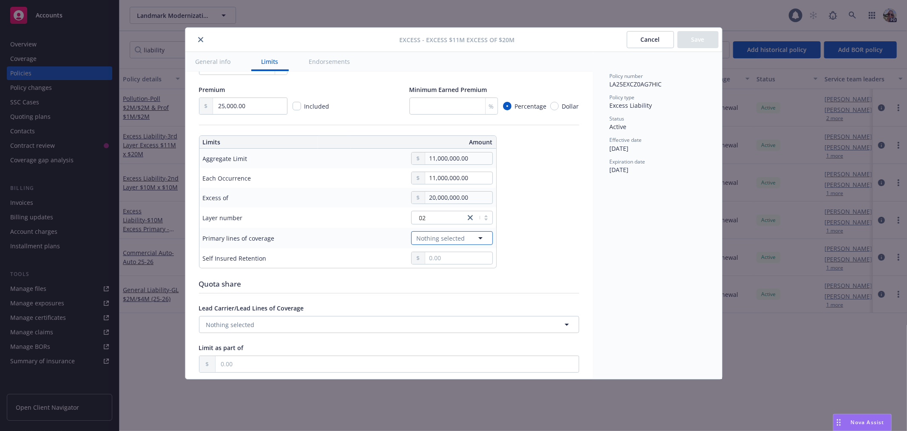
click at [428, 235] on span "Nothing selected" at bounding box center [441, 238] width 48 height 9
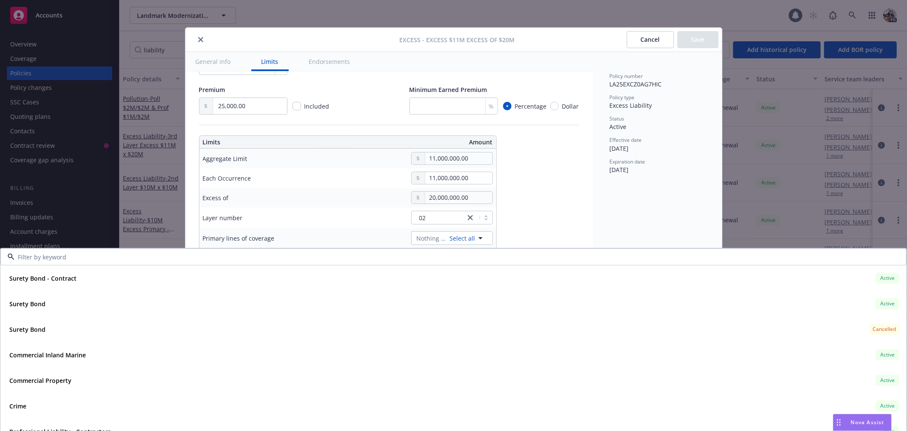
drag, startPoint x: 54, startPoint y: 257, endPoint x: 65, endPoint y: 254, distance: 10.8
click at [56, 256] on input at bounding box center [451, 256] width 875 height 9
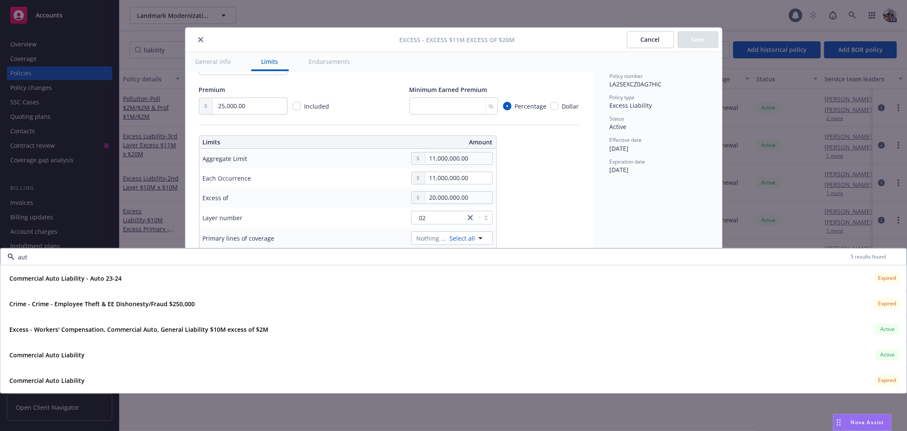
type input "auto"
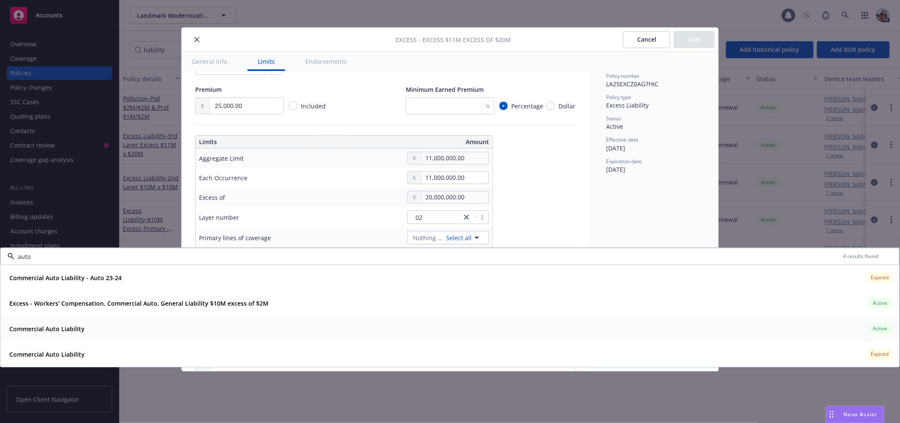
click at [98, 330] on div "Commercial Auto Liability Active" at bounding box center [450, 329] width 888 height 14
type textarea "x"
type input "$11M excess of $20M"
type textarea "x"
type input "Commercial Auto Liability $11M excess of $20M"
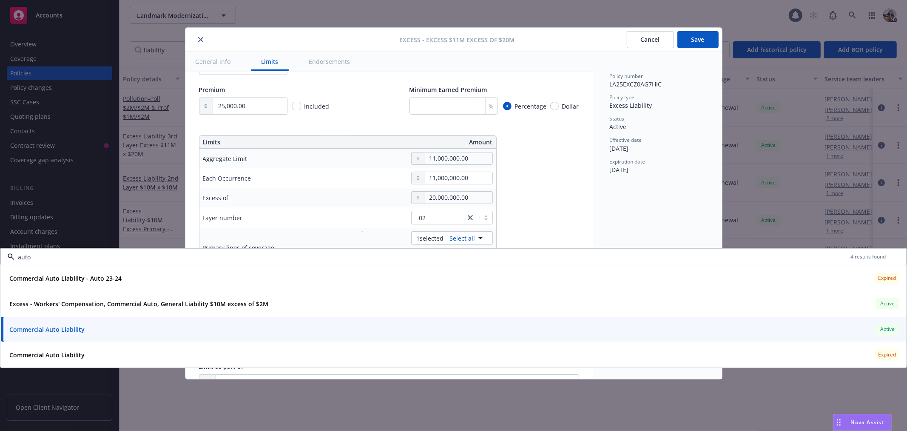
drag, startPoint x: 37, startPoint y: 257, endPoint x: 18, endPoint y: 257, distance: 18.3
click at [18, 257] on input "auto" at bounding box center [432, 256] width 836 height 9
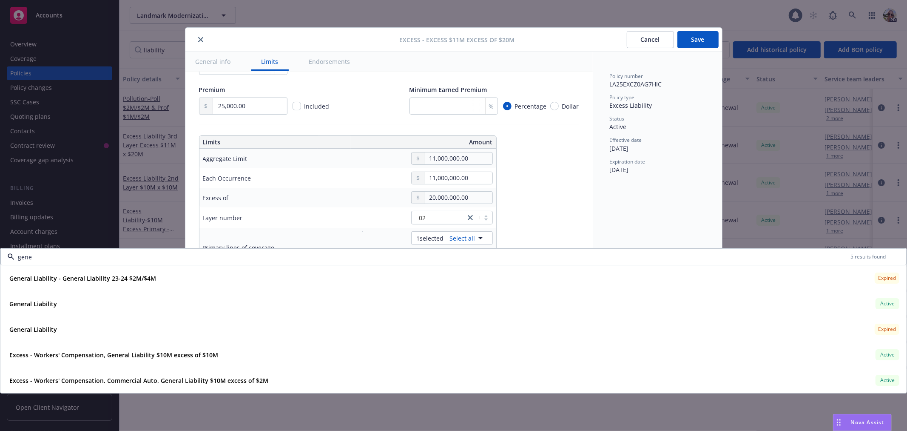
type input "gener"
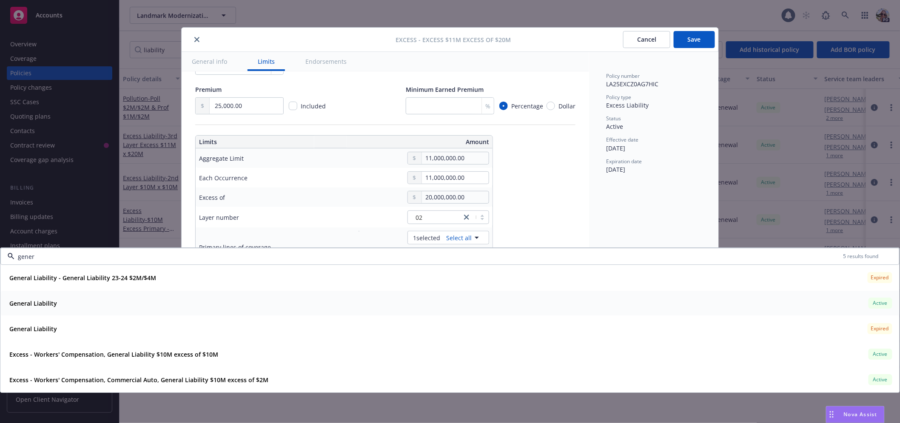
click at [95, 297] on div "General Liability Active" at bounding box center [450, 303] width 888 height 14
type textarea "x"
type input "$11M excess of $20M"
type textarea "x"
type input "Commercial Auto Liability, General Liability $11M excess of $20M"
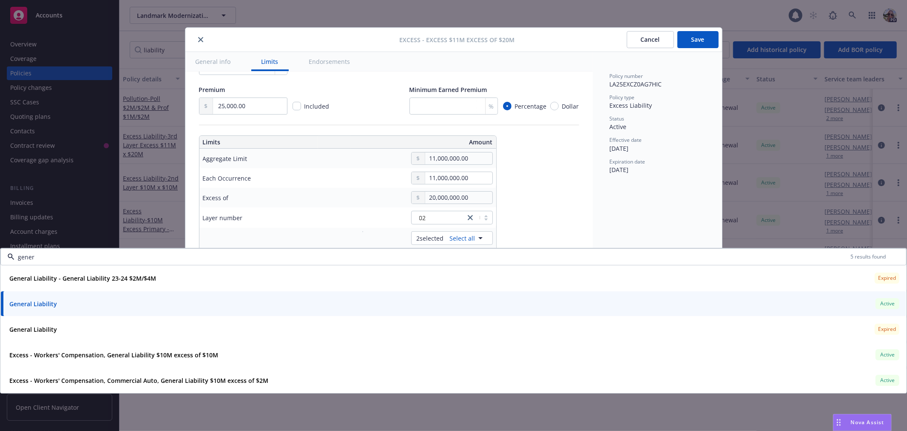
drag, startPoint x: 48, startPoint y: 254, endPoint x: 12, endPoint y: 254, distance: 36.2
click at [12, 254] on div "gener 5 results found" at bounding box center [453, 256] width 907 height 17
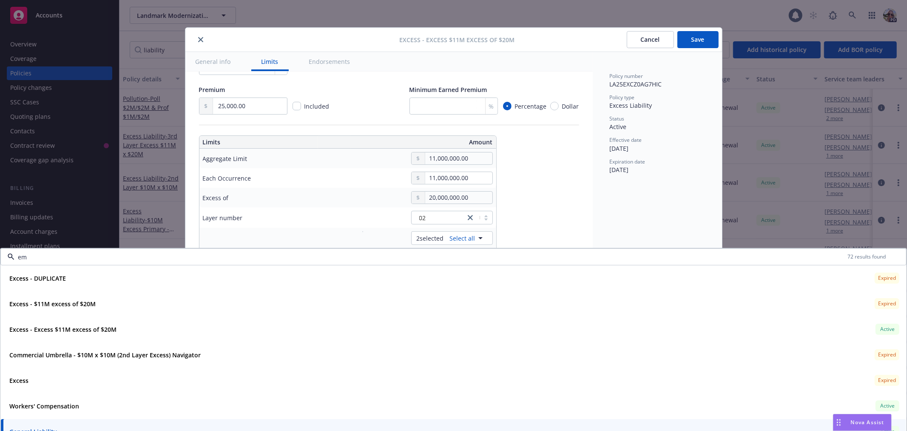
type input "emp"
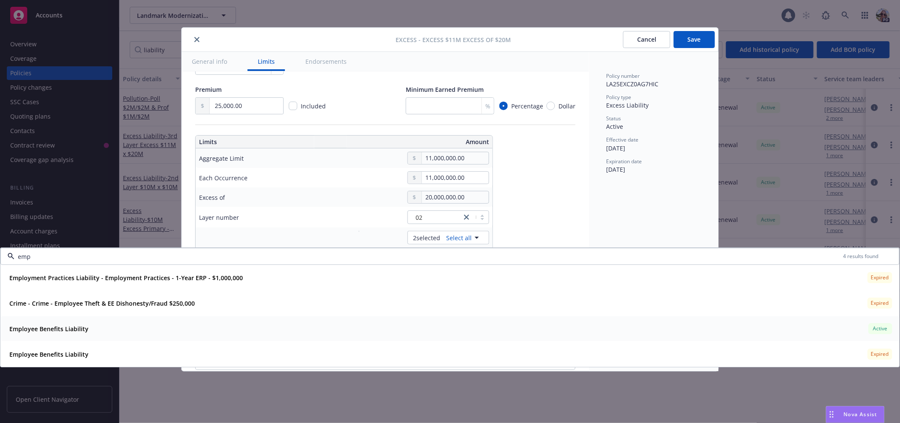
click at [33, 332] on strong "Employee Benefits Liability" at bounding box center [48, 329] width 79 height 8
type textarea "x"
type input "$11M excess of $20M"
type textarea "x"
type input "Commercial Auto, General Liability $11M excess of $20M"
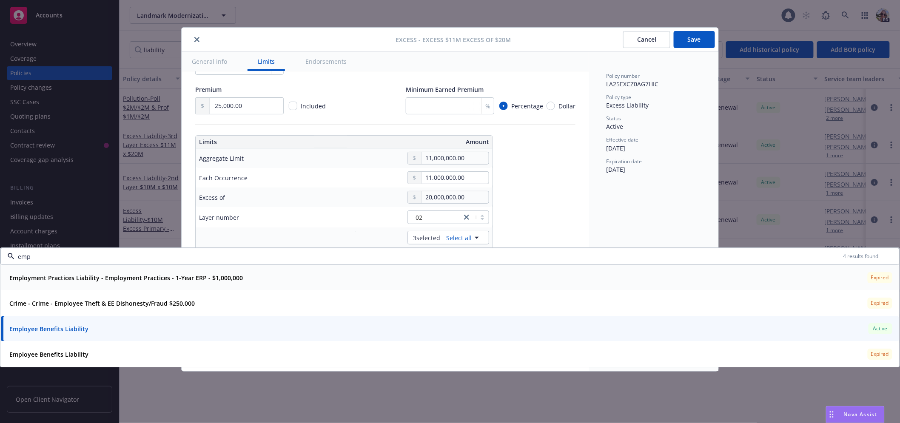
click at [24, 255] on input "emp" at bounding box center [428, 256] width 829 height 9
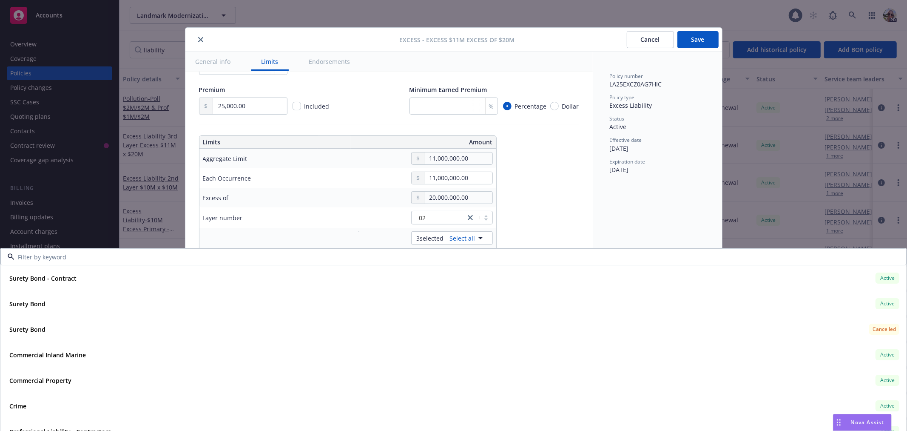
click at [56, 258] on input at bounding box center [451, 256] width 875 height 9
type input "work"
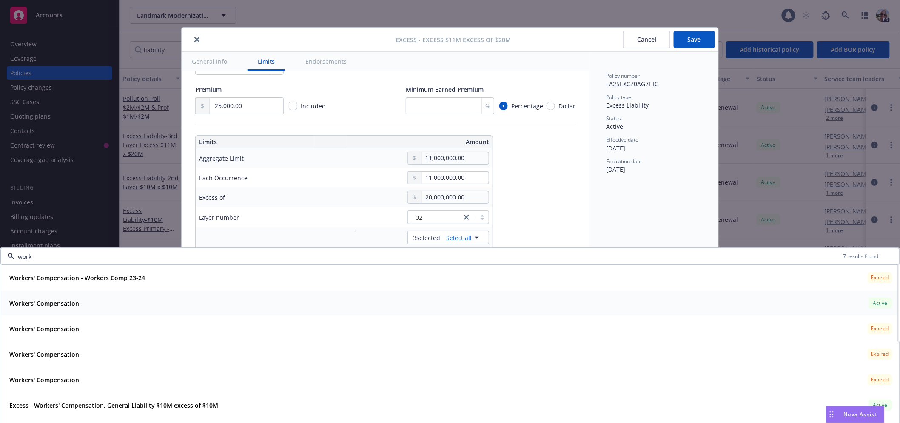
click at [36, 300] on strong "Workers' Compensation" at bounding box center [44, 303] width 70 height 8
type textarea "x"
type input "$11M excess of $20M"
type textarea "x"
type input "Workers' Compensation, Commercial Auto, General Liability $11M excess of $20M"
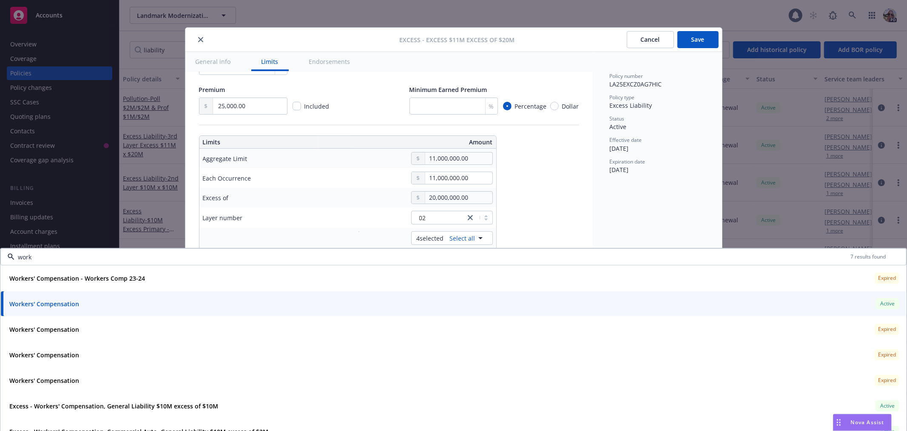
type input "work"
click at [511, 228] on div "Display name Workers' Compensation, Commercial Auto, General Liability $11M exc…" at bounding box center [389, 343] width 380 height 862
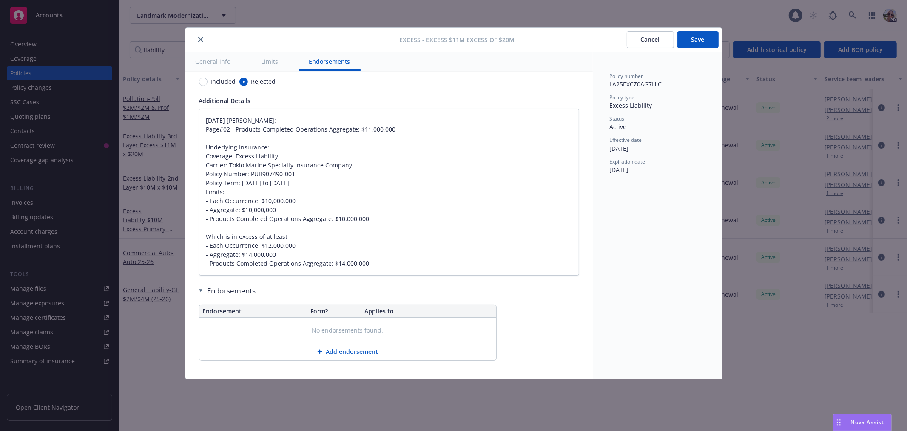
scroll to position [583, 0]
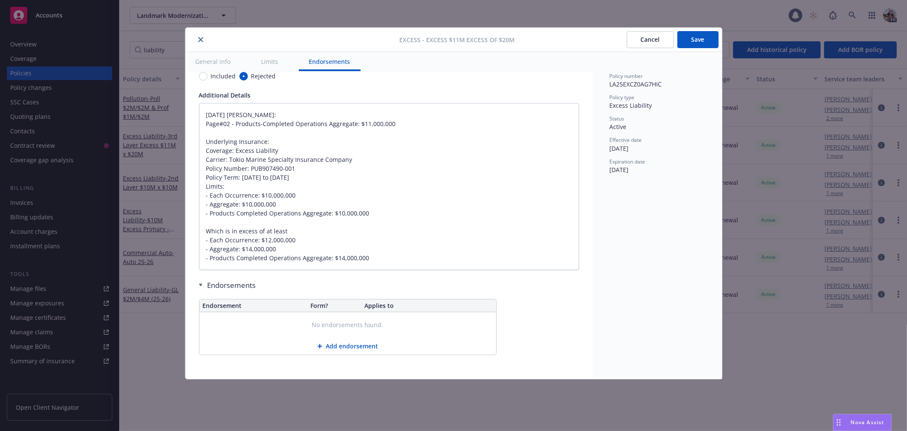
click at [710, 35] on button "Save" at bounding box center [698, 39] width 41 height 17
type textarea "x"
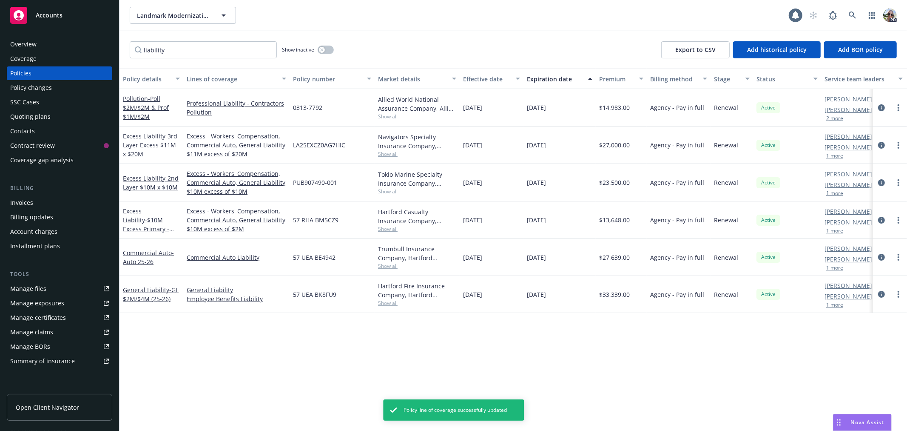
drag, startPoint x: 133, startPoint y: 141, endPoint x: 149, endPoint y: 155, distance: 21.1
click at [134, 144] on span "- 3rd Layer Excess $11M x $20M" at bounding box center [150, 145] width 54 height 26
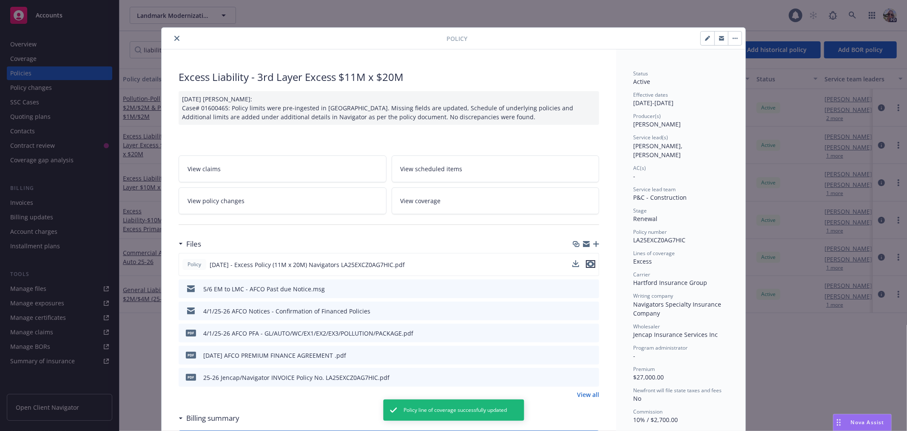
click at [589, 264] on icon "preview file" at bounding box center [591, 264] width 8 height 6
click at [174, 36] on icon "close" at bounding box center [176, 38] width 5 height 5
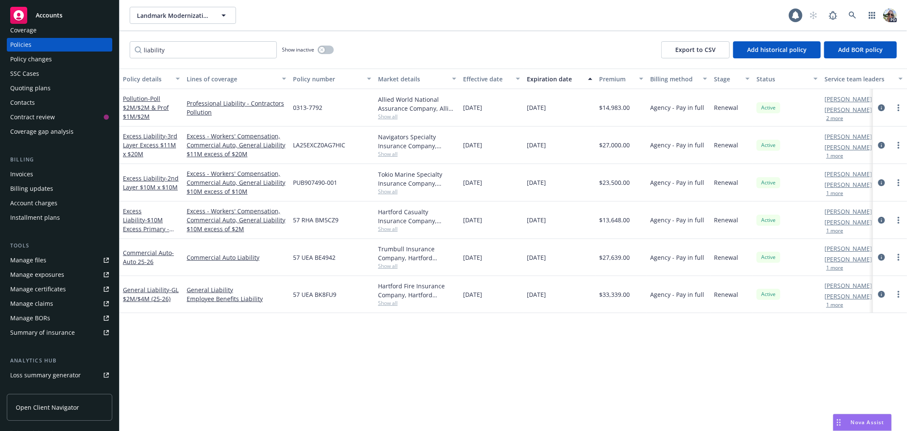
scroll to position [30, 0]
click at [46, 330] on div "Summary of insurance" at bounding box center [42, 331] width 65 height 14
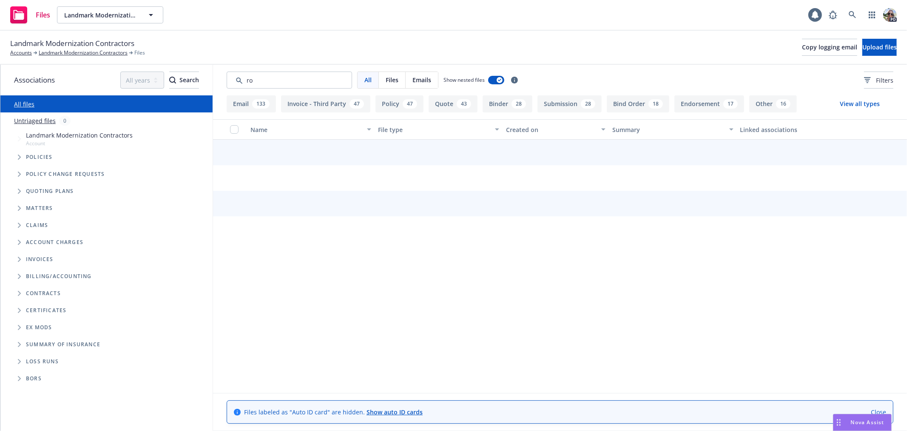
type input "r"
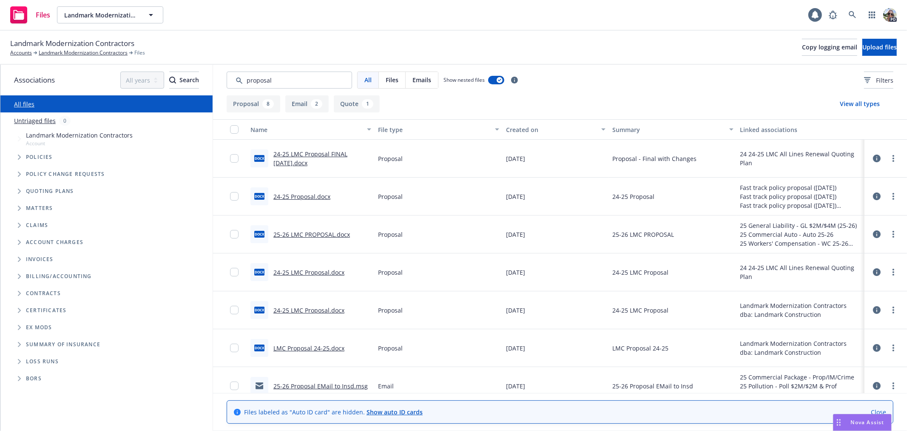
type input "proposal"
click at [308, 384] on link "25-26 Proposal EMail to Insd.msg" at bounding box center [321, 386] width 94 height 8
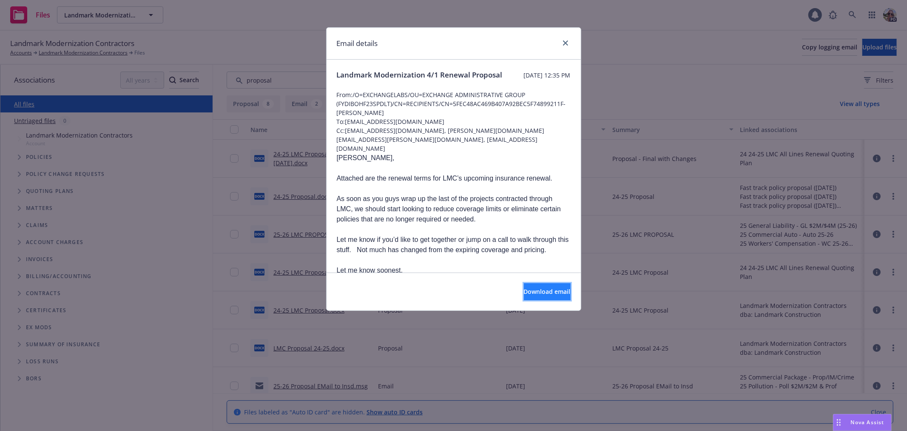
click at [539, 295] on span "Download email" at bounding box center [547, 291] width 47 height 8
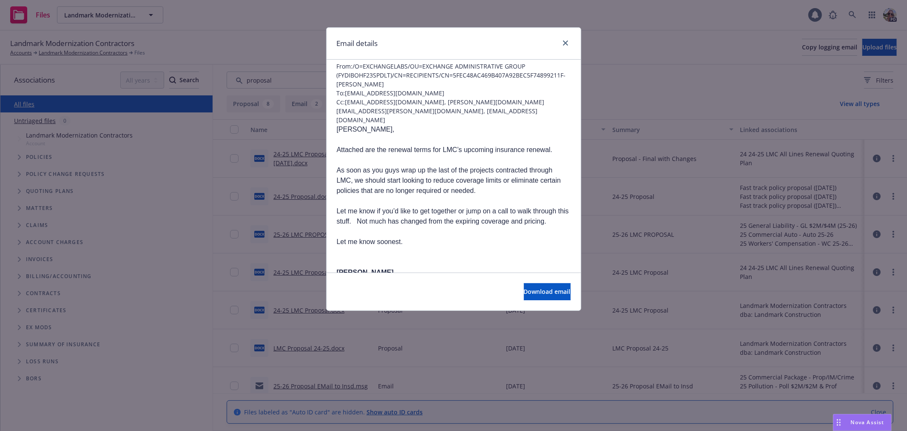
scroll to position [1, 0]
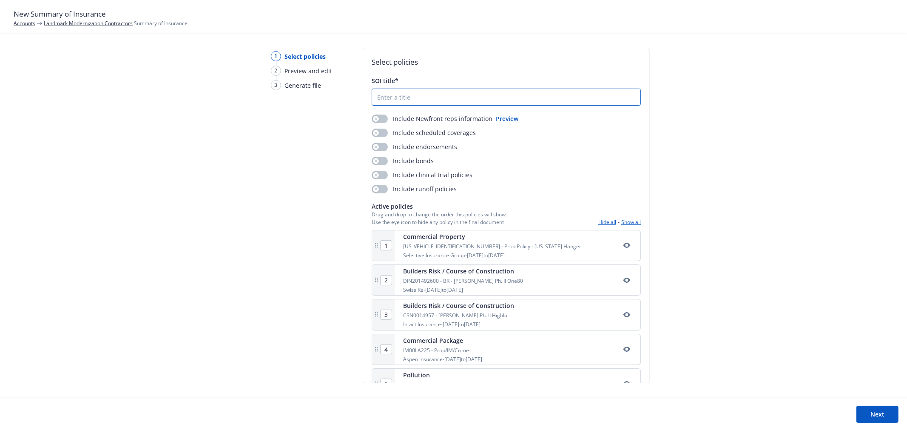
click at [413, 97] on input "SOI title*" at bounding box center [506, 97] width 268 height 16
type input "123"
click at [884, 418] on button "Next" at bounding box center [878, 413] width 42 height 17
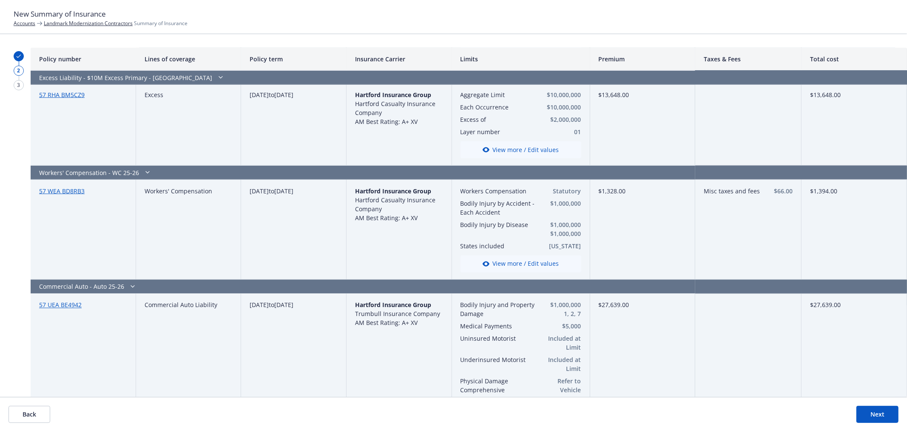
scroll to position [1173, 0]
